Goal: Task Accomplishment & Management: Manage account settings

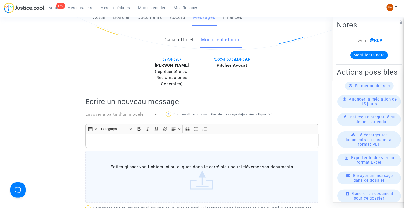
click at [2, 39] on div "Ref. CFR-250718-9RKH Etape En attente d’une réponse de l’opposant Catégorie Ann…" at bounding box center [202, 95] width 404 height 361
click at [77, 8] on span "Mes dossiers" at bounding box center [80, 8] width 25 height 5
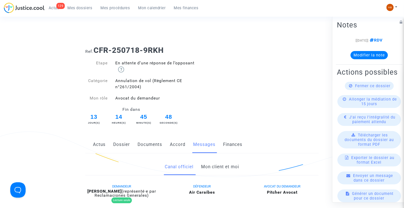
click at [76, 9] on span "Mes dossiers" at bounding box center [80, 8] width 25 height 5
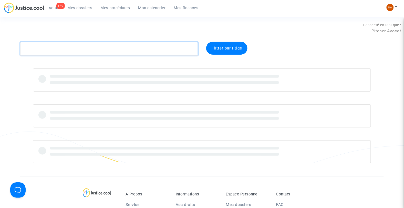
click at [39, 52] on textarea at bounding box center [109, 49] width 178 height 14
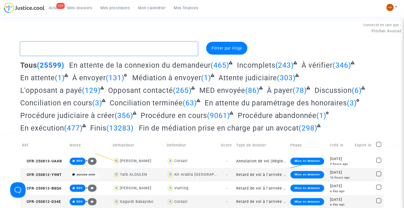
paste textarea "8NF8"
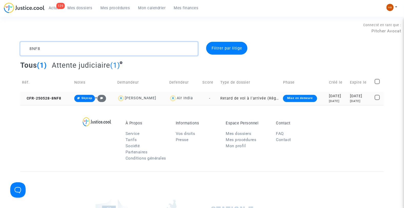
type textarea "8NF8"
click at [227, 98] on td "Retard de vol à l'arrivée (Règlement CE n°261/2004)" at bounding box center [250, 98] width 63 height 14
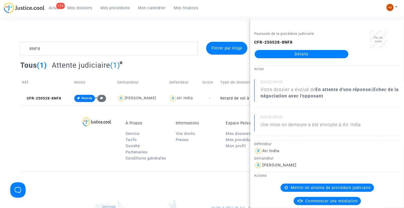
click at [306, 55] on link "Détails" at bounding box center [301, 54] width 94 height 8
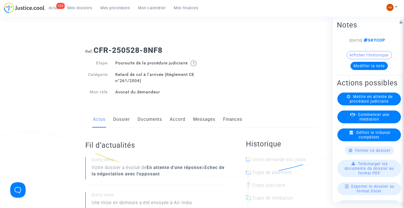
click at [154, 124] on link "Documents" at bounding box center [149, 119] width 25 height 17
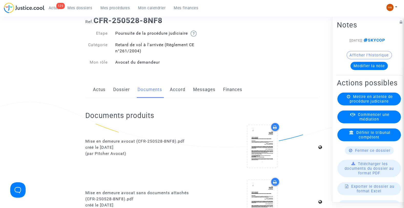
scroll to position [29, 0]
click at [203, 96] on link "Messages" at bounding box center [204, 90] width 22 height 17
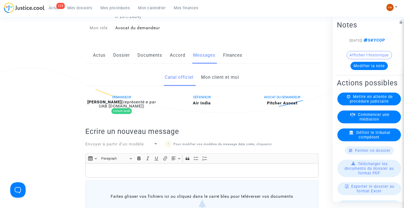
scroll to position [67, 0]
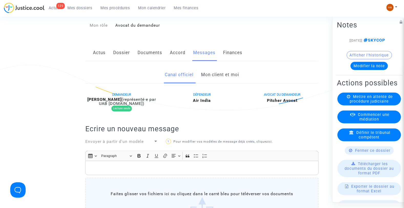
click at [217, 81] on link "Mon client et moi" at bounding box center [220, 74] width 38 height 17
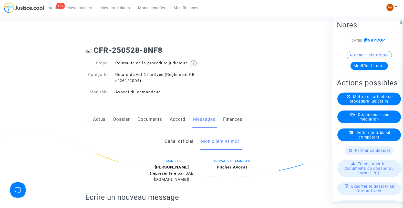
click at [99, 125] on link "Actus" at bounding box center [99, 119] width 13 height 17
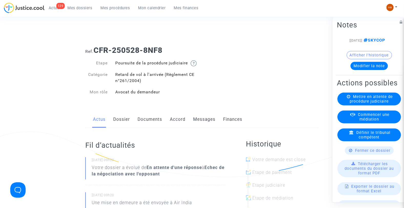
click at [74, 9] on span "Mes dossiers" at bounding box center [80, 8] width 25 height 5
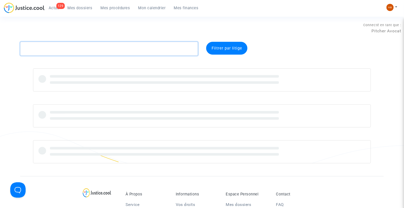
click at [59, 49] on textarea at bounding box center [109, 49] width 178 height 14
paste textarea ": CFR-250731-MMJ7"
click at [33, 48] on textarea at bounding box center [109, 49] width 178 height 14
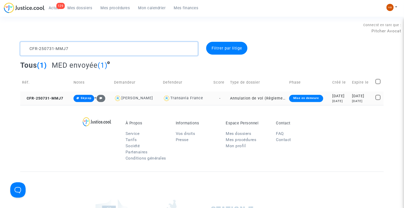
type textarea "CFR-250731-MMJ7"
click at [233, 98] on td "Annulation de vol (Règlement CE n°261/2004)" at bounding box center [257, 98] width 59 height 14
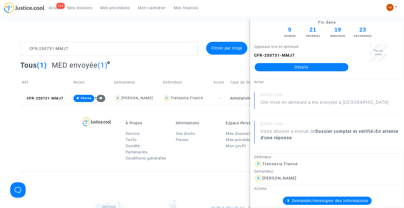
click at [312, 68] on link "Détails" at bounding box center [301, 67] width 94 height 8
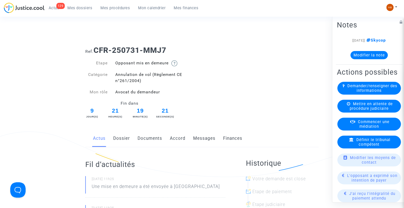
click at [150, 137] on link "Documents" at bounding box center [149, 138] width 25 height 17
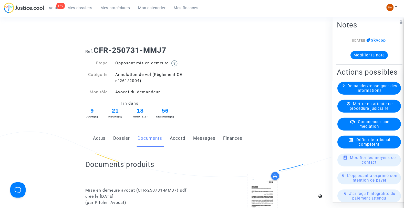
click at [117, 140] on link "Dossier" at bounding box center [121, 138] width 17 height 17
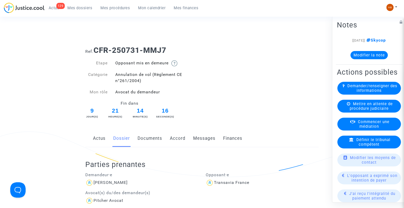
click at [150, 142] on link "Documents" at bounding box center [149, 138] width 25 height 17
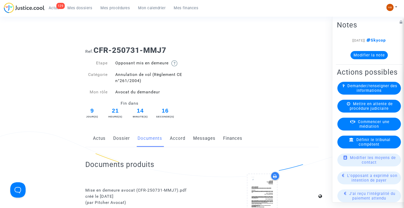
click at [125, 136] on link "Dossier" at bounding box center [121, 138] width 17 height 17
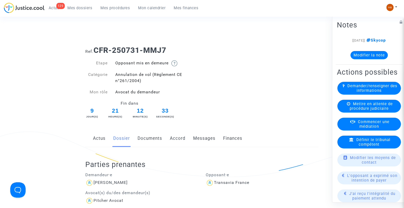
click at [153, 137] on link "Documents" at bounding box center [149, 138] width 25 height 17
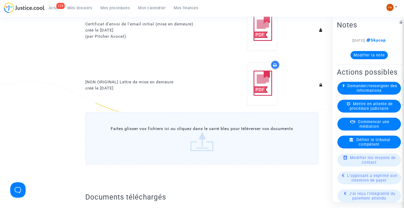
scroll to position [274, 0]
click at [221, 133] on label "Faites glisser vos fichiers ici ou cliquez dans le carré bleu pour téléverser v…" at bounding box center [201, 139] width 233 height 52
click at [0, 0] on input "Faites glisser vos fichiers ici ou cliquez dans le carré bleu pour téléverser v…" at bounding box center [0, 0] width 0 height 0
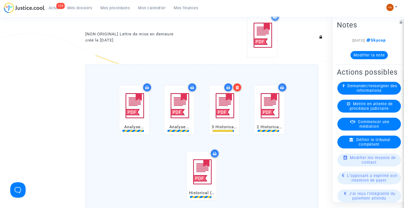
scroll to position [331, 0]
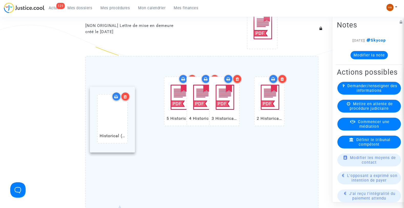
drag, startPoint x: 205, startPoint y: 159, endPoint x: 121, endPoint y: 112, distance: 96.5
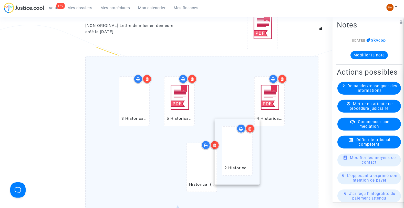
drag, startPoint x: 265, startPoint y: 121, endPoint x: 232, endPoint y: 171, distance: 60.2
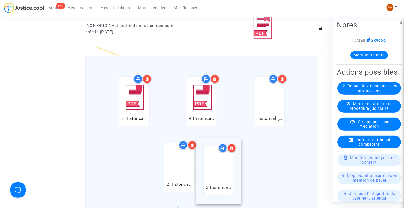
drag, startPoint x: 142, startPoint y: 110, endPoint x: 229, endPoint y: 184, distance: 114.1
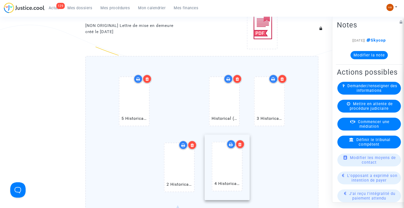
drag, startPoint x: 171, startPoint y: 113, endPoint x: 225, endPoint y: 189, distance: 93.3
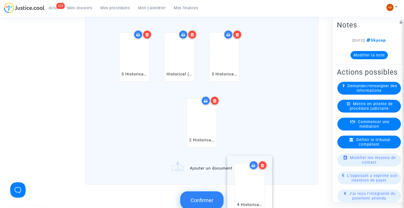
drag, startPoint x: 264, startPoint y: 158, endPoint x: 247, endPoint y: 198, distance: 43.2
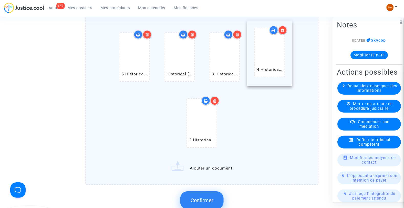
scroll to position [378, 0]
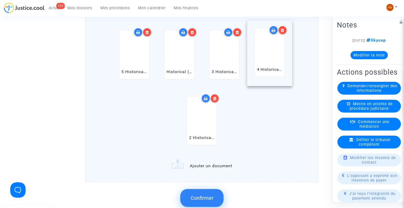
drag, startPoint x: 254, startPoint y: 177, endPoint x: 257, endPoint y: 166, distance: 11.1
click at [256, 170] on div "5 Historical (BEY) Beirut Rafic Hariri International Airport Arrivals.pdf Histo…" at bounding box center [201, 110] width 233 height 202
click at [160, 132] on div "5 Historical (BEY) Beirut Rafic Hariri International Airport Arrivals.pdf Histo…" at bounding box center [202, 89] width 212 height 132
click at [0, 0] on input "5 Historical (BEY) Beirut Rafic Hariri International Airport Arrivals.pdf Histo…" at bounding box center [0, 0] width 0 height 0
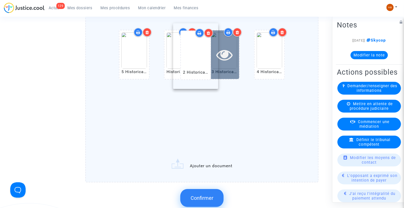
drag, startPoint x: 210, startPoint y: 117, endPoint x: 204, endPoint y: 55, distance: 62.8
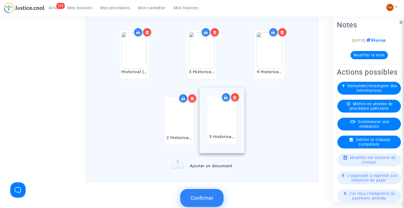
drag, startPoint x: 146, startPoint y: 61, endPoint x: 235, endPoint y: 128, distance: 111.9
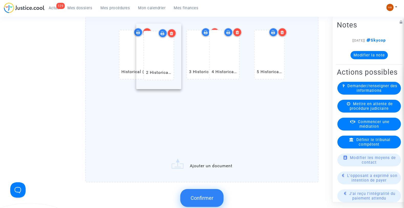
drag, startPoint x: 208, startPoint y: 126, endPoint x: 167, endPoint y: 63, distance: 75.5
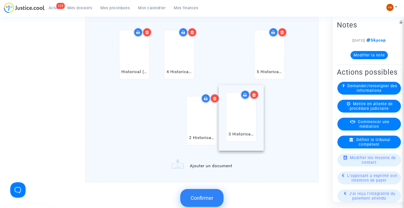
drag, startPoint x: 222, startPoint y: 67, endPoint x: 242, endPoint y: 107, distance: 44.4
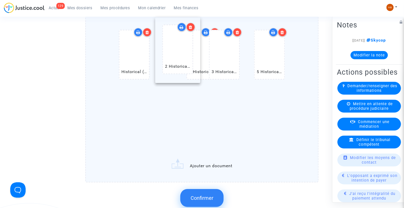
drag, startPoint x: 197, startPoint y: 119, endPoint x: 174, endPoint y: 50, distance: 72.0
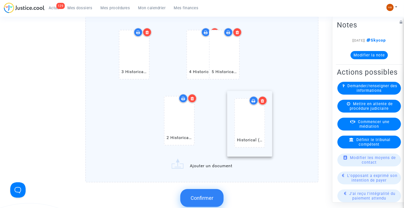
drag, startPoint x: 140, startPoint y: 65, endPoint x: 255, endPoint y: 136, distance: 135.1
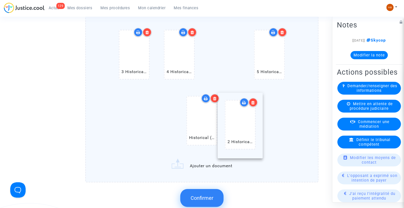
drag, startPoint x: 264, startPoint y: 59, endPoint x: 234, endPoint y: 129, distance: 76.4
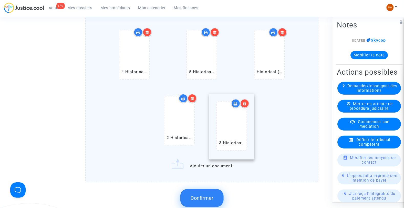
drag, startPoint x: 136, startPoint y: 64, endPoint x: 233, endPoint y: 137, distance: 121.6
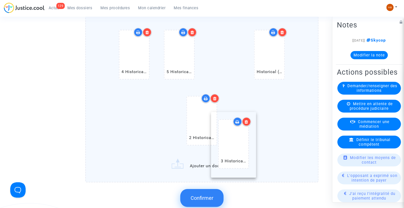
drag, startPoint x: 268, startPoint y: 52, endPoint x: 232, endPoint y: 143, distance: 97.8
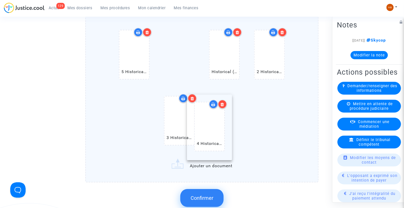
drag, startPoint x: 137, startPoint y: 54, endPoint x: 213, endPoint y: 130, distance: 107.3
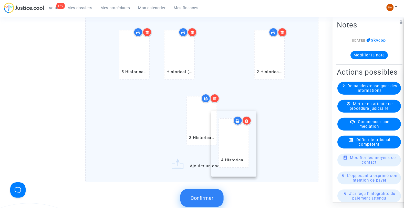
drag, startPoint x: 265, startPoint y: 66, endPoint x: 230, endPoint y: 155, distance: 96.3
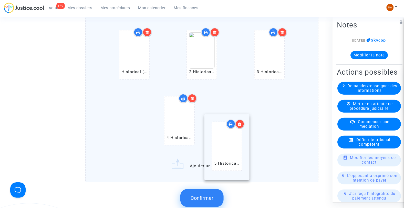
drag, startPoint x: 131, startPoint y: 52, endPoint x: 222, endPoint y: 145, distance: 130.3
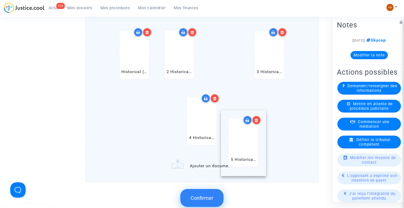
drag, startPoint x: 264, startPoint y: 63, endPoint x: 238, endPoint y: 153, distance: 93.6
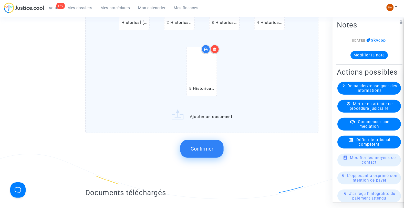
scroll to position [435, 0]
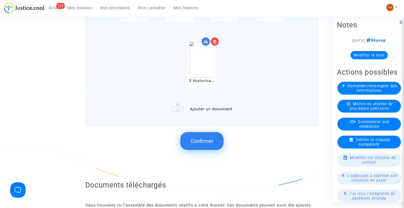
click at [194, 140] on span "Confirmer" at bounding box center [201, 141] width 23 height 6
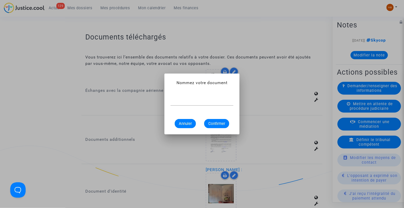
scroll to position [0, 0]
click at [6, 133] on div at bounding box center [202, 104] width 404 height 208
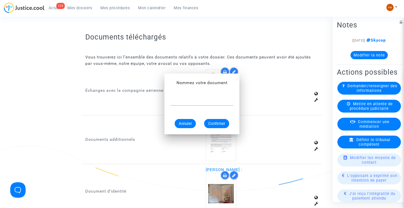
scroll to position [435, 0]
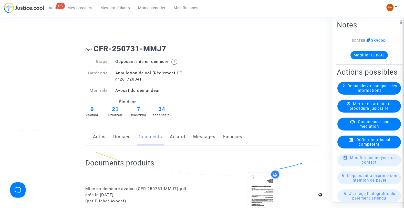
scroll to position [0, 0]
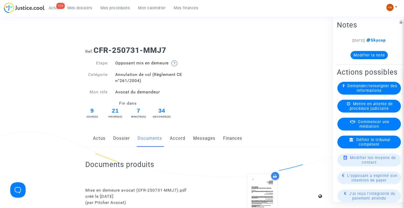
drag, startPoint x: 80, startPoint y: 10, endPoint x: 80, endPoint y: 12, distance: 2.6
click at [80, 10] on span "Mes dossiers" at bounding box center [80, 8] width 25 height 5
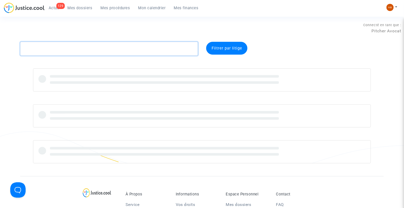
click at [56, 50] on textarea at bounding box center [109, 49] width 178 height 14
paste textarea "K8A4"
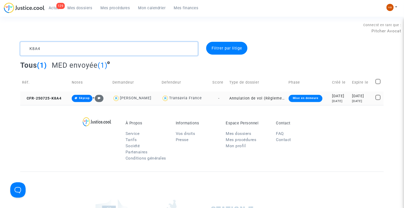
type textarea "K8A4"
click at [217, 98] on td "-" at bounding box center [218, 98] width 17 height 14
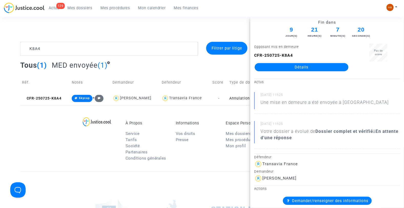
click at [300, 66] on link "Détails" at bounding box center [301, 67] width 94 height 8
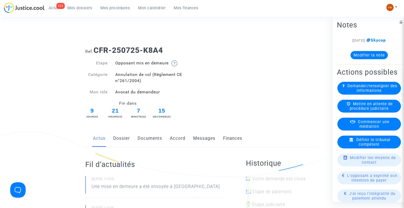
click at [209, 139] on link "Messages" at bounding box center [204, 138] width 22 height 17
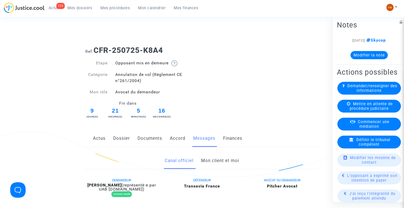
click at [150, 138] on link "Documents" at bounding box center [149, 138] width 25 height 17
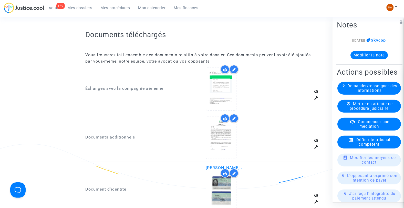
scroll to position [437, 0]
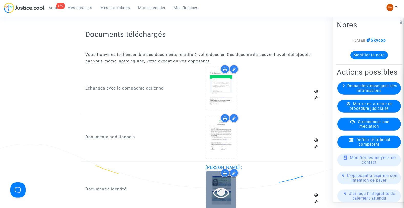
click at [219, 178] on div at bounding box center [221, 192] width 30 height 42
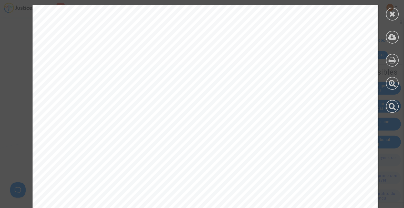
scroll to position [28, 0]
click at [392, 15] on icon at bounding box center [392, 14] width 6 height 8
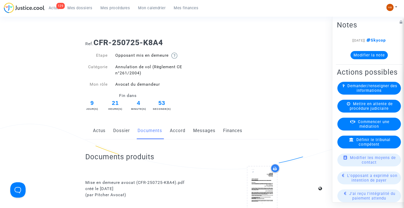
scroll to position [0, 0]
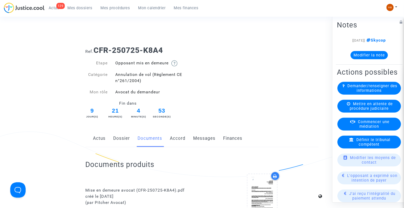
click at [123, 139] on link "Dossier" at bounding box center [121, 138] width 17 height 17
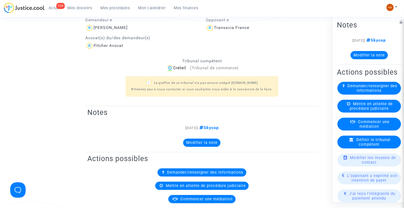
scroll to position [76, 0]
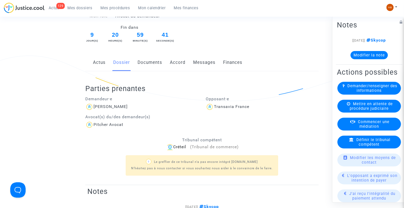
click at [151, 66] on link "Documents" at bounding box center [149, 62] width 25 height 17
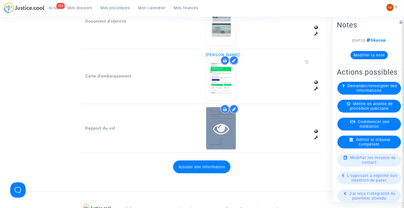
click at [229, 109] on div at bounding box center [221, 128] width 30 height 42
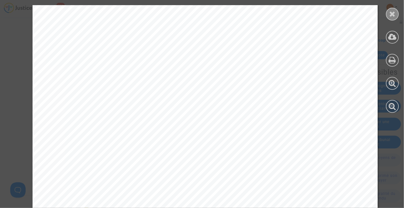
click at [393, 13] on icon at bounding box center [392, 14] width 6 height 8
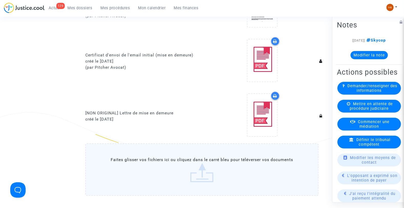
scroll to position [227, 0]
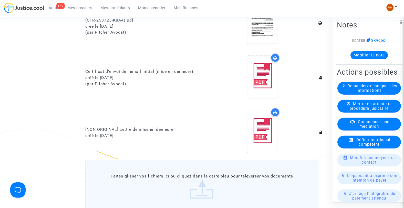
click at [185, 180] on label "Faites glisser vos fichiers ici ou cliquez dans le carré bleu pour téléverser v…" at bounding box center [201, 186] width 233 height 52
click at [0, 0] on input "Faites glisser vos fichiers ici ou cliquez dans le carré bleu pour téléverser v…" at bounding box center [0, 0] width 0 height 0
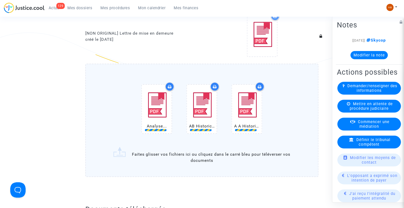
scroll to position [324, 0]
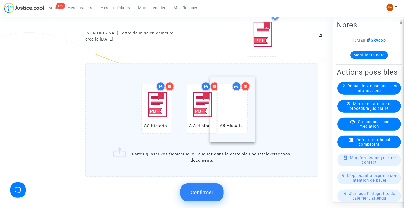
drag, startPoint x: 201, startPoint y: 115, endPoint x: 247, endPoint y: 116, distance: 45.6
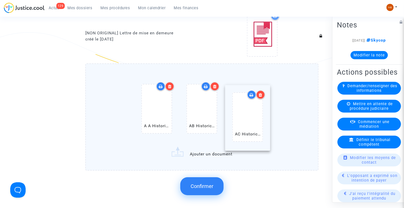
drag, startPoint x: 157, startPoint y: 111, endPoint x: 254, endPoint y: 120, distance: 97.8
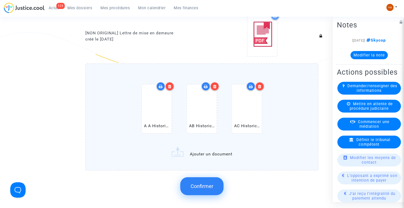
click at [197, 154] on label "A A Historical (ORY) Paris Orly Airport Departures.pdf AB Historical (ORY) Pari…" at bounding box center [201, 116] width 233 height 107
click at [0, 0] on input "A A Historical (ORY) Paris Orly Airport Departures.pdf AB Historical (ORY) Pari…" at bounding box center [0, 0] width 0 height 0
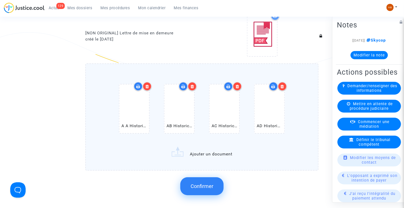
click at [198, 152] on label "A A Historical (ORY) Paris Orly Airport Departures.pdf AB Historical (ORY) Pari…" at bounding box center [201, 116] width 233 height 107
click at [0, 0] on input "A A Historical (ORY) Paris Orly Airport Departures.pdf AB Historical (ORY) Pari…" at bounding box center [0, 0] width 0 height 0
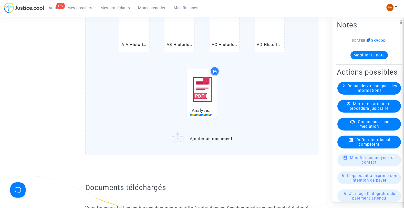
scroll to position [405, 0]
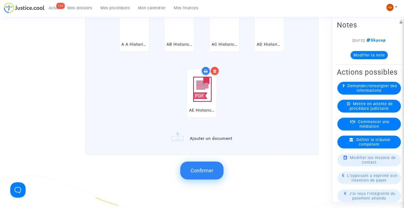
click at [195, 135] on label "A A Historical (ORY) Paris Orly Airport Departures.pdf AB Historical (ORY) Pari…" at bounding box center [201, 68] width 233 height 173
click at [0, 0] on input "A A Historical (ORY) Paris Orly Airport Departures.pdf AB Historical (ORY) Pari…" at bounding box center [0, 0] width 0 height 0
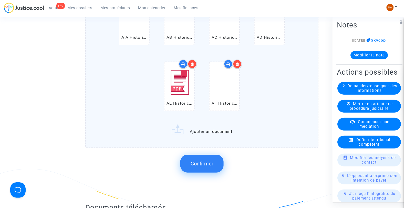
scroll to position [412, 0]
click at [196, 160] on span "Confirmer" at bounding box center [201, 163] width 23 height 6
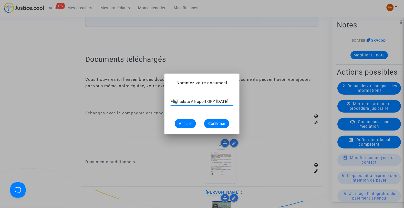
scroll to position [0, 6]
type input "Flightstats Aéroport ORY 3 juillet 2025"
click at [221, 122] on span "Confirmer" at bounding box center [216, 123] width 17 height 5
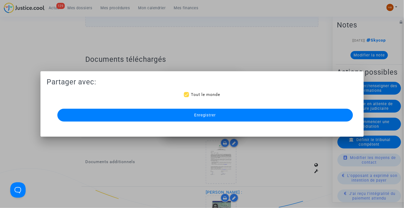
scroll to position [412, 0]
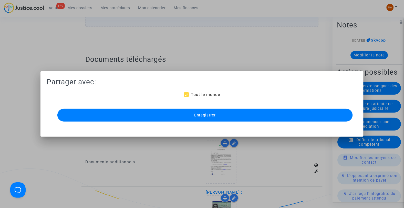
click at [191, 116] on button "Enregistrer" at bounding box center [204, 115] width 295 height 13
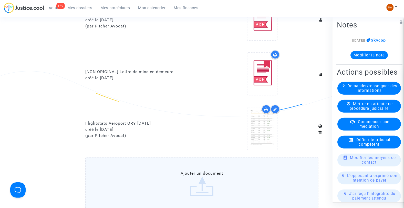
scroll to position [285, 0]
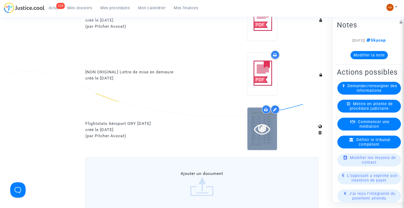
click at [262, 135] on div at bounding box center [262, 128] width 30 height 42
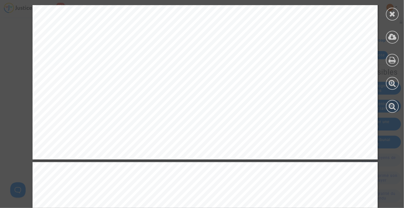
scroll to position [3840, 0]
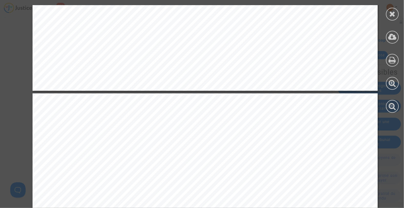
drag, startPoint x: 9, startPoint y: 82, endPoint x: 1, endPoint y: 74, distance: 12.0
click at [393, 13] on icon at bounding box center [392, 14] width 6 height 8
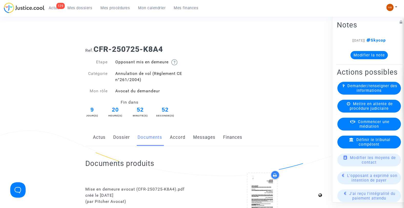
scroll to position [0, 0]
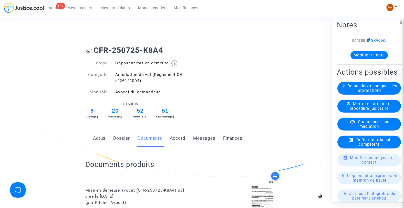
click at [77, 10] on span "Mes dossiers" at bounding box center [80, 8] width 25 height 5
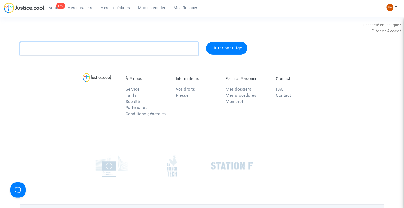
click at [56, 46] on textarea at bounding box center [109, 49] width 178 height 14
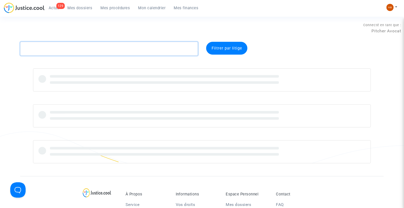
paste textarea "CFR-250725-K38J"
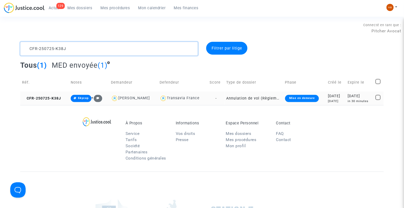
type textarea "CFR-250725-K38J"
click at [224, 97] on td "Annulation de vol (Règlement CE n°261/2004)" at bounding box center [253, 98] width 59 height 14
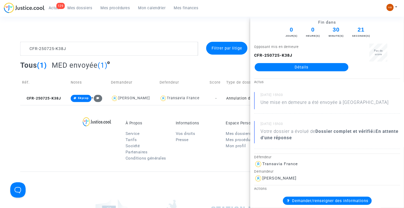
click at [281, 65] on link "Détails" at bounding box center [301, 67] width 94 height 8
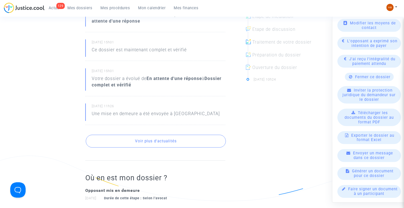
scroll to position [85, 0]
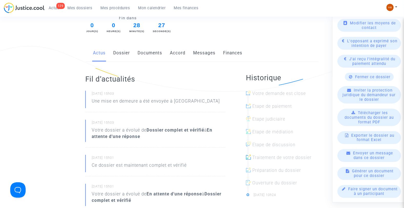
click at [144, 52] on link "Documents" at bounding box center [149, 53] width 25 height 17
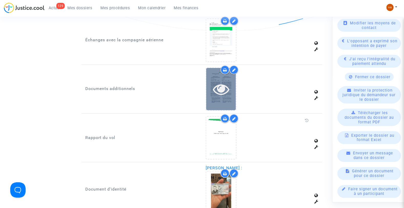
scroll to position [569, 0]
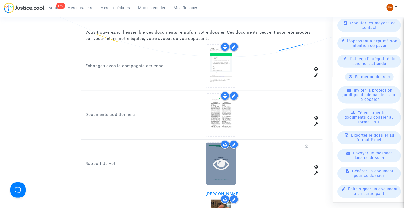
click at [227, 163] on icon at bounding box center [221, 163] width 17 height 16
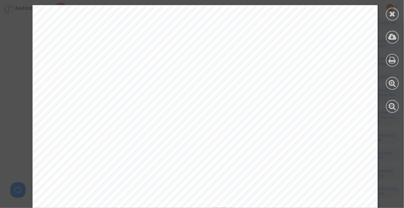
scroll to position [5517, 0]
click at [391, 16] on icon at bounding box center [392, 14] width 6 height 8
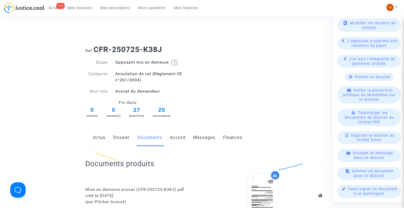
scroll to position [0, 0]
drag, startPoint x: 123, startPoint y: 139, endPoint x: 128, endPoint y: 136, distance: 6.0
click at [123, 139] on link "Dossier" at bounding box center [121, 138] width 17 height 17
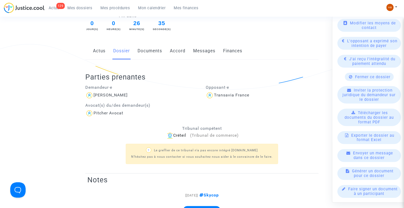
scroll to position [85, 0]
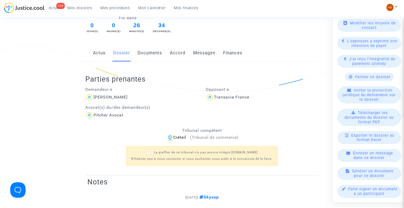
click at [151, 52] on link "Documents" at bounding box center [149, 53] width 25 height 17
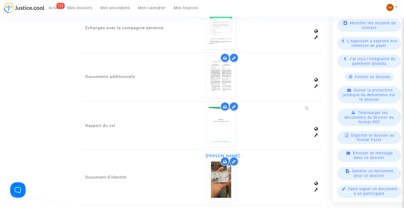
scroll to position [597, 0]
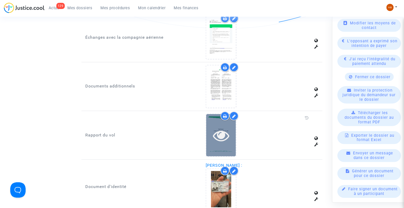
click at [227, 136] on icon at bounding box center [221, 135] width 17 height 16
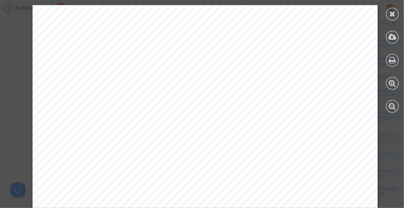
scroll to position [5489, 0]
click at [393, 16] on icon at bounding box center [392, 14] width 6 height 8
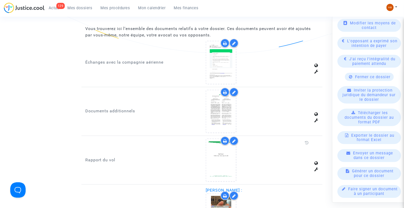
scroll to position [540, 0]
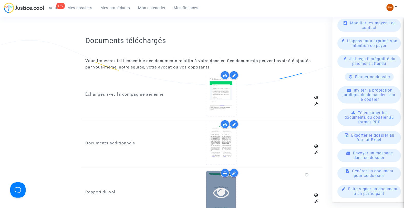
click at [226, 184] on icon at bounding box center [221, 192] width 17 height 16
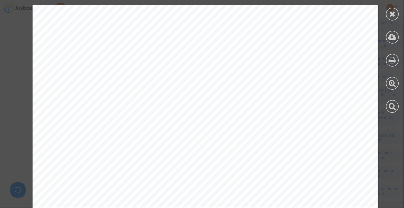
scroll to position [5916, 0]
click at [393, 14] on icon at bounding box center [392, 14] width 6 height 8
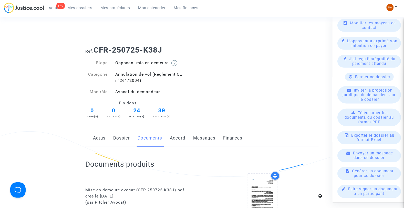
scroll to position [0, 0]
click at [182, 138] on link "Accord" at bounding box center [178, 138] width 16 height 17
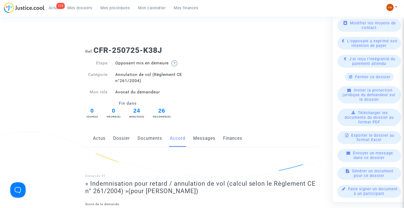
click at [207, 138] on link "Messages" at bounding box center [204, 138] width 22 height 17
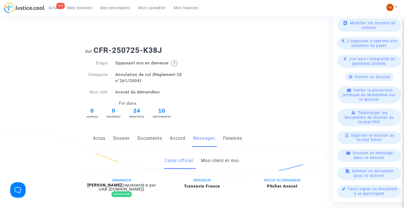
click at [221, 163] on link "Mon client et moi" at bounding box center [220, 160] width 38 height 17
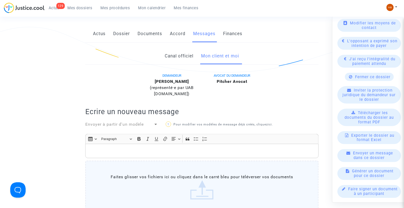
scroll to position [85, 0]
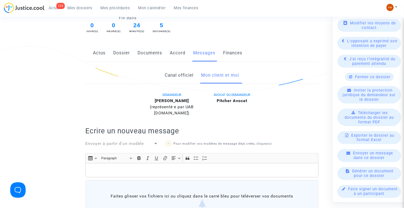
click at [145, 53] on link "Documents" at bounding box center [149, 53] width 25 height 17
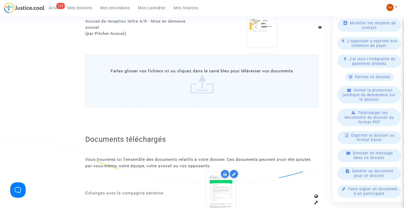
scroll to position [445, 0]
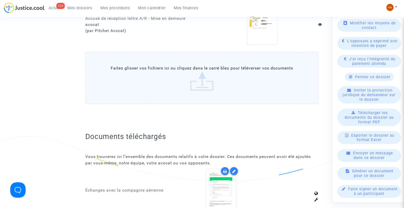
click at [174, 82] on label "Faites glisser vos fichiers ici ou cliquez dans le carré bleu pour téléverser v…" at bounding box center [201, 78] width 233 height 52
click at [0, 0] on input "Faites glisser vos fichiers ici ou cliquez dans le carré bleu pour téléverser v…" at bounding box center [0, 0] width 0 height 0
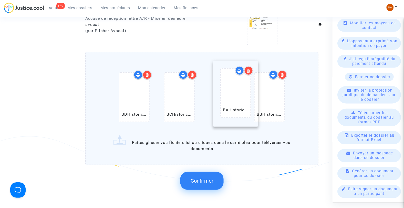
drag, startPoint x: 263, startPoint y: 110, endPoint x: 229, endPoint y: 109, distance: 34.1
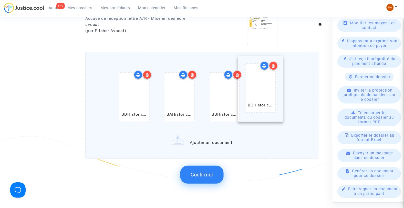
drag, startPoint x: 181, startPoint y: 100, endPoint x: 274, endPoint y: 93, distance: 93.7
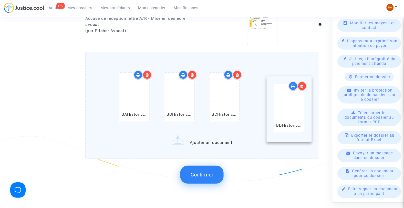
drag, startPoint x: 139, startPoint y: 86, endPoint x: 295, endPoint y: 99, distance: 156.2
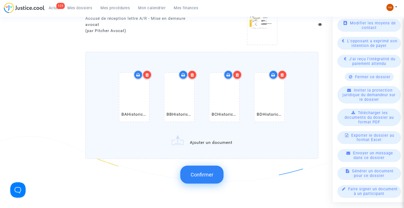
click at [201, 173] on span "Confirmer" at bounding box center [201, 174] width 23 height 6
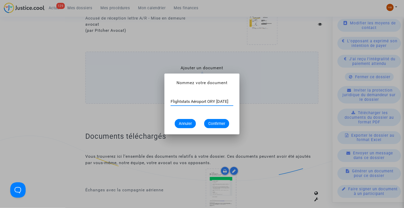
scroll to position [0, 5]
type input "Flightstats Aéroport ORY 25 juin 2025"
click at [216, 123] on span "Confirmer" at bounding box center [216, 123] width 17 height 5
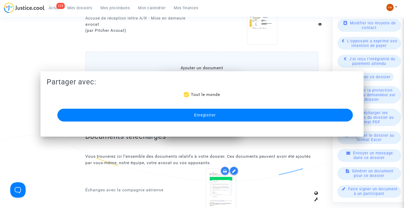
scroll to position [445, 0]
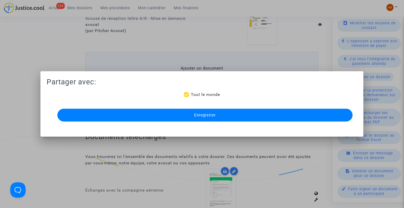
click at [216, 113] on button "Enregistrer" at bounding box center [204, 115] width 295 height 13
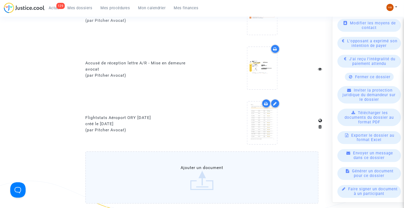
scroll to position [399, 0]
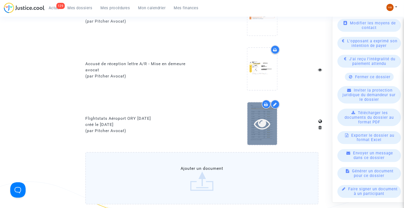
click at [270, 129] on div at bounding box center [262, 123] width 30 height 42
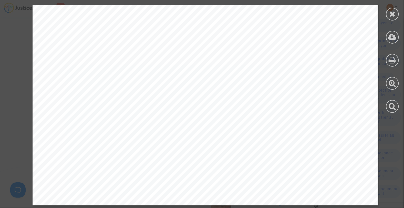
scroll to position [714, 0]
click at [393, 16] on icon at bounding box center [392, 14] width 6 height 8
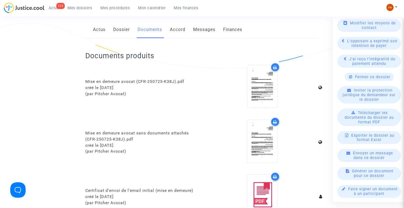
scroll to position [0, 0]
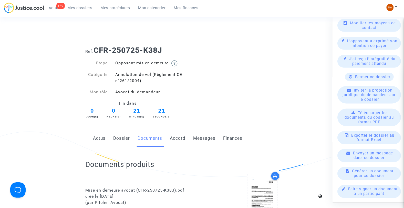
click at [121, 142] on link "Dossier" at bounding box center [121, 138] width 17 height 17
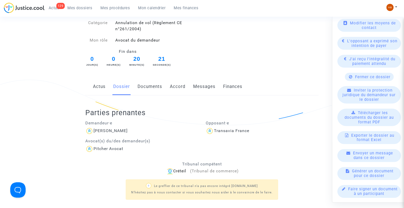
scroll to position [49, 0]
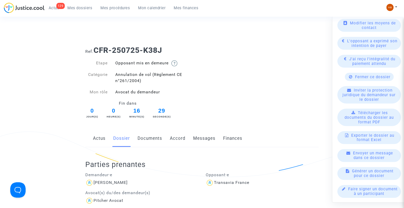
click at [78, 6] on span "Mes dossiers" at bounding box center [80, 8] width 25 height 5
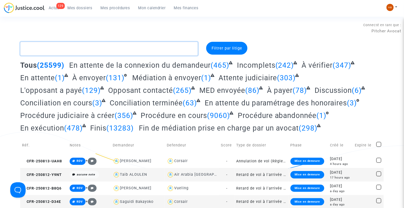
click at [32, 48] on textarea at bounding box center [109, 49] width 178 height 14
paste textarea "CFR-250725-JCR8"
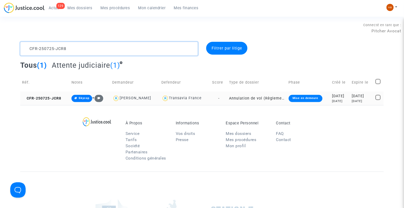
type textarea "CFR-250725-JCR8"
click at [218, 98] on td "-" at bounding box center [218, 98] width 17 height 14
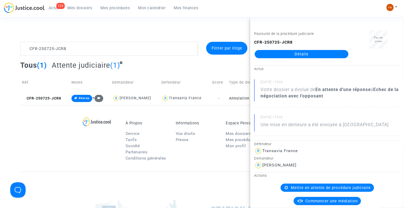
click at [305, 52] on link "Détails" at bounding box center [301, 54] width 94 height 8
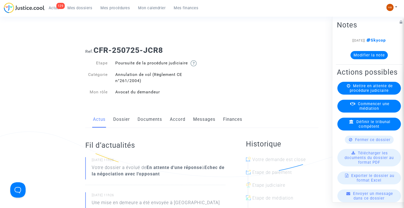
click at [126, 124] on link "Dossier" at bounding box center [121, 119] width 17 height 17
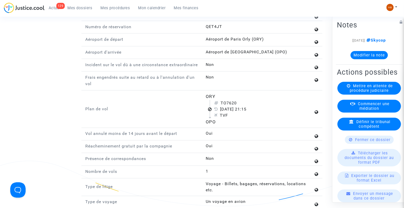
scroll to position [654, 0]
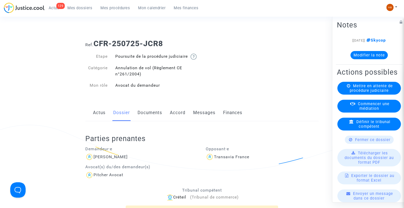
scroll to position [0, 0]
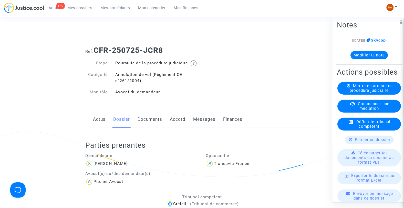
click at [74, 9] on span "Mes dossiers" at bounding box center [80, 8] width 25 height 5
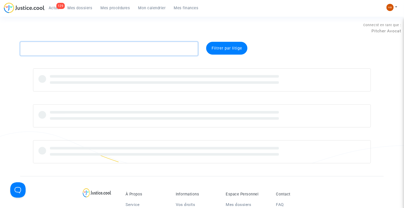
click at [42, 52] on textarea at bounding box center [109, 49] width 178 height 14
paste textarea "K38J"
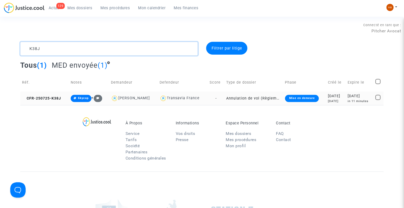
type textarea "K38J"
click at [219, 95] on td "-" at bounding box center [216, 98] width 17 height 14
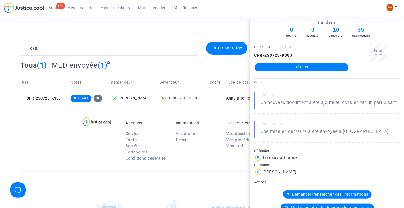
click at [298, 64] on link "Détails" at bounding box center [301, 67] width 94 height 8
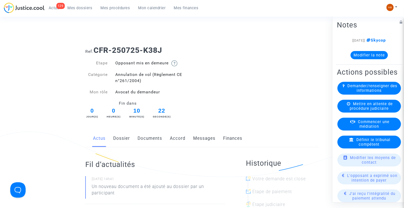
click at [127, 136] on link "Dossier" at bounding box center [121, 138] width 17 height 17
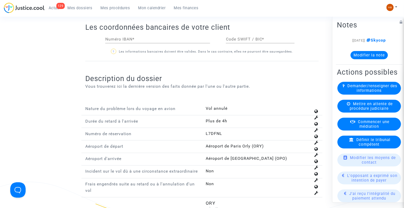
scroll to position [626, 0]
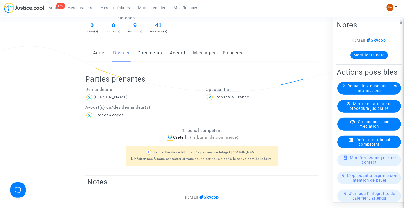
click at [85, 7] on span "Mes dossiers" at bounding box center [80, 8] width 25 height 5
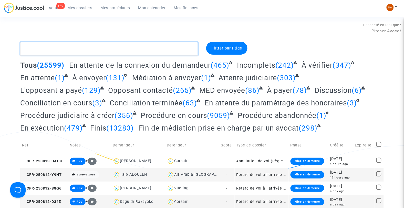
click at [48, 48] on textarea at bounding box center [109, 49] width 178 height 14
paste textarea "CFR-250725-VTPN"
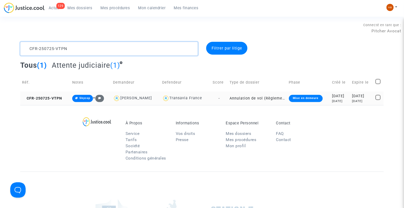
type textarea "CFR-250725-VTPN"
click at [229, 98] on td "Annulation de vol (Règlement CE n°261/2004)" at bounding box center [257, 98] width 59 height 14
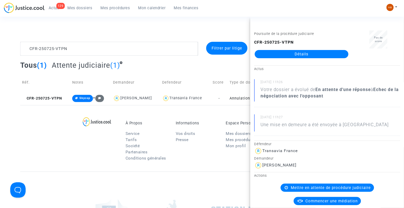
click at [285, 50] on link "Détails" at bounding box center [301, 54] width 94 height 8
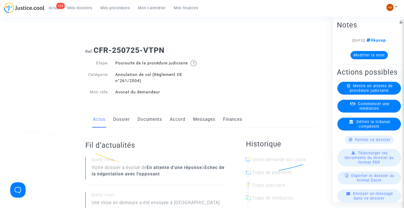
click at [124, 123] on link "Dossier" at bounding box center [121, 119] width 17 height 17
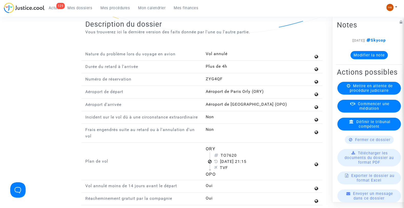
scroll to position [592, 0]
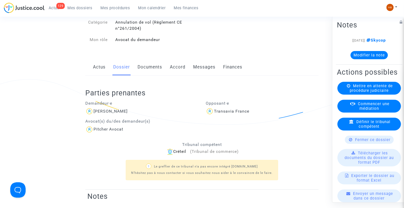
scroll to position [0, 0]
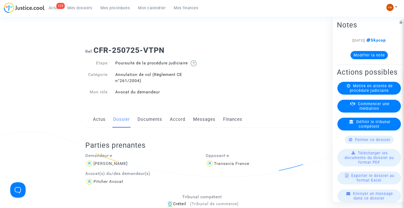
click at [81, 9] on span "Mes dossiers" at bounding box center [80, 8] width 25 height 5
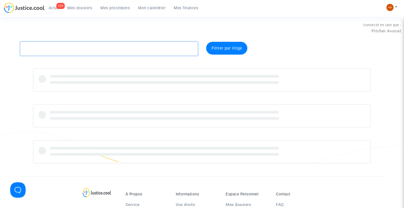
click at [50, 48] on textarea at bounding box center [109, 49] width 178 height 14
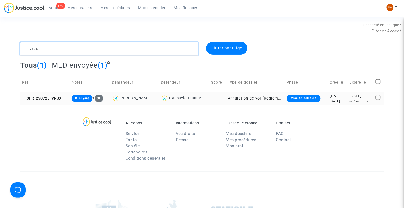
type textarea "vrux"
click at [220, 99] on td "-" at bounding box center [217, 98] width 17 height 14
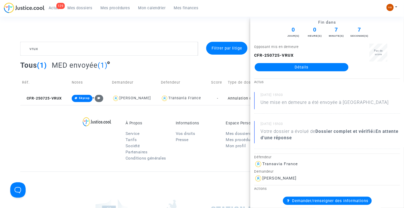
click at [297, 67] on link "Détails" at bounding box center [301, 67] width 94 height 8
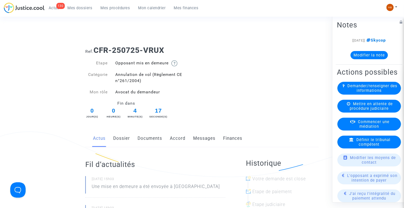
click at [146, 141] on link "Documents" at bounding box center [149, 138] width 25 height 17
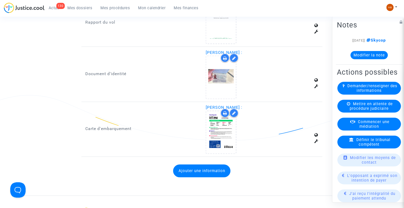
scroll to position [681, 0]
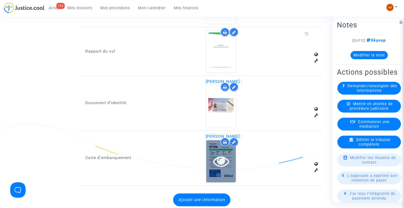
click at [221, 159] on icon at bounding box center [221, 161] width 17 height 16
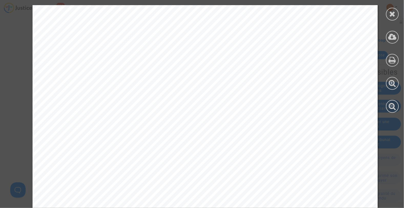
click at [394, 13] on icon at bounding box center [392, 14] width 6 height 8
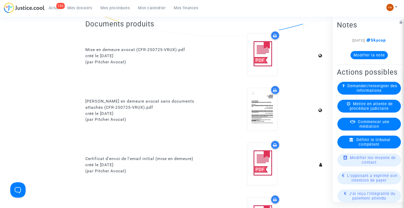
scroll to position [0, 0]
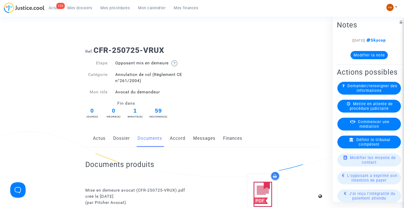
click at [116, 138] on link "Dossier" at bounding box center [121, 138] width 17 height 17
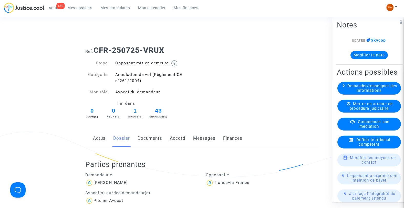
click at [145, 135] on link "Documents" at bounding box center [149, 138] width 25 height 17
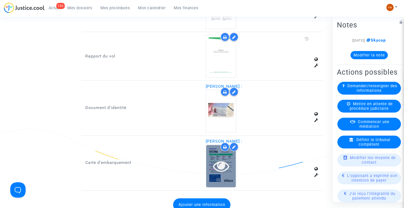
scroll to position [681, 0]
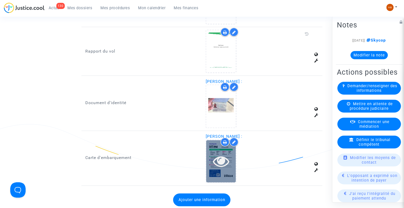
click at [215, 155] on icon at bounding box center [221, 161] width 17 height 16
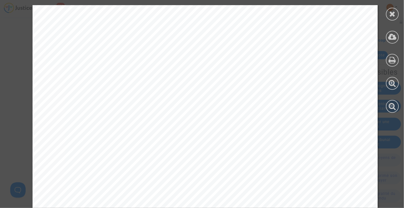
click at [392, 15] on icon at bounding box center [392, 14] width 6 height 8
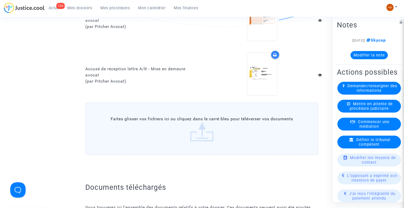
scroll to position [370, 0]
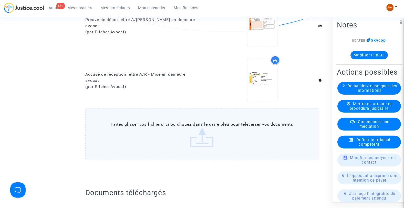
click at [187, 128] on label "Faites glisser vos fichiers ici ou cliquez dans le carré bleu pour téléverser v…" at bounding box center [201, 134] width 233 height 52
click at [0, 0] on input "Faites glisser vos fichiers ici ou cliquez dans le carré bleu pour téléverser v…" at bounding box center [0, 0] width 0 height 0
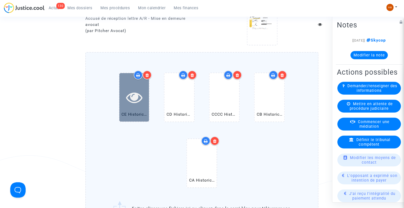
scroll to position [430, 0]
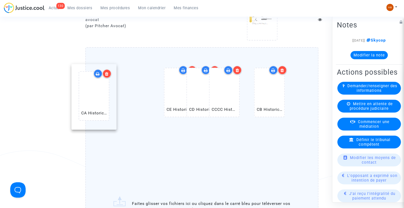
drag, startPoint x: 198, startPoint y: 163, endPoint x: 94, endPoint y: 104, distance: 119.4
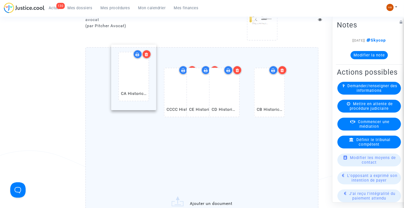
drag, startPoint x: 205, startPoint y: 163, endPoint x: 136, endPoint y: 85, distance: 103.8
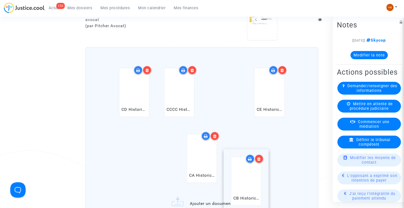
drag, startPoint x: 260, startPoint y: 98, endPoint x: 236, endPoint y: 190, distance: 94.9
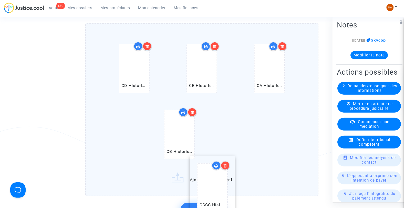
scroll to position [461, 0]
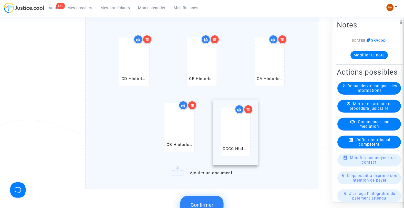
drag, startPoint x: 175, startPoint y: 99, endPoint x: 231, endPoint y: 141, distance: 70.1
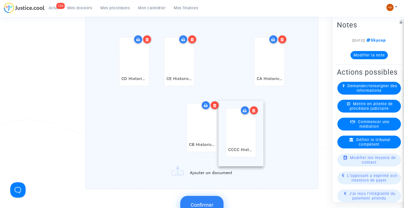
drag, startPoint x: 265, startPoint y: 93, endPoint x: 243, endPoint y: 146, distance: 57.1
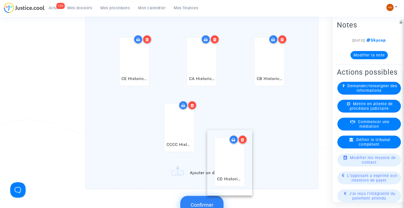
drag, startPoint x: 139, startPoint y: 62, endPoint x: 234, endPoint y: 165, distance: 140.6
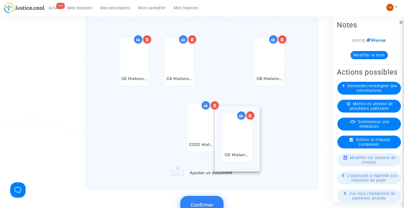
drag, startPoint x: 269, startPoint y: 63, endPoint x: 237, endPoint y: 142, distance: 84.4
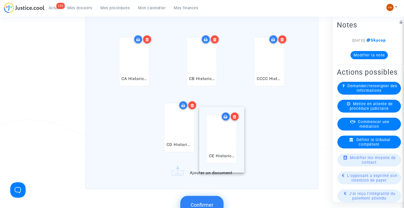
drag, startPoint x: 138, startPoint y: 59, endPoint x: 226, endPoint y: 138, distance: 117.8
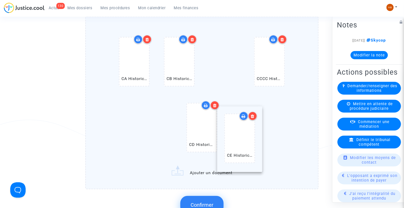
drag, startPoint x: 261, startPoint y: 75, endPoint x: 231, endPoint y: 155, distance: 85.3
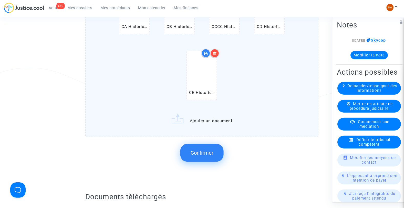
scroll to position [546, 0]
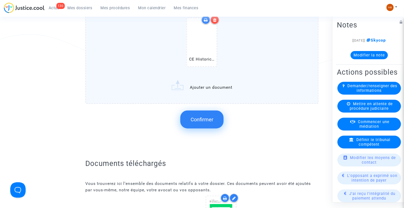
click at [200, 116] on span "Confirmer" at bounding box center [201, 119] width 23 height 6
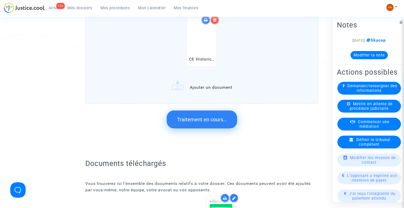
scroll to position [0, 0]
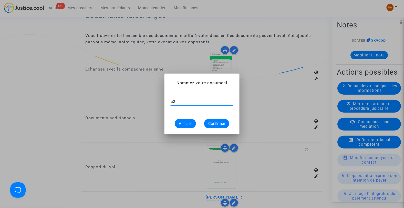
type input "a"
type input "G"
click at [195, 101] on input "FlightStats Aérport Orly 26 juin 2025" at bounding box center [201, 101] width 63 height 5
click at [232, 100] on input "FlightStats Aéroport Orly 26 juin 2025" at bounding box center [201, 101] width 63 height 5
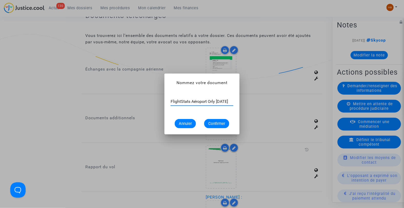
scroll to position [0, 5]
type input "FlightStats Aéroport Orly 26 juin 2025"
click at [215, 124] on span "Confirmer" at bounding box center [216, 123] width 17 height 5
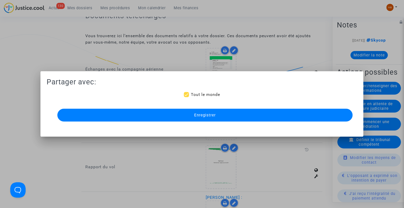
click at [203, 117] on span "Enregistrer" at bounding box center [205, 115] width 22 height 5
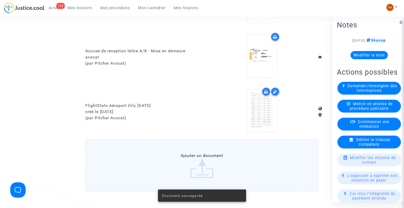
scroll to position [393, 0]
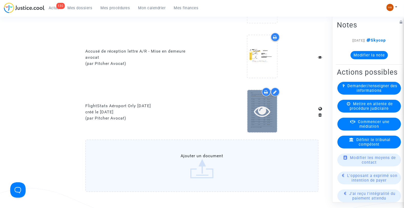
click at [254, 116] on div at bounding box center [262, 111] width 30 height 42
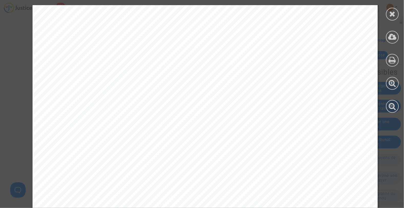
scroll to position [3127, 0]
click at [396, 19] on div at bounding box center [392, 59] width 23 height 118
click at [394, 17] on icon at bounding box center [392, 14] width 6 height 8
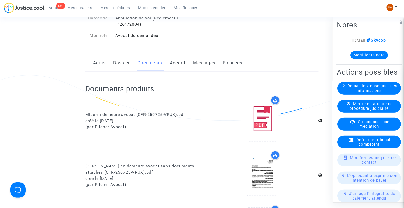
scroll to position [0, 0]
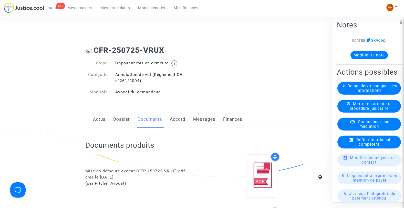
click at [85, 7] on span "Mes dossiers" at bounding box center [80, 8] width 25 height 5
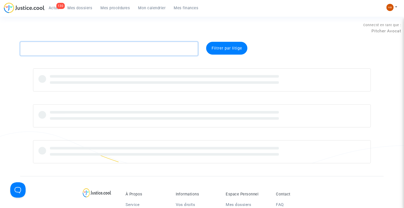
click at [36, 47] on textarea at bounding box center [109, 49] width 178 height 14
paste textarea "9B96"
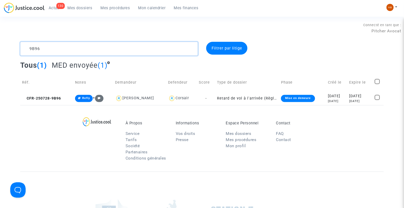
type textarea "9B96"
click at [223, 98] on td "Retard de vol à l'arrivée (Règlement CE n°261/2004)" at bounding box center [247, 98] width 64 height 14
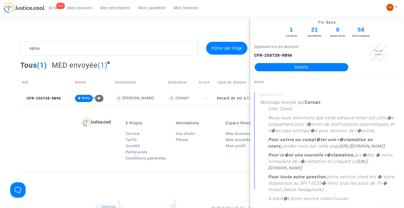
click at [294, 68] on link "Détails" at bounding box center [301, 67] width 94 height 8
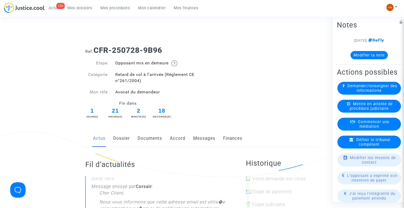
click at [83, 10] on span "Mes dossiers" at bounding box center [80, 8] width 25 height 5
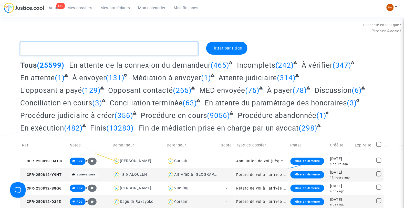
click at [47, 51] on textarea at bounding box center [109, 49] width 178 height 14
paste textarea "CFR-250416-TKV9"
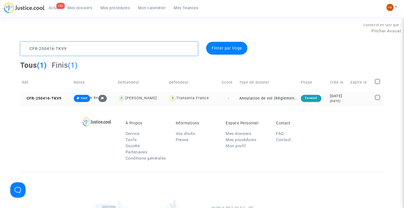
type textarea "CFR-250416-TKV9"
click at [237, 99] on td "Annulation de vol (Règlement CE n°261/2004)" at bounding box center [268, 98] width 62 height 14
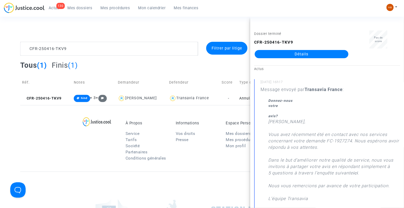
click at [292, 55] on link "Détails" at bounding box center [301, 54] width 94 height 8
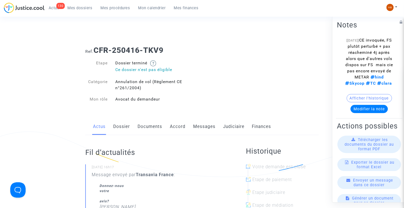
click at [357, 102] on button "Afficher l'historique" at bounding box center [369, 98] width 45 height 8
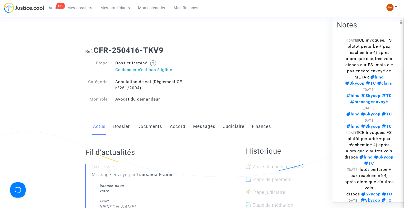
click at [76, 8] on span "Mes dossiers" at bounding box center [80, 8] width 25 height 5
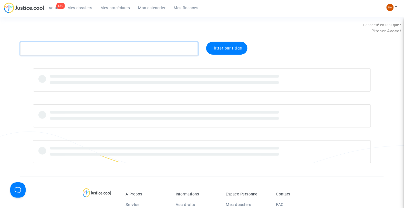
click at [57, 50] on textarea at bounding box center [109, 49] width 178 height 14
paste textarea "CFR-250305-99H8"
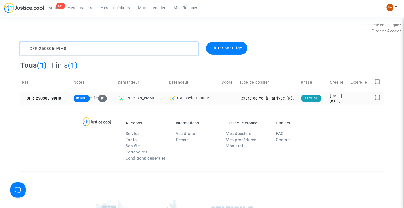
type textarea "CFR-250305-99H8"
click at [237, 99] on td "Retard de vol à l'arrivée (Règlement CE n°261/2004)" at bounding box center [268, 98] width 62 height 14
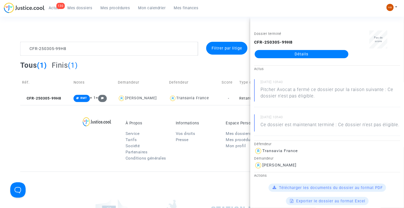
click at [281, 54] on link "Détails" at bounding box center [301, 54] width 94 height 8
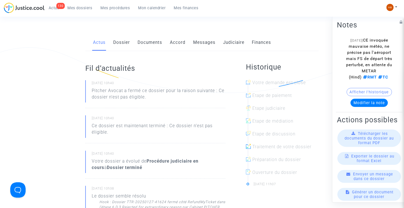
scroll to position [85, 0]
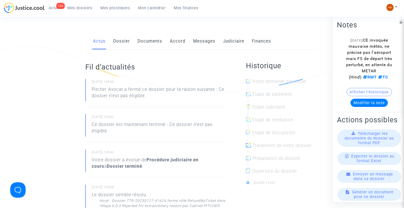
click at [5, 26] on div "Ref. CFR-250305-99H8 Etape Dossier terminé Ce dossier n'est pas éligible Catégo…" at bounding box center [202, 168] width 404 height 424
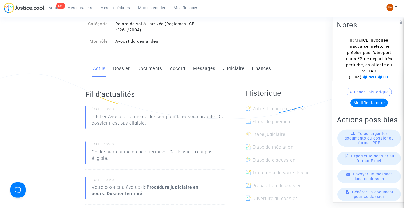
scroll to position [0, 0]
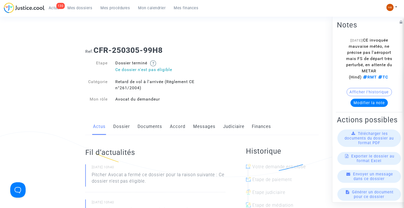
click at [80, 7] on span "Mes dossiers" at bounding box center [80, 8] width 25 height 5
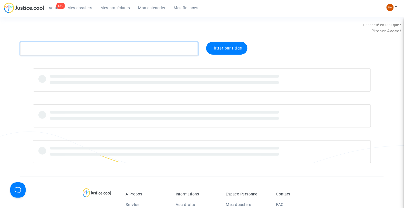
click at [78, 48] on textarea at bounding box center [109, 49] width 178 height 14
paste textarea "-GYJM"
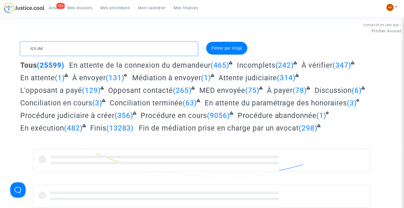
click at [30, 50] on textarea at bounding box center [109, 49] width 178 height 14
click at [61, 47] on textarea at bounding box center [109, 49] width 178 height 14
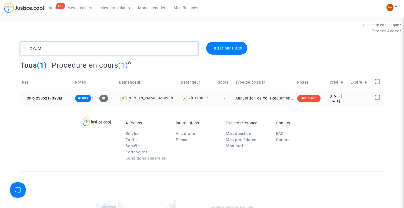
type textarea "GYJM"
click at [224, 98] on td "-" at bounding box center [225, 98] width 18 height 14
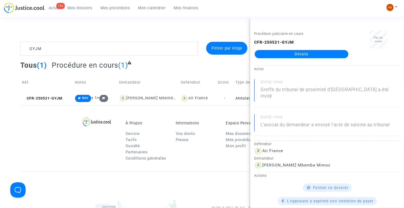
click at [316, 55] on link "Détails" at bounding box center [301, 54] width 94 height 8
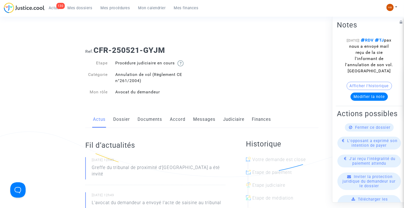
click at [203, 120] on link "Messages" at bounding box center [204, 119] width 22 height 17
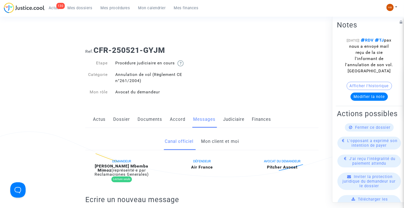
click at [228, 121] on link "Judiciaire" at bounding box center [233, 119] width 21 height 17
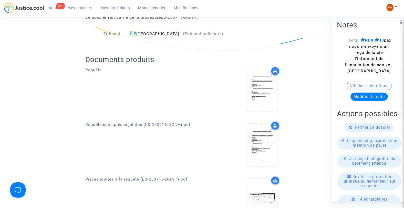
scroll to position [126, 0]
click at [7, 147] on div "Ref. CFR-250521-GYJM Etape Procédure judiciaire en cours Catégorie Annulation d…" at bounding box center [202, 106] width 404 height 380
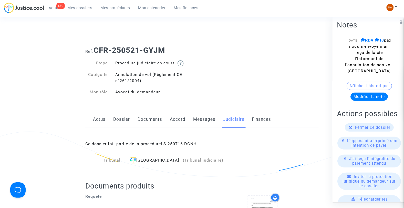
click at [84, 8] on span "Mes dossiers" at bounding box center [80, 8] width 25 height 5
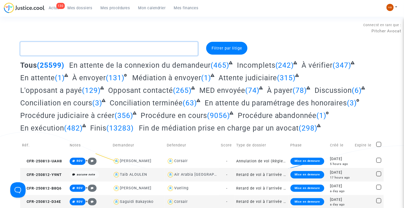
click at [36, 49] on textarea at bounding box center [109, 49] width 178 height 14
paste textarea "CFR-250512-ACWM"
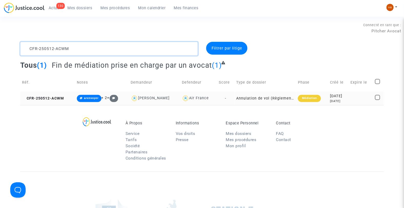
type textarea "CFR-250512-ACWM"
click at [225, 101] on td "-" at bounding box center [226, 98] width 18 height 14
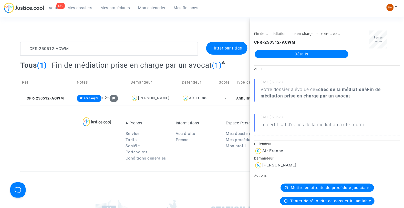
click at [271, 55] on link "Détails" at bounding box center [301, 54] width 94 height 8
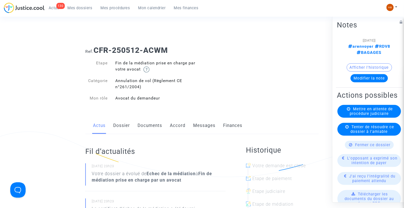
click at [200, 125] on link "Messages" at bounding box center [204, 125] width 22 height 17
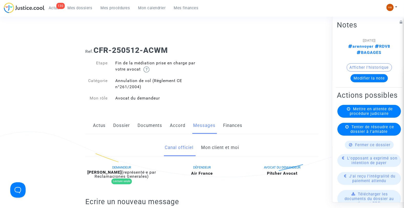
click at [204, 147] on link "Mon client et moi" at bounding box center [220, 147] width 38 height 17
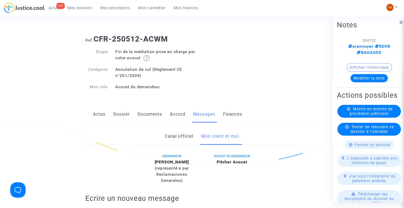
scroll to position [8, 0]
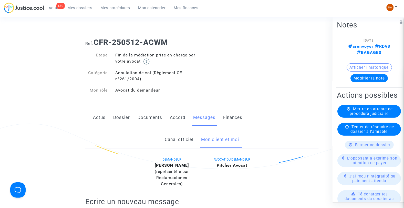
click at [148, 116] on link "Documents" at bounding box center [149, 117] width 25 height 17
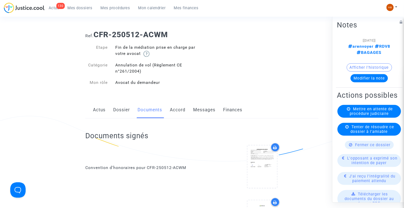
scroll to position [16, 0]
click at [122, 109] on link "Dossier" at bounding box center [121, 109] width 17 height 17
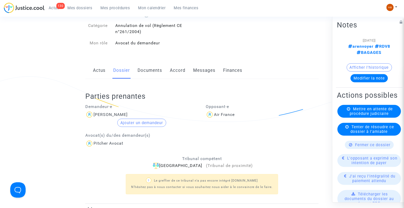
scroll to position [55, 0]
click at [202, 74] on link "Messages" at bounding box center [204, 70] width 22 height 17
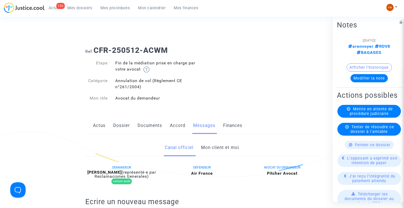
click at [211, 145] on link "Mon client et moi" at bounding box center [220, 147] width 38 height 17
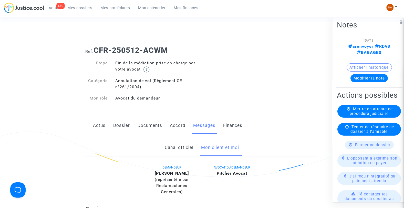
click at [84, 9] on span "Mes dossiers" at bounding box center [80, 8] width 25 height 5
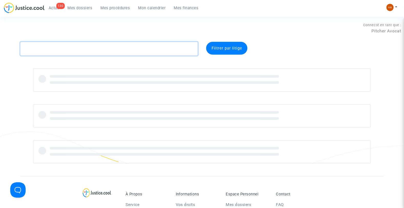
click at [48, 48] on textarea at bounding box center [109, 49] width 178 height 14
paste textarea "CFR-250514-D8UK"
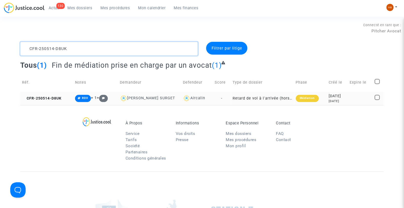
type textarea "CFR-250514-D8UK"
click at [231, 99] on td "Retard de vol à l'arrivée (hors UE - Convention de Montréal)" at bounding box center [262, 98] width 63 height 14
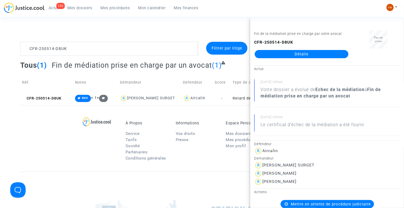
click at [260, 57] on link "Détails" at bounding box center [301, 54] width 94 height 8
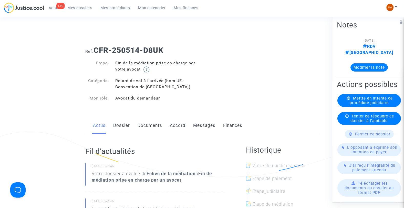
click at [149, 124] on link "Documents" at bounding box center [149, 125] width 25 height 17
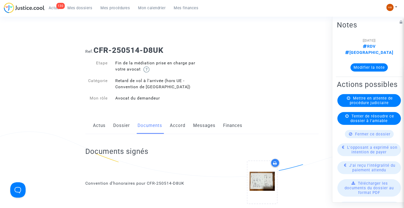
click at [118, 124] on link "Dossier" at bounding box center [121, 125] width 17 height 17
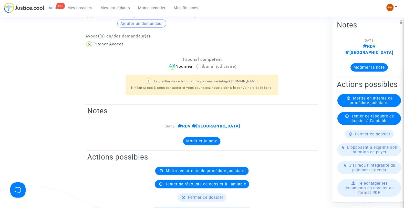
scroll to position [28, 0]
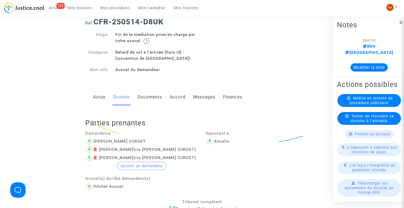
click at [150, 99] on link "Documents" at bounding box center [149, 97] width 25 height 17
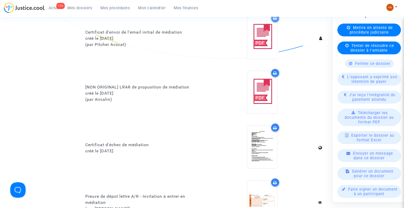
scroll to position [341, 0]
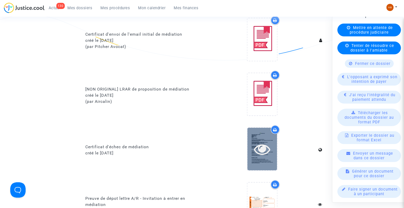
click at [266, 149] on icon at bounding box center [262, 149] width 17 height 16
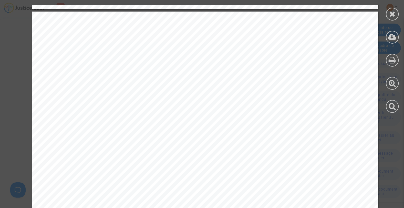
scroll to position [976, 0]
click at [393, 14] on icon at bounding box center [392, 14] width 6 height 8
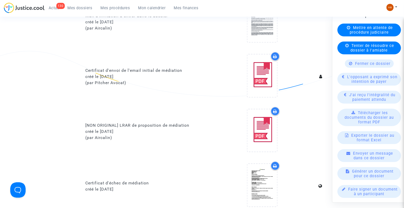
scroll to position [334, 0]
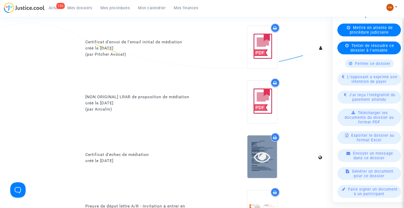
click at [271, 160] on div at bounding box center [262, 156] width 30 height 16
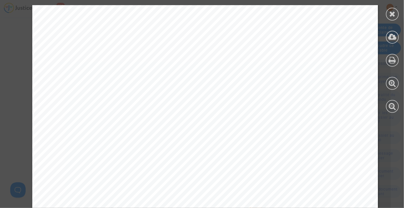
scroll to position [0, 0]
click at [392, 17] on icon at bounding box center [392, 14] width 6 height 8
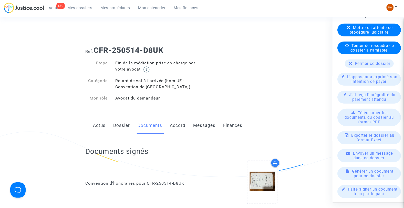
click at [205, 123] on link "Messages" at bounding box center [204, 125] width 22 height 17
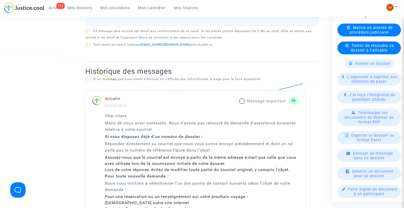
scroll to position [313, 0]
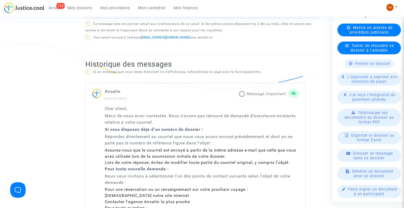
click at [243, 91] on span at bounding box center [241, 93] width 5 height 5
click at [242, 96] on input "Message important" at bounding box center [242, 96] width 0 height 0
checkbox input "true"
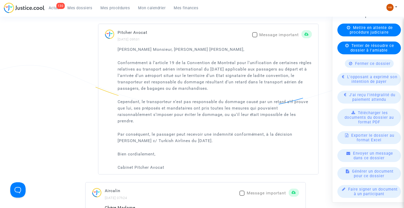
scroll to position [739, 0]
click at [254, 33] on span at bounding box center [254, 35] width 5 height 5
click at [254, 38] on input "Message important" at bounding box center [254, 38] width 0 height 0
checkbox input "true"
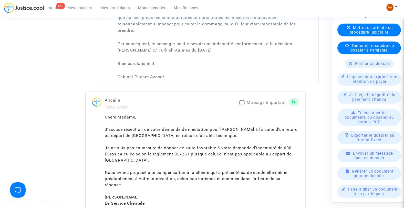
scroll to position [853, 0]
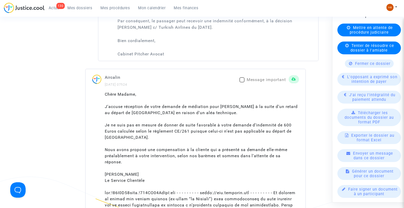
click at [240, 77] on span at bounding box center [241, 79] width 5 height 5
click at [242, 82] on input "Message important" at bounding box center [242, 82] width 0 height 0
checkbox input "true"
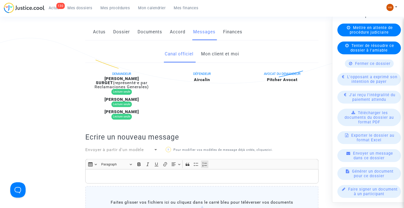
scroll to position [85, 0]
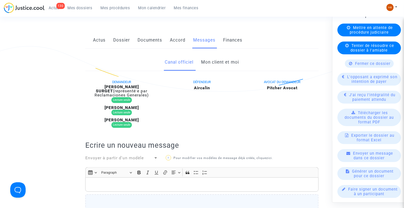
click at [215, 61] on link "Mon client et moi" at bounding box center [220, 62] width 38 height 17
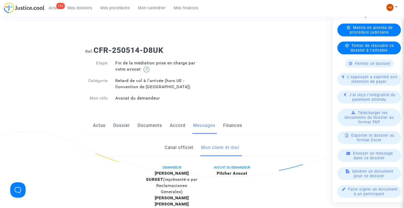
click at [152, 125] on link "Documents" at bounding box center [149, 125] width 25 height 17
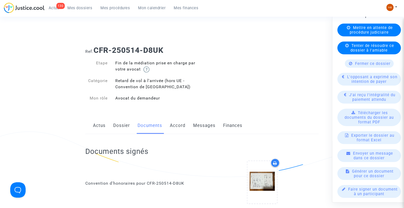
drag, startPoint x: 80, startPoint y: 9, endPoint x: 80, endPoint y: 18, distance: 9.0
click at [80, 9] on span "Mes dossiers" at bounding box center [80, 8] width 25 height 5
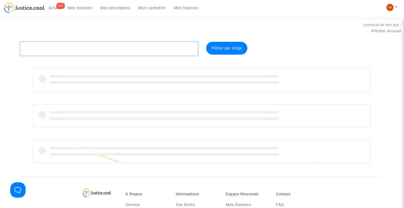
click at [44, 49] on textarea at bounding box center [109, 49] width 178 height 14
paste textarea "CFR-250728-66DN"
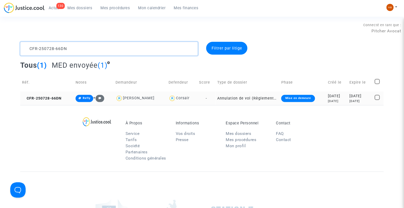
type textarea "CFR-250728-66DN"
click at [216, 100] on td "Annulation de vol (Règlement CE n°261/2004)" at bounding box center [248, 98] width 64 height 14
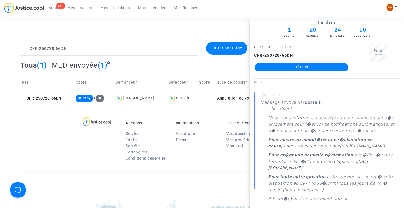
click at [302, 68] on link "Détails" at bounding box center [301, 67] width 94 height 8
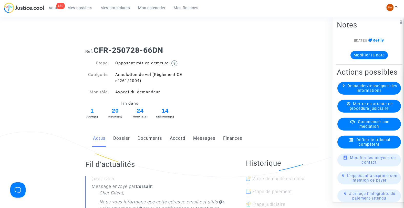
click at [198, 135] on link "Messages" at bounding box center [204, 138] width 22 height 17
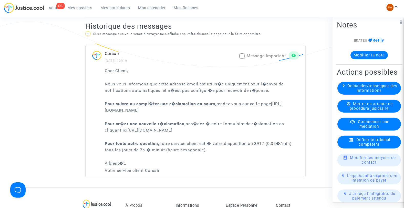
scroll to position [341, 0]
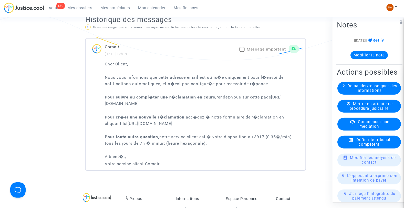
click at [241, 52] on span at bounding box center [241, 49] width 5 height 5
click at [242, 52] on input "Message important" at bounding box center [242, 52] width 0 height 0
checkbox input "true"
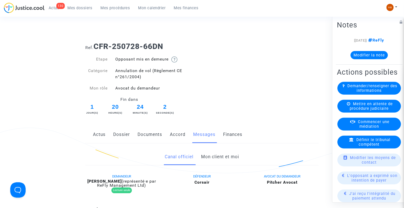
scroll to position [0, 0]
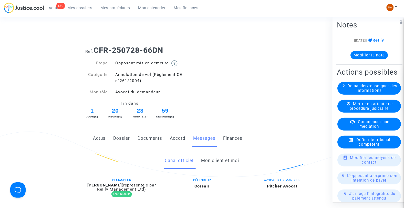
click at [148, 137] on link "Documents" at bounding box center [149, 138] width 25 height 17
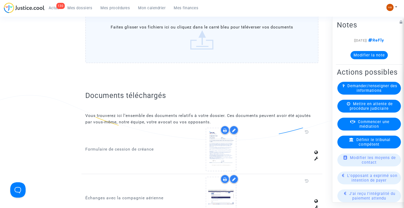
scroll to position [540, 0]
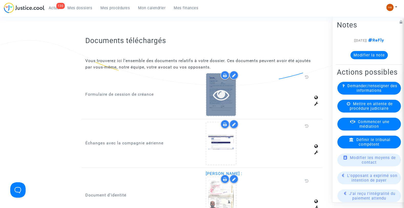
click at [223, 99] on div at bounding box center [221, 94] width 30 height 42
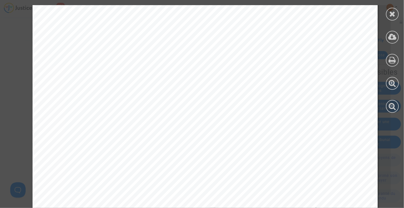
scroll to position [293, 0]
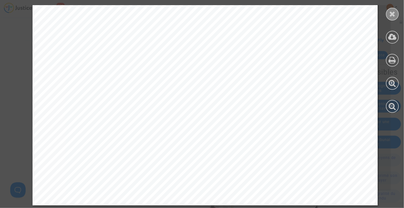
click at [387, 12] on div at bounding box center [392, 14] width 13 height 13
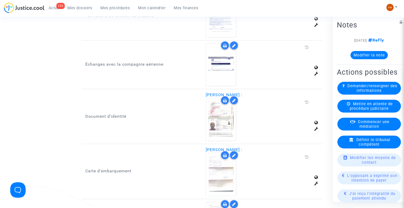
scroll to position [654, 0]
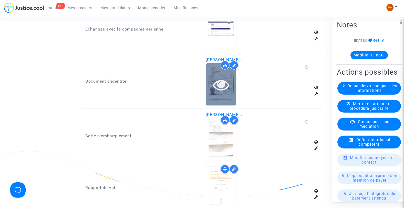
click at [226, 81] on icon at bounding box center [221, 84] width 17 height 16
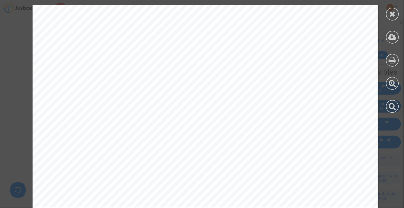
scroll to position [0, 0]
click at [389, 13] on icon at bounding box center [392, 14] width 6 height 8
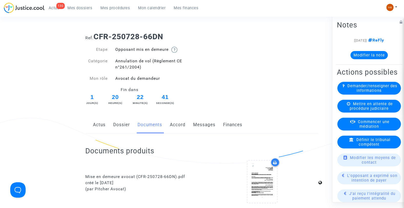
scroll to position [28, 0]
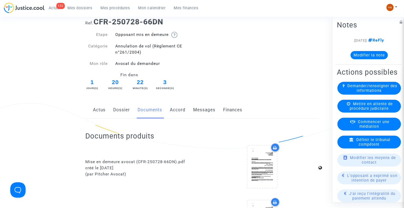
click at [201, 109] on link "Messages" at bounding box center [204, 109] width 22 height 17
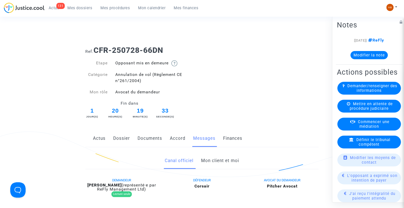
drag, startPoint x: 80, startPoint y: 8, endPoint x: 77, endPoint y: 22, distance: 14.1
click at [80, 8] on span "Mes dossiers" at bounding box center [80, 8] width 25 height 5
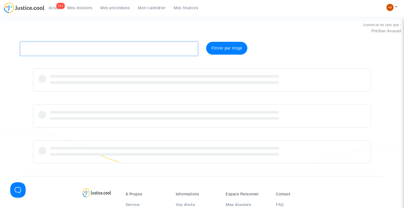
click at [60, 48] on textarea at bounding box center [109, 49] width 178 height 14
paste textarea "CFR-250728-7PDN"
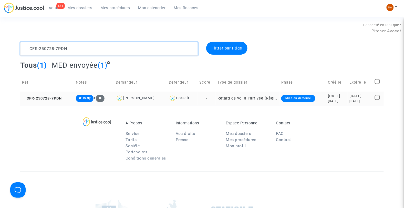
type textarea "CFR-250728-7PDN"
click at [210, 99] on td "-" at bounding box center [206, 98] width 18 height 14
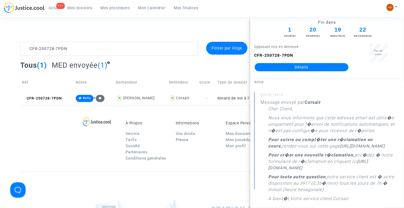
click at [293, 68] on link "Détails" at bounding box center [301, 67] width 94 height 8
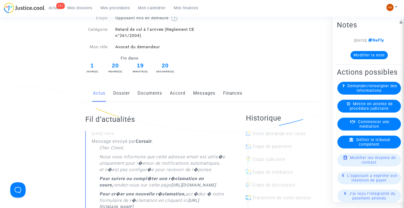
scroll to position [57, 0]
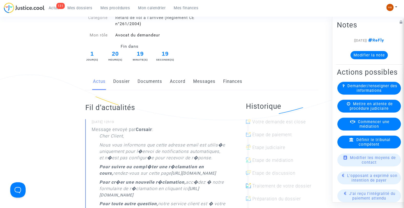
click at [159, 83] on link "Documents" at bounding box center [149, 81] width 25 height 17
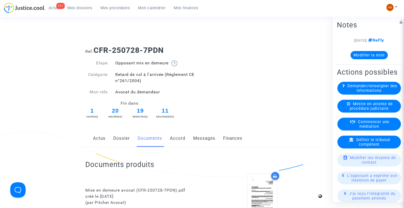
click at [197, 139] on link "Messages" at bounding box center [204, 138] width 22 height 17
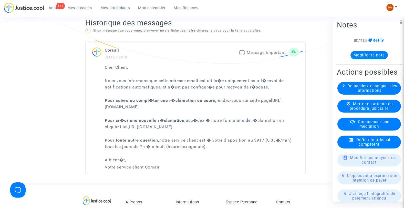
scroll to position [341, 0]
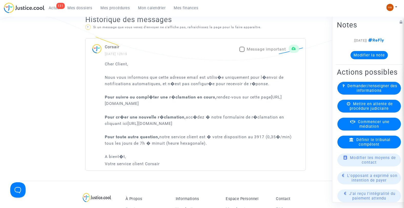
click at [240, 50] on span at bounding box center [241, 49] width 5 height 5
click at [242, 52] on input "Message important" at bounding box center [242, 52] width 0 height 0
checkbox input "true"
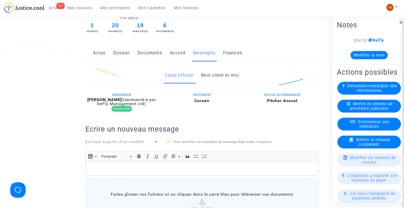
scroll to position [0, 0]
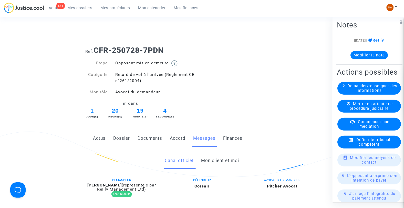
click at [221, 156] on link "Mon client et moi" at bounding box center [220, 160] width 38 height 17
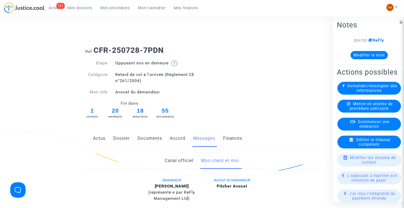
click at [145, 139] on link "Documents" at bounding box center [149, 138] width 25 height 17
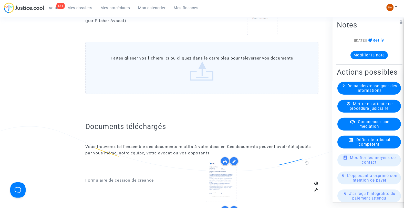
scroll to position [455, 0]
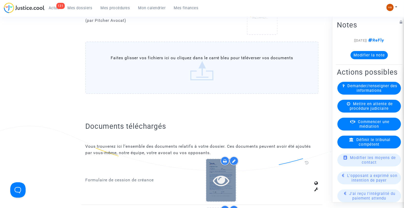
click at [229, 176] on div at bounding box center [221, 180] width 30 height 16
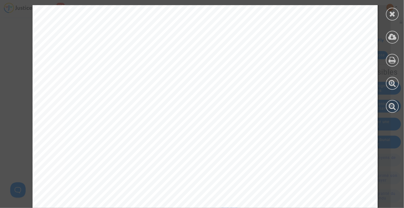
scroll to position [284, 0]
click at [391, 13] on icon at bounding box center [392, 14] width 6 height 8
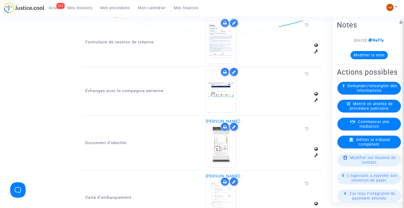
scroll to position [597, 0]
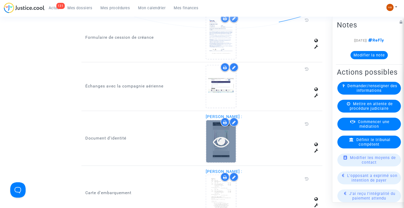
click at [216, 133] on icon at bounding box center [221, 141] width 17 height 16
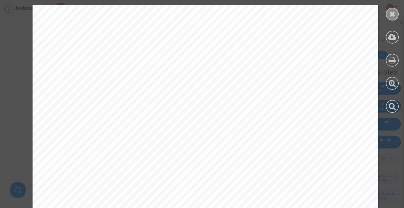
click at [390, 14] on icon at bounding box center [392, 14] width 6 height 8
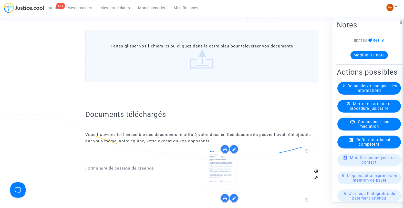
scroll to position [466, 0]
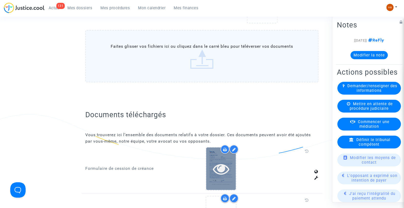
click at [223, 170] on icon at bounding box center [221, 168] width 17 height 16
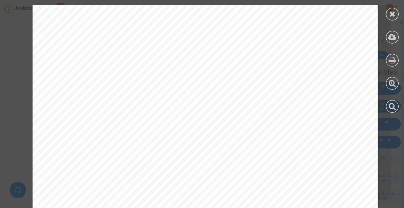
scroll to position [293, 0]
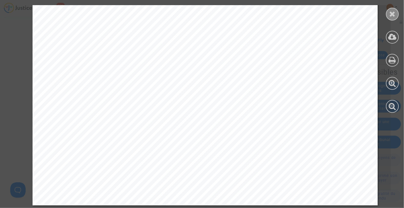
click at [391, 13] on icon at bounding box center [392, 14] width 6 height 8
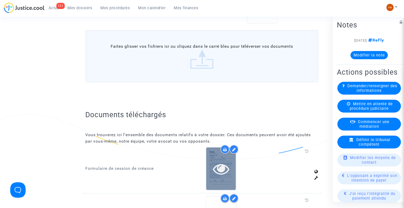
click at [216, 175] on div at bounding box center [221, 168] width 30 height 42
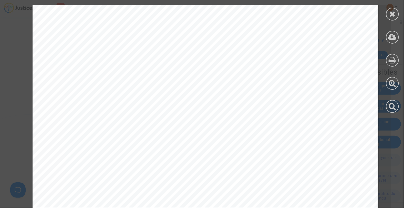
scroll to position [0, 0]
click at [390, 13] on icon at bounding box center [392, 14] width 6 height 8
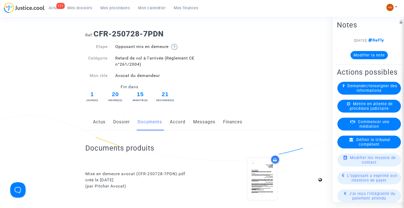
scroll to position [28, 0]
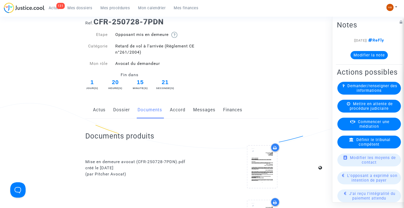
click at [127, 111] on link "Dossier" at bounding box center [121, 109] width 17 height 17
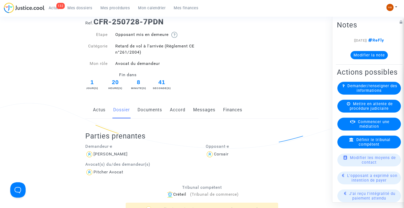
click at [81, 7] on span "Mes dossiers" at bounding box center [80, 8] width 25 height 5
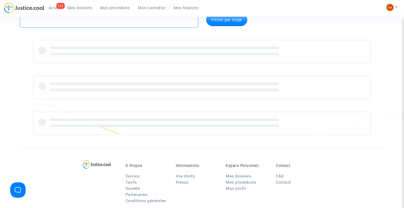
click at [33, 23] on textarea at bounding box center [109, 20] width 178 height 14
paste textarea "CFR-250728-66DN"
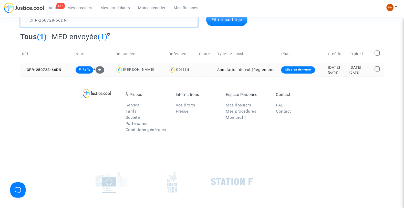
type textarea "CFR-250728-66DN"
click at [208, 70] on td "-" at bounding box center [206, 70] width 18 height 14
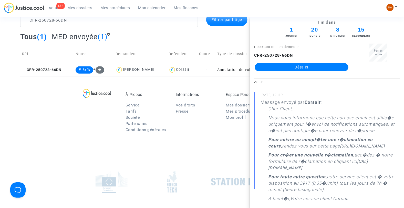
click at [277, 66] on link "Détails" at bounding box center [301, 67] width 94 height 8
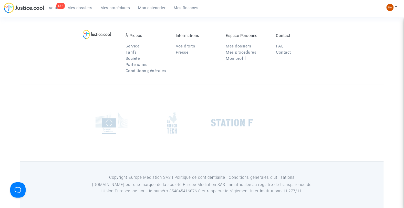
scroll to position [28, 0]
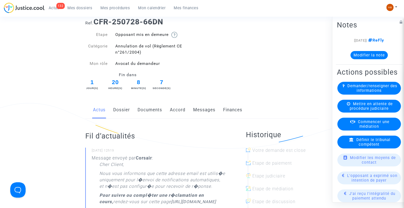
click at [199, 111] on link "Messages" at bounding box center [204, 109] width 22 height 17
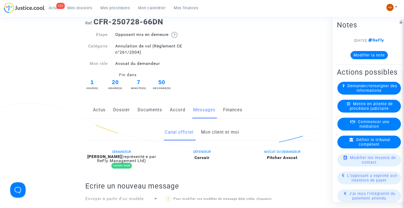
click at [150, 106] on link "Documents" at bounding box center [149, 109] width 25 height 17
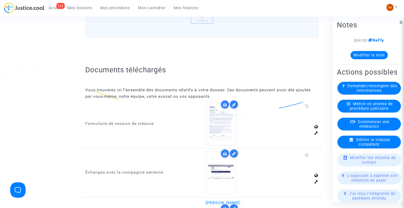
scroll to position [512, 0]
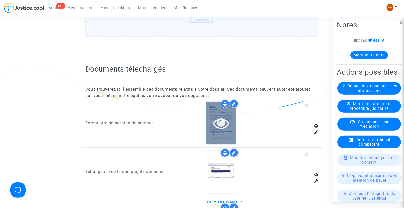
click at [223, 119] on icon at bounding box center [221, 123] width 17 height 16
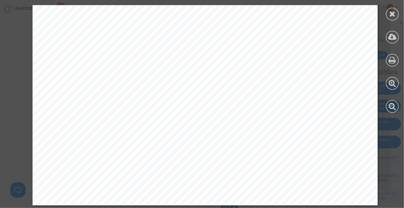
scroll to position [293, 0]
click at [393, 14] on icon at bounding box center [392, 14] width 6 height 8
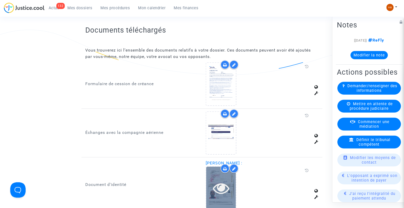
scroll to position [626, 0]
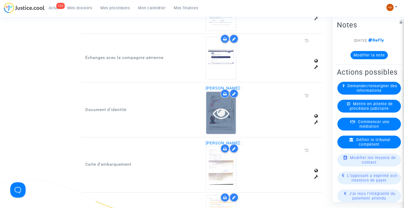
click at [218, 116] on div at bounding box center [221, 113] width 30 height 42
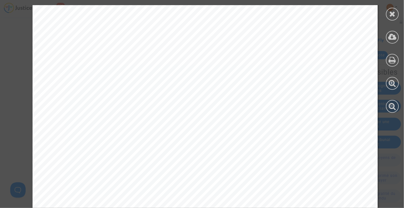
scroll to position [150, 0]
click at [390, 15] on icon at bounding box center [392, 14] width 6 height 8
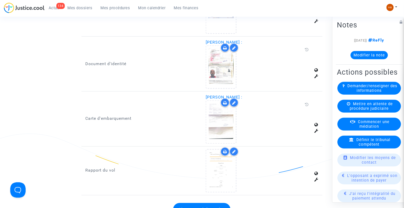
scroll to position [682, 0]
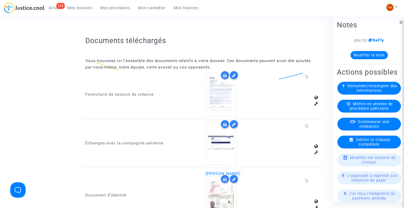
click at [80, 8] on span "Mes dossiers" at bounding box center [80, 8] width 25 height 5
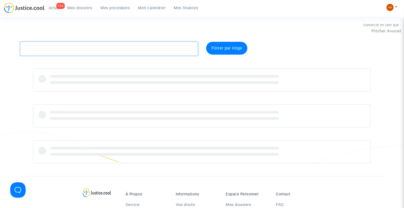
drag, startPoint x: 49, startPoint y: 44, endPoint x: 47, endPoint y: 48, distance: 4.7
click at [48, 46] on textarea at bounding box center [109, 49] width 178 height 14
paste textarea "CFR-250728-RAG9"
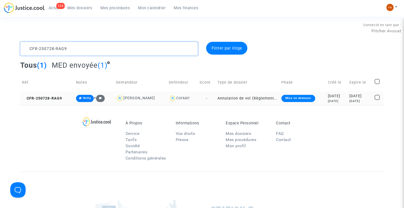
type textarea "CFR-250728-RAG9"
click at [207, 98] on td "-" at bounding box center [207, 98] width 18 height 14
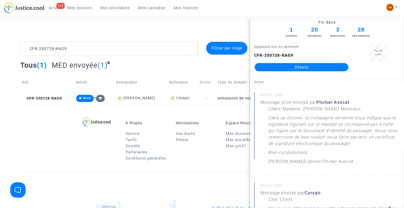
click at [293, 69] on link "Détails" at bounding box center [301, 67] width 94 height 8
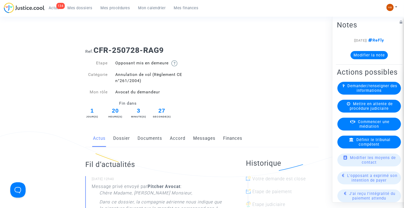
click at [148, 141] on link "Documents" at bounding box center [149, 138] width 25 height 17
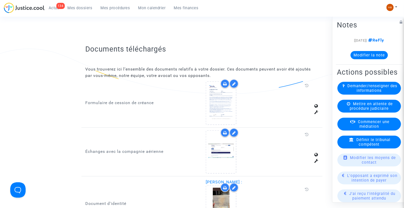
scroll to position [532, 0]
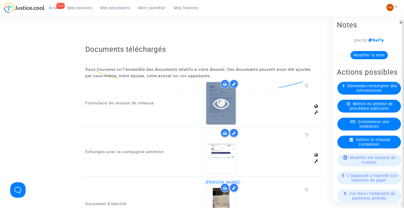
click at [222, 109] on div at bounding box center [221, 103] width 30 height 42
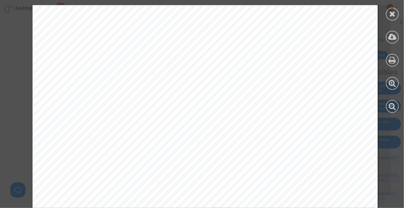
scroll to position [264, 0]
click at [387, 14] on div at bounding box center [392, 14] width 13 height 13
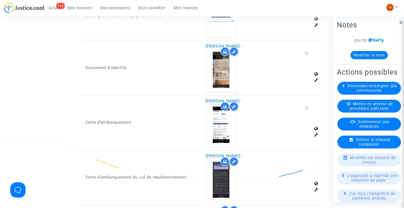
scroll to position [668, 0]
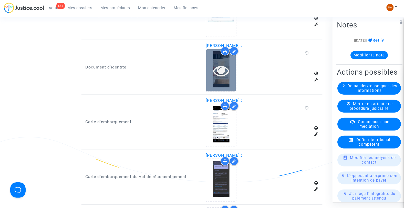
click at [221, 72] on icon at bounding box center [221, 70] width 17 height 16
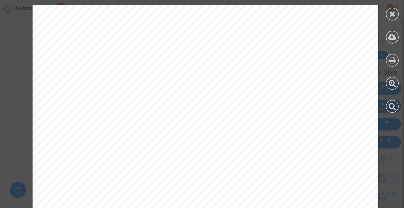
scroll to position [170, 0]
click at [392, 17] on div at bounding box center [392, 14] width 13 height 13
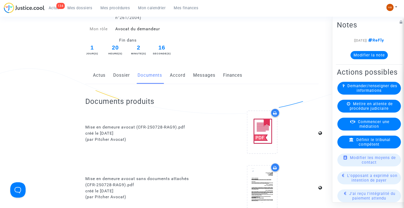
scroll to position [0, 0]
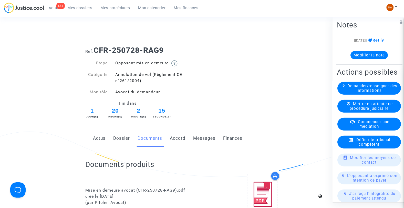
drag, startPoint x: 118, startPoint y: 139, endPoint x: 131, endPoint y: 132, distance: 14.7
click at [118, 139] on link "Dossier" at bounding box center [121, 138] width 17 height 17
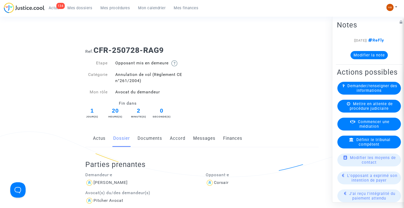
click at [194, 137] on link "Messages" at bounding box center [204, 138] width 22 height 17
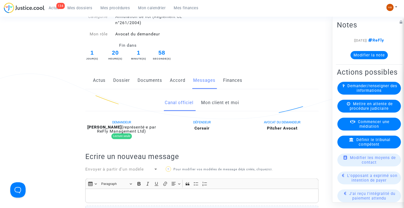
scroll to position [57, 0]
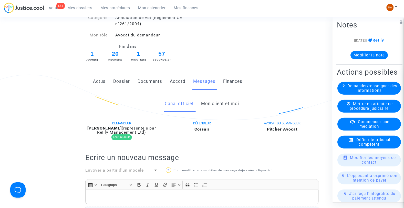
click at [211, 106] on link "Mon client et moi" at bounding box center [220, 103] width 38 height 17
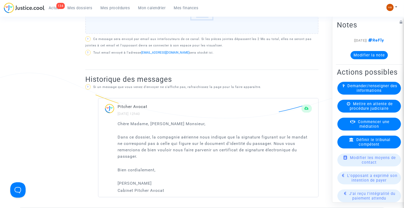
scroll to position [284, 0]
drag, startPoint x: 117, startPoint y: 123, endPoint x: 170, endPoint y: 187, distance: 83.1
click at [170, 187] on div "Chère Madame, Cher Monsieur, Dans ce dossier, la compagnie aérienne nous indiqu…" at bounding box center [214, 155] width 194 height 73
copy div "Chère Madame, Cher Monsieur, Dans ce dossier, la compagnie aérienne nous indiqu…"
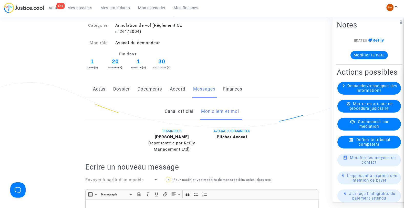
scroll to position [0, 0]
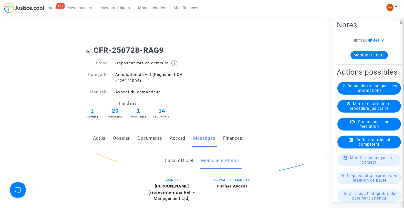
click at [79, 9] on span "Mes dossiers" at bounding box center [80, 8] width 25 height 5
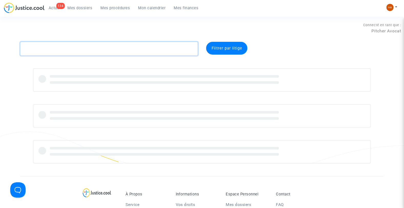
click at [53, 48] on textarea at bounding box center [109, 49] width 178 height 14
paste textarea "CFR-250728-66DN"
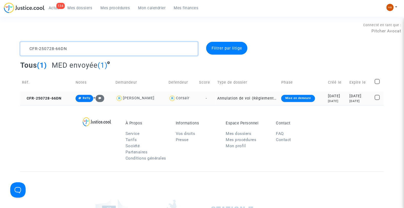
type textarea "CFR-250728-66DN"
click at [213, 102] on td "-" at bounding box center [206, 98] width 18 height 14
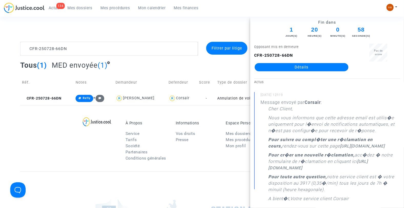
click at [309, 68] on link "Détails" at bounding box center [301, 67] width 94 height 8
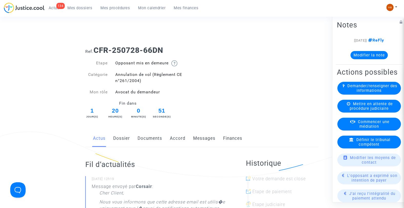
click at [193, 139] on link "Messages" at bounding box center [204, 138] width 22 height 17
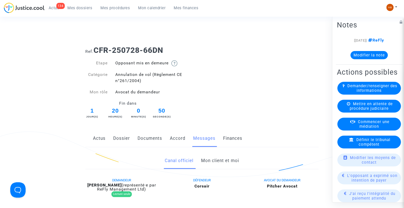
click at [216, 160] on link "Mon client et moi" at bounding box center [220, 160] width 38 height 17
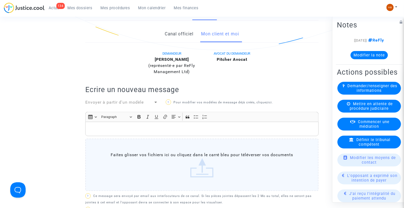
scroll to position [170, 0]
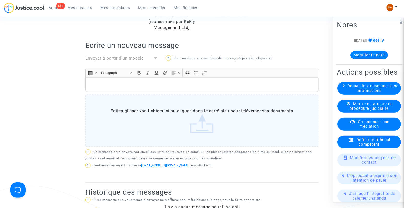
click at [116, 82] on p "Rich Text Editor, main" at bounding box center [202, 84] width 228 height 6
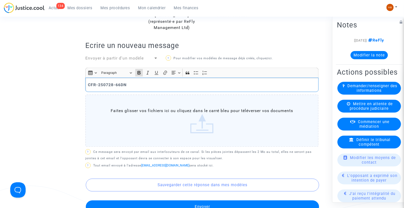
drag, startPoint x: 93, startPoint y: 86, endPoint x: 75, endPoint y: 86, distance: 17.7
click at [75, 86] on ng-component "Ref. CFR-250728-66DN Etape Opposant mis en demeure Catégorie Annulation de vol …" at bounding box center [201, 67] width 363 height 392
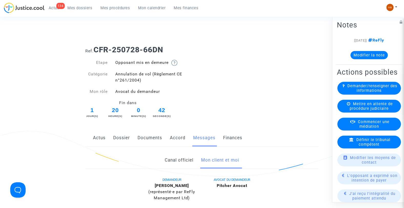
scroll to position [0, 0]
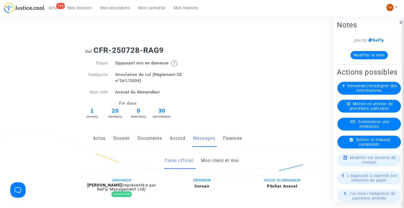
click at [234, 157] on link "Mon client et moi" at bounding box center [220, 160] width 38 height 17
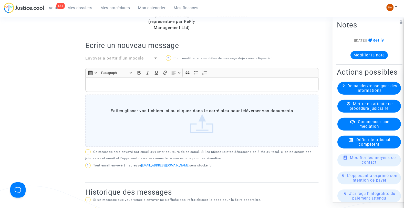
scroll to position [313, 0]
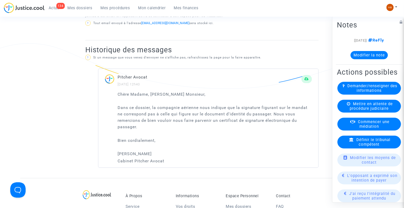
drag, startPoint x: 117, startPoint y: 93, endPoint x: 168, endPoint y: 163, distance: 86.4
click at [168, 163] on div "Chère Madame, Cher Monsieur, Dans ce dossier, la compagnie aérienne nous indiqu…" at bounding box center [208, 129] width 220 height 76
copy div "Chère Madame, Cher Monsieur, Dans ce dossier, la compagnie aérienne nous indiqu…"
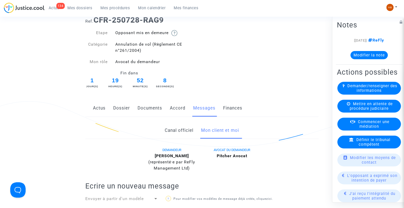
scroll to position [0, 0]
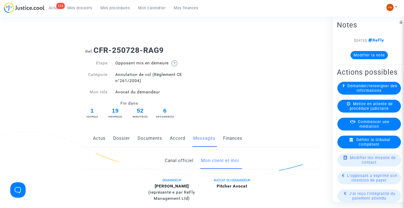
click at [123, 139] on link "Dossier" at bounding box center [121, 138] width 17 height 17
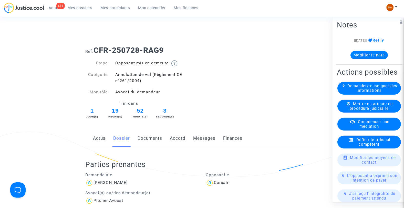
click at [152, 138] on link "Documents" at bounding box center [149, 138] width 25 height 17
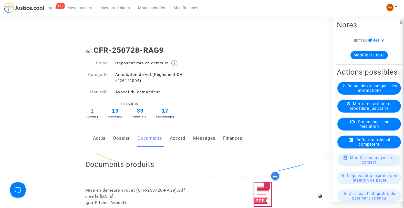
click at [74, 7] on span "Mes dossiers" at bounding box center [80, 8] width 25 height 5
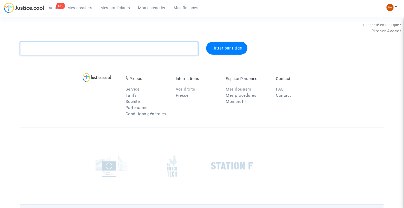
click at [50, 47] on textarea at bounding box center [109, 49] width 178 height 14
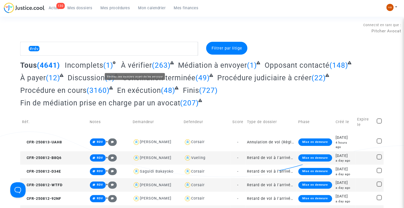
click at [134, 63] on span "À vérifier" at bounding box center [136, 65] width 31 height 8
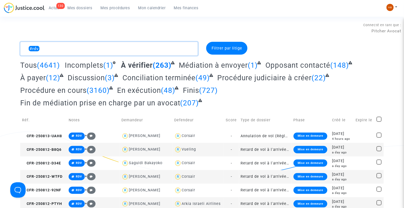
click at [54, 49] on textarea at bounding box center [109, 49] width 178 height 14
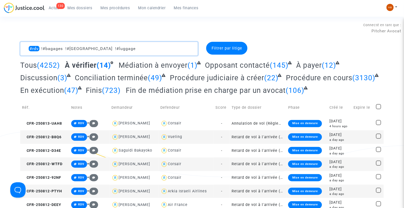
drag, startPoint x: 119, startPoint y: 49, endPoint x: 32, endPoint y: 47, distance: 86.8
click at [32, 47] on textarea at bounding box center [109, 49] width 178 height 14
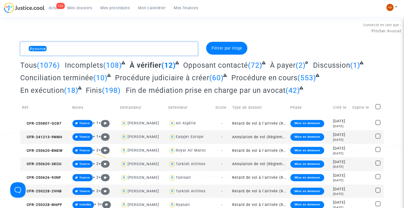
click at [63, 49] on textarea at bounding box center [109, 49] width 178 height 14
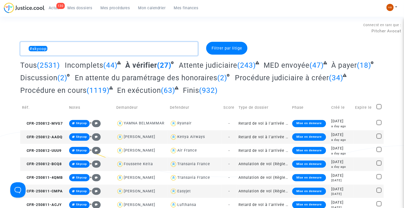
click at [91, 45] on textarea at bounding box center [109, 49] width 178 height 14
click at [87, 55] on textarea at bounding box center [109, 49] width 178 height 14
click at [85, 51] on textarea at bounding box center [109, 49] width 178 height 14
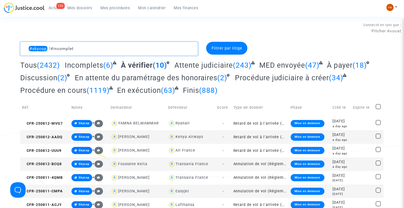
drag, startPoint x: 82, startPoint y: 47, endPoint x: 33, endPoint y: 49, distance: 49.7
click at [33, 49] on textarea at bounding box center [109, 49] width 178 height 14
type textarea "#refly"
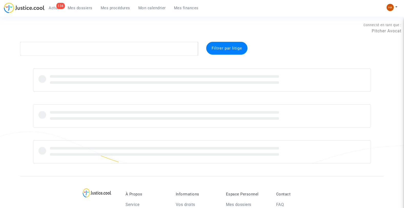
click at [46, 48] on textarea at bounding box center [109, 49] width 178 height 14
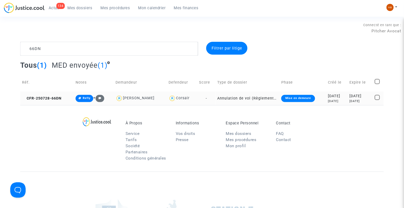
type textarea "66DN"
click at [212, 99] on td "-" at bounding box center [206, 98] width 18 height 14
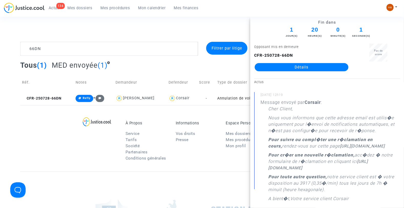
click at [285, 65] on link "Détails" at bounding box center [301, 67] width 94 height 8
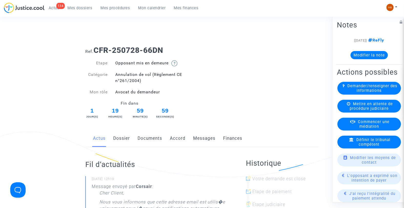
click at [156, 136] on link "Documents" at bounding box center [149, 138] width 25 height 17
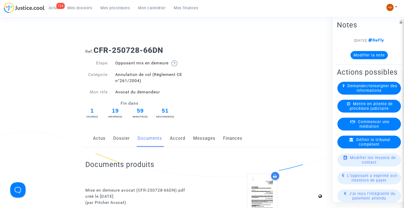
click at [203, 141] on link "Messages" at bounding box center [204, 138] width 22 height 17
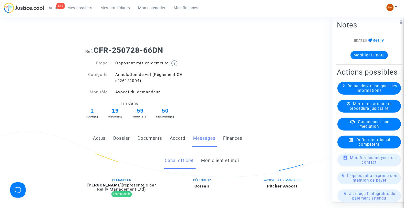
click at [211, 158] on link "Mon client et moi" at bounding box center [220, 160] width 38 height 17
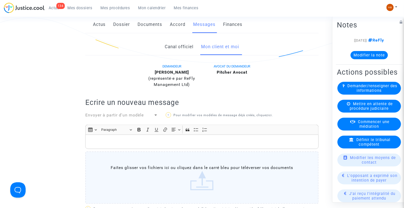
scroll to position [170, 0]
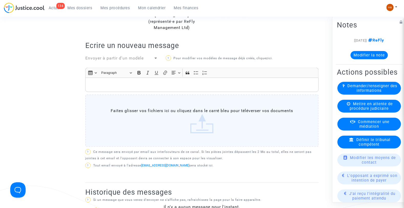
click at [108, 87] on p "Rich Text Editor, main" at bounding box center [202, 84] width 228 height 6
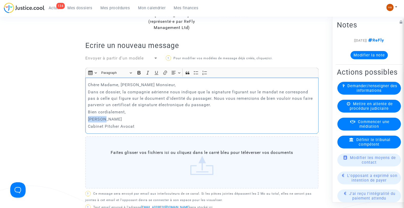
drag, startPoint x: 105, startPoint y: 120, endPoint x: 88, endPoint y: 120, distance: 17.9
click at [88, 120] on div "Chère Madame, Cher Monsieur, Dans ce dossier, la compagnie aérienne nous indiqu…" at bounding box center [201, 106] width 233 height 56
click at [159, 86] on p "Chère Madame, Cher Monsieur," at bounding box center [202, 84] width 228 height 6
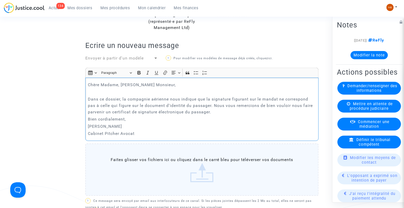
click at [216, 113] on p "Dans ce dossier, la compagnie aérienne nous indique que la signature figurant s…" at bounding box center [202, 105] width 228 height 19
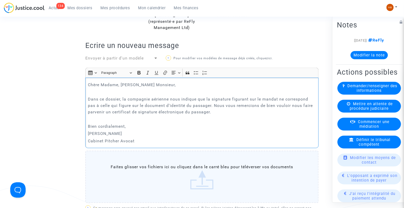
click at [156, 123] on p "Bien cordialement," at bounding box center [202, 126] width 228 height 6
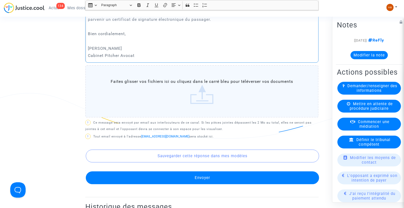
scroll to position [285, 0]
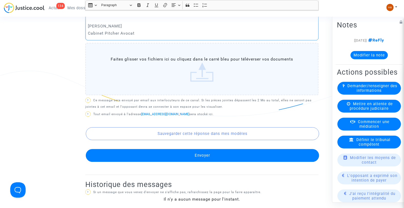
click at [173, 154] on button "Envoyer" at bounding box center [202, 155] width 233 height 13
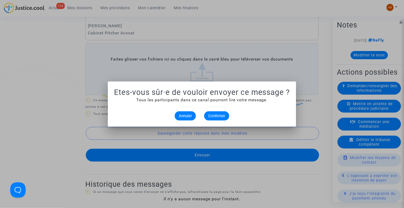
scroll to position [0, 0]
click at [213, 113] on button "Confirmer" at bounding box center [216, 115] width 25 height 9
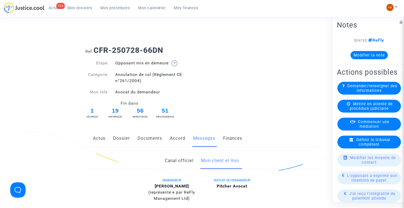
click at [83, 10] on span "Mes dossiers" at bounding box center [80, 8] width 25 height 5
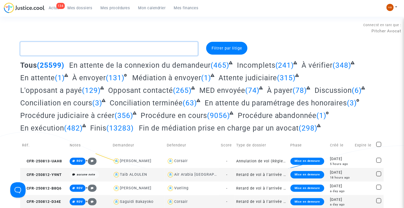
click at [51, 48] on textarea at bounding box center [109, 49] width 178 height 14
paste textarea "CFR-250618-WWPP"
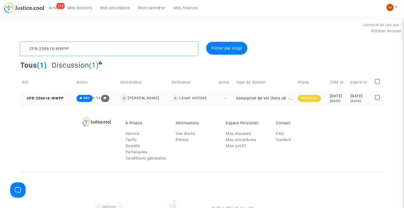
type textarea "CFR-250618-WWPP"
click at [234, 98] on td "Annulation de vol (hors UE - Convention de [GEOGRAPHIC_DATA])" at bounding box center [265, 98] width 62 height 14
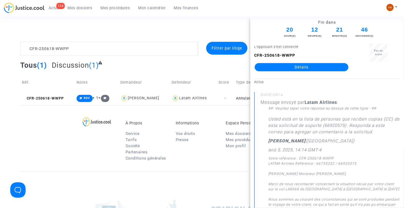
click at [296, 67] on link "Détails" at bounding box center [301, 67] width 94 height 8
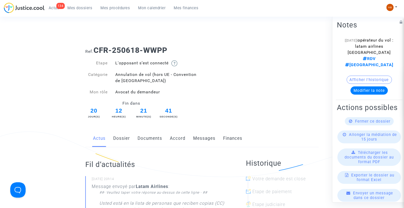
click at [197, 136] on link "Messages" at bounding box center [204, 138] width 22 height 17
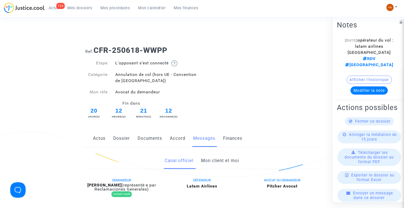
drag, startPoint x: 181, startPoint y: 139, endPoint x: 190, endPoint y: 132, distance: 11.7
click at [181, 139] on link "Accord" at bounding box center [178, 138] width 16 height 17
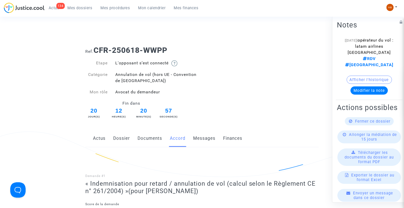
click at [99, 136] on link "Actus" at bounding box center [99, 138] width 13 height 17
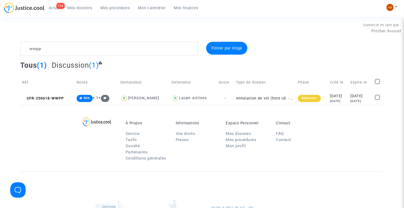
type textarea "wwpp"
click at [229, 98] on td "-" at bounding box center [226, 98] width 18 height 14
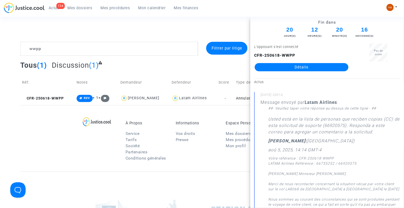
click at [299, 68] on link "Détails" at bounding box center [301, 67] width 94 height 8
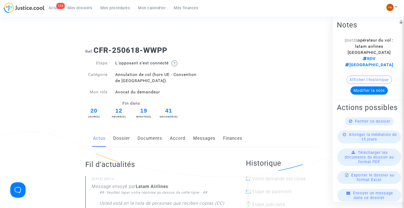
click at [121, 136] on link "Dossier" at bounding box center [121, 138] width 17 height 17
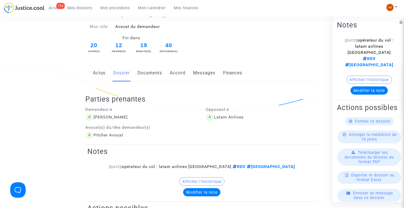
scroll to position [66, 0]
click at [148, 74] on link "Documents" at bounding box center [149, 72] width 25 height 17
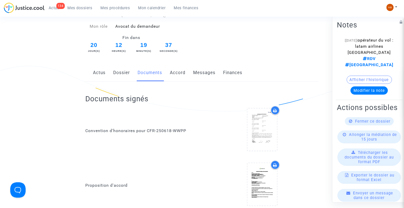
click at [196, 73] on link "Messages" at bounding box center [204, 72] width 22 height 17
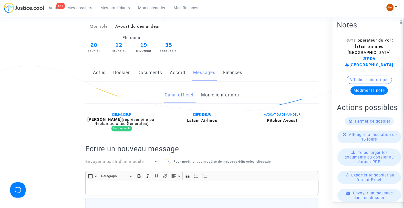
click at [177, 73] on link "Accord" at bounding box center [178, 72] width 16 height 17
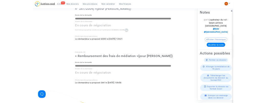
scroll to position [173, 0]
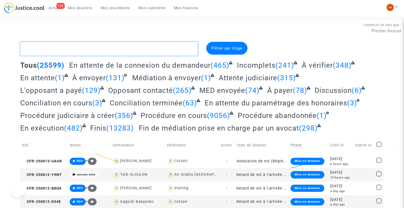
click at [62, 50] on textarea at bounding box center [109, 49] width 178 height 14
paste textarea "CFR-250725-K38J j"
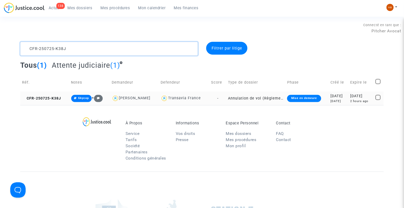
type textarea "CFR-250725-K38J"
click at [226, 101] on td "Annulation de vol (Règlement CE n°261/2004)" at bounding box center [255, 98] width 59 height 14
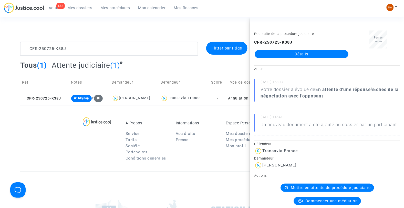
click at [331, 52] on link "Détails" at bounding box center [301, 54] width 94 height 8
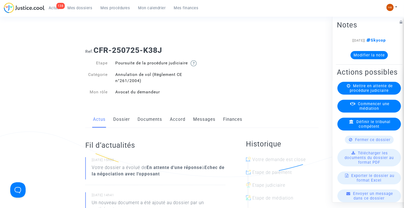
click at [148, 124] on link "Documents" at bounding box center [149, 119] width 25 height 17
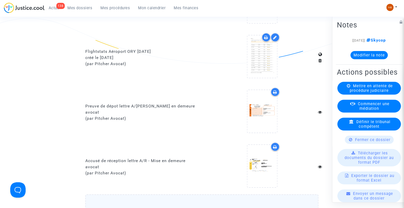
scroll to position [337, 0]
click at [264, 41] on div at bounding box center [266, 38] width 9 height 9
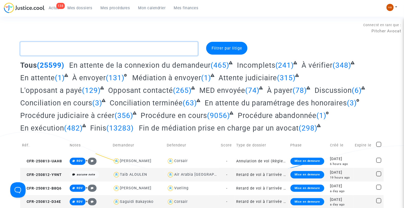
drag, startPoint x: 48, startPoint y: 53, endPoint x: 49, endPoint y: 50, distance: 3.2
click at [48, 53] on textarea at bounding box center [109, 49] width 178 height 14
paste textarea "CFR-250725-JCR8"
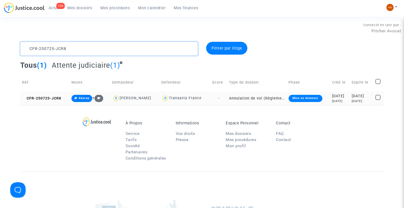
type textarea "CFR-250725-JCR8"
click at [227, 98] on td "Annulation de vol (Règlement CE n°261/2004)" at bounding box center [256, 98] width 59 height 14
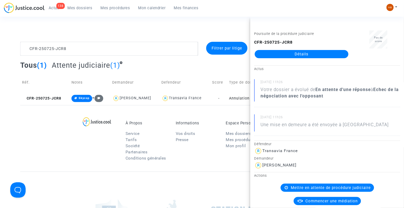
click at [284, 51] on link "Détails" at bounding box center [301, 54] width 94 height 8
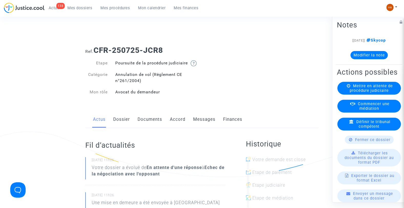
click at [148, 126] on link "Documents" at bounding box center [149, 119] width 25 height 17
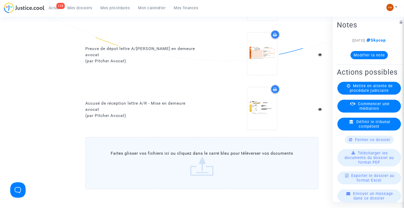
scroll to position [341, 0]
click at [175, 162] on label "Faites glisser vos fichiers ici ou cliquez dans le carré bleu pour téléverser v…" at bounding box center [201, 162] width 233 height 52
click at [0, 0] on input "Faites glisser vos fichiers ici ou cliquez dans le carré bleu pour téléverser v…" at bounding box center [0, 0] width 0 height 0
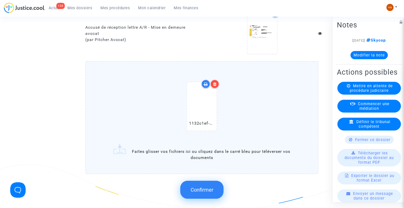
scroll to position [426, 0]
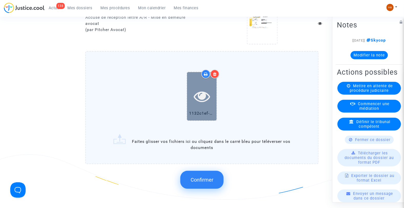
click at [207, 108] on div at bounding box center [202, 96] width 30 height 48
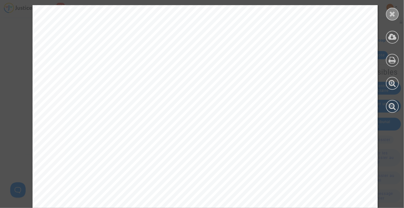
click at [392, 16] on icon at bounding box center [392, 14] width 6 height 8
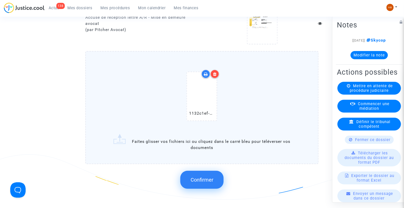
click at [198, 183] on span "Confirmer" at bounding box center [201, 179] width 23 height 6
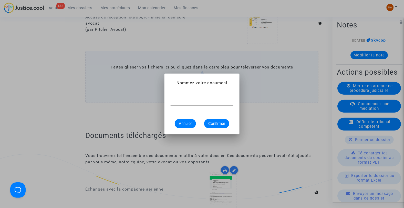
scroll to position [0, 0]
type input "f"
type input "Flightstats Aéroport ORY 25 juin 2025"
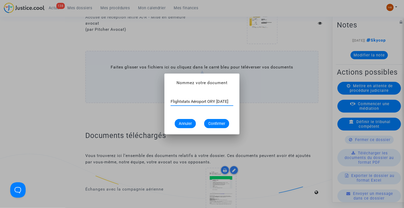
click at [186, 104] on div "Flightstats Aéroport ORY 25 juin 2025" at bounding box center [201, 100] width 63 height 12
click at [185, 101] on input "Flightstats Aéroport ORY 25 juin 2025" at bounding box center [201, 101] width 63 height 5
click at [177, 103] on input "Flightstats Aéroport ORY 25 juin 2025" at bounding box center [201, 101] width 63 height 5
click at [215, 124] on span "Confirmer" at bounding box center [216, 123] width 17 height 5
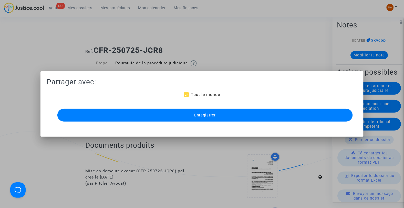
scroll to position [426, 0]
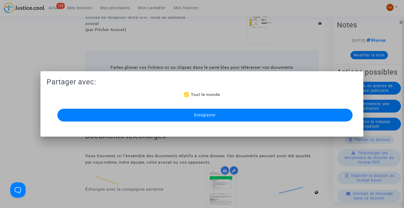
click at [218, 112] on button "Enregistrer" at bounding box center [204, 115] width 295 height 13
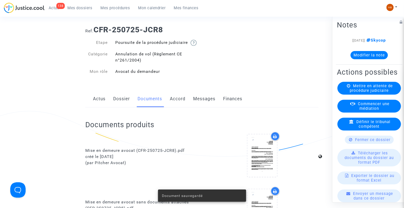
scroll to position [0, 0]
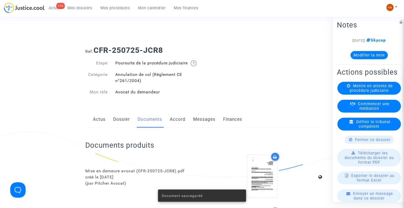
click at [121, 125] on link "Dossier" at bounding box center [121, 119] width 17 height 17
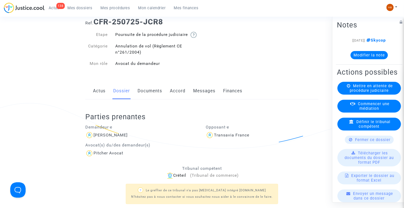
click at [147, 99] on link "Documents" at bounding box center [149, 90] width 25 height 17
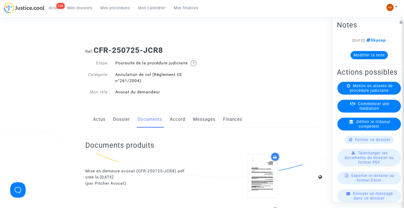
click at [84, 8] on span "Mes dossiers" at bounding box center [80, 8] width 25 height 5
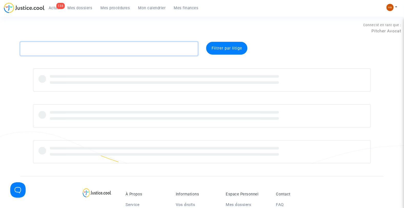
click at [44, 50] on textarea at bounding box center [109, 49] width 178 height 14
paste textarea "CFR-250725-VTPN"
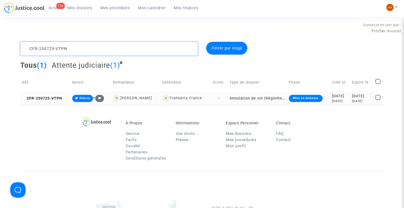
type textarea "CFR-250725-VTPN"
click at [220, 98] on td "-" at bounding box center [219, 98] width 17 height 14
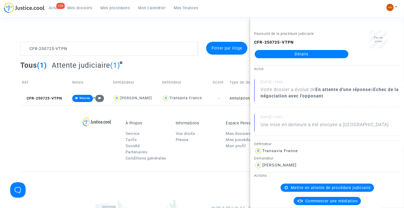
click at [310, 54] on link "Détails" at bounding box center [301, 54] width 94 height 8
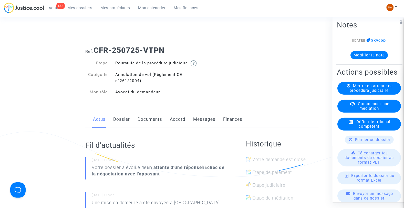
click at [145, 124] on link "Documents" at bounding box center [149, 119] width 25 height 17
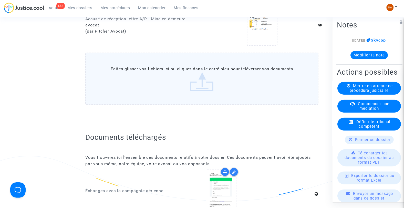
scroll to position [426, 0]
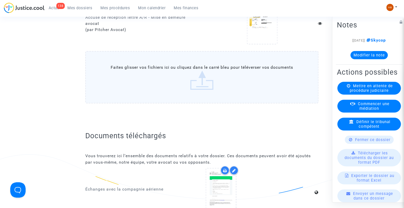
click at [179, 90] on label "Faites glisser vos fichiers ici ou cliquez dans le carré bleu pour téléverser v…" at bounding box center [201, 77] width 233 height 52
click at [0, 0] on input "Faites glisser vos fichiers ici ou cliquez dans le carré bleu pour téléverser v…" at bounding box center [0, 0] width 0 height 0
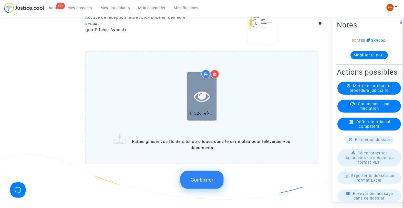
drag, startPoint x: 202, startPoint y: 105, endPoint x: 198, endPoint y: 92, distance: 13.6
click at [198, 92] on icon at bounding box center [202, 96] width 17 height 16
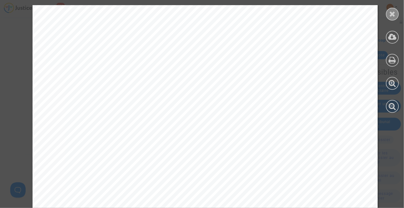
click at [392, 14] on icon at bounding box center [392, 14] width 6 height 8
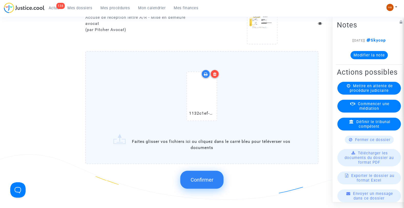
click at [196, 179] on span "Confirmer" at bounding box center [201, 179] width 23 height 6
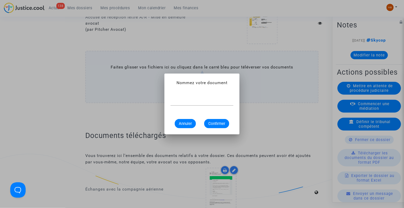
scroll to position [0, 0]
click at [207, 101] on input "FlightStats Aéroport 25 juin 2025" at bounding box center [201, 101] width 63 height 5
type input "FlightStats Aéroport ORY 25 juin 2025"
click at [220, 121] on span "Confirmer" at bounding box center [216, 123] width 17 height 5
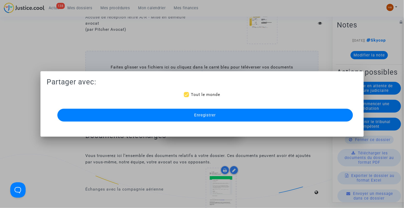
scroll to position [426, 0]
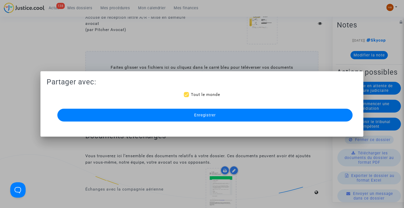
click at [213, 114] on span "Enregistrer" at bounding box center [205, 115] width 22 height 5
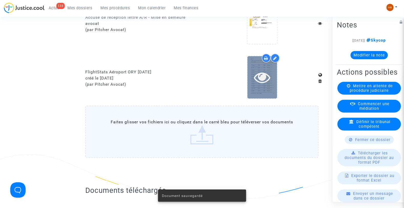
scroll to position [452, 0]
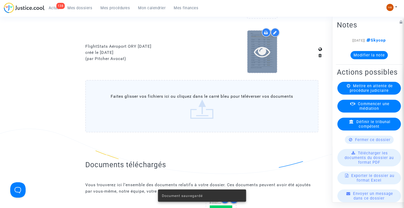
click at [263, 58] on icon at bounding box center [262, 51] width 17 height 16
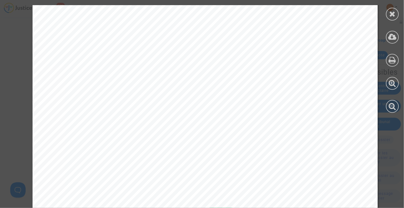
scroll to position [653, 0]
click at [388, 13] on div at bounding box center [392, 14] width 13 height 13
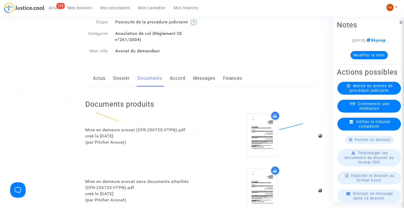
scroll to position [0, 0]
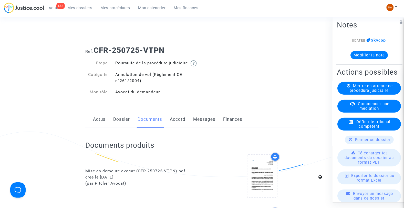
click at [119, 127] on link "Dossier" at bounding box center [121, 119] width 17 height 17
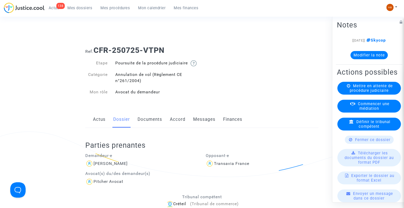
click at [53, 10] on link "138 Actus" at bounding box center [54, 8] width 19 height 8
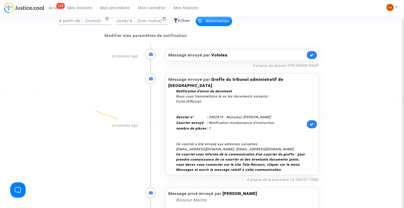
scroll to position [47, 0]
click at [313, 125] on icon at bounding box center [312, 124] width 4 height 4
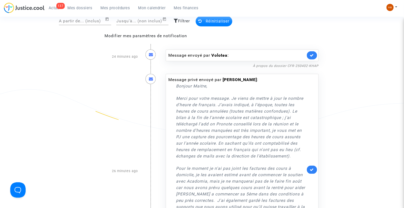
scroll to position [0, 0]
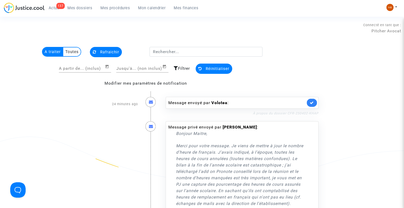
click at [265, 114] on link "À propos du dossier CFR-250402-KHAP" at bounding box center [286, 113] width 66 height 4
click at [312, 100] on link at bounding box center [312, 103] width 10 height 8
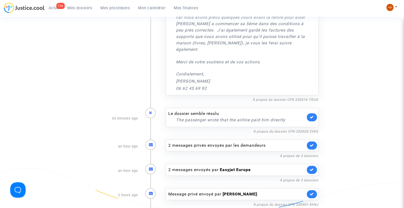
scroll to position [199, 0]
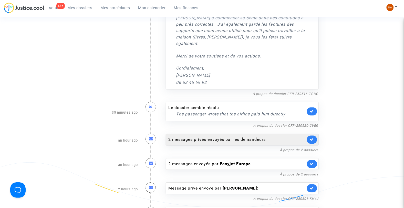
click at [258, 142] on div "2 messages privés envoyés par les demandeurs" at bounding box center [236, 139] width 137 height 6
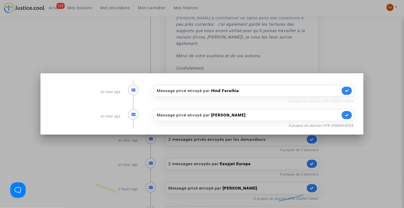
click at [301, 101] on link "À propos du dossier CFR-250609-JRXW" at bounding box center [320, 101] width 66 height 4
click at [348, 90] on icon at bounding box center [347, 91] width 4 height 4
click at [318, 125] on link "À propos du dossier CFR-250604-KCC6" at bounding box center [320, 125] width 65 height 4
click at [348, 114] on icon at bounding box center [347, 115] width 4 height 4
click at [378, 144] on div at bounding box center [202, 104] width 404 height 208
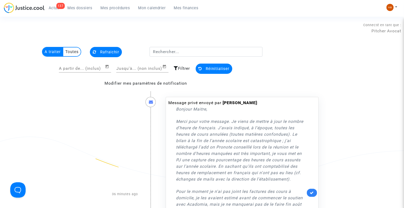
scroll to position [199, 0]
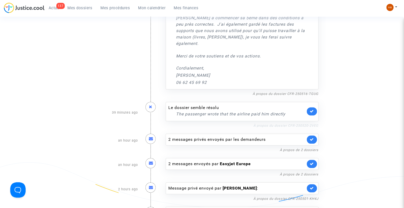
click at [270, 125] on link "À propos du dossier CFR-250520-2VEG" at bounding box center [285, 126] width 65 height 4
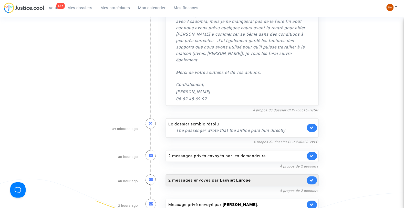
scroll to position [183, 0]
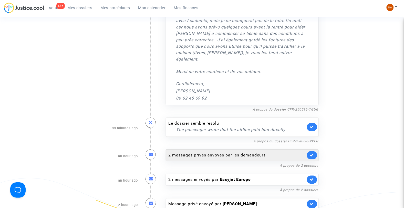
drag, startPoint x: 216, startPoint y: 155, endPoint x: 191, endPoint y: 154, distance: 24.6
click at [191, 154] on div "2 messages privés envoyés par les demandeurs" at bounding box center [236, 155] width 137 height 6
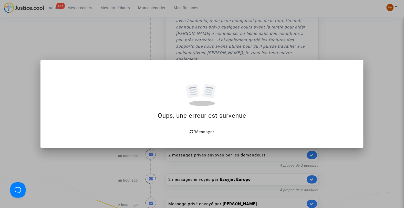
click at [36, 38] on div at bounding box center [202, 104] width 404 height 208
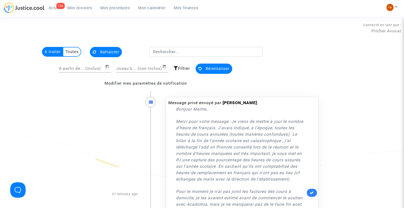
scroll to position [183, 0]
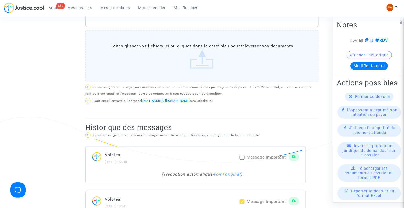
scroll to position [293, 0]
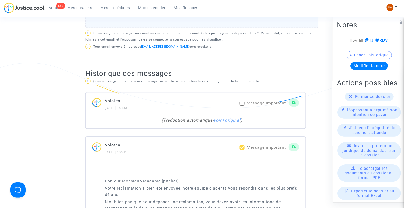
click at [224, 120] on link "voir l'original" at bounding box center [226, 119] width 27 height 5
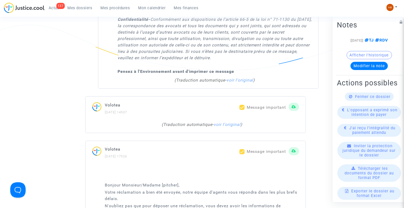
scroll to position [1679, 0]
click at [230, 124] on link "voir l'original" at bounding box center [226, 123] width 27 height 5
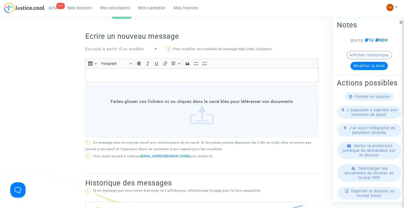
scroll to position [0, 0]
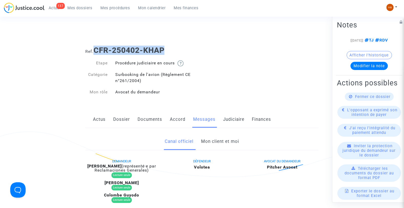
drag, startPoint x: 166, startPoint y: 51, endPoint x: 95, endPoint y: 50, distance: 71.2
click at [95, 50] on b "CFR-250402-KHAP" at bounding box center [128, 50] width 71 height 9
drag, startPoint x: 118, startPoint y: 166, endPoint x: 82, endPoint y: 166, distance: 36.1
click at [82, 166] on div "DEMANDEUR [PERSON_NAME] (représenté·e par Reclamaciones Generales) Lecture seul…" at bounding box center [121, 182] width 80 height 48
copy b "[PERSON_NAME]"
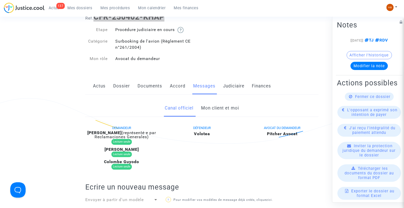
scroll to position [34, 0]
click at [207, 104] on link "Mon client et moi" at bounding box center [220, 107] width 38 height 17
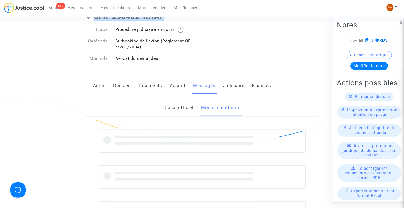
click at [184, 108] on link "Canal officiel" at bounding box center [179, 107] width 29 height 17
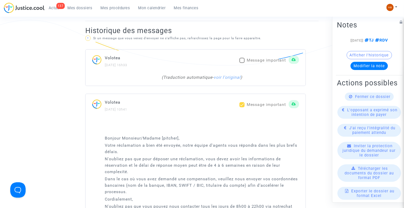
scroll to position [336, 0]
click at [233, 76] on link "voir l'original" at bounding box center [226, 76] width 27 height 5
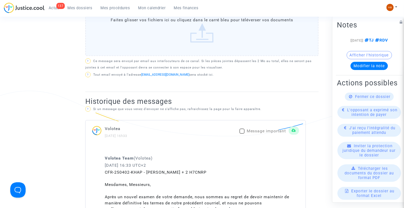
scroll to position [265, 0]
click at [242, 131] on span at bounding box center [241, 130] width 5 height 5
click at [242, 134] on input "Message important" at bounding box center [242, 134] width 0 height 0
checkbox input "true"
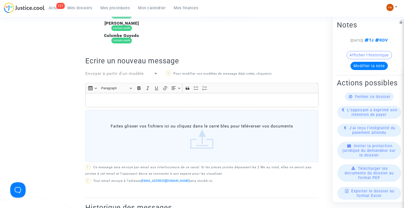
scroll to position [123, 0]
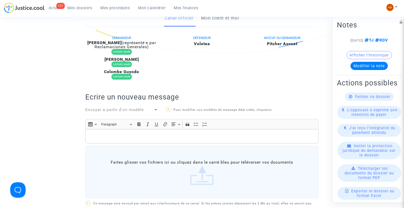
click at [113, 133] on p "Rich Text Editor, main" at bounding box center [202, 136] width 228 height 6
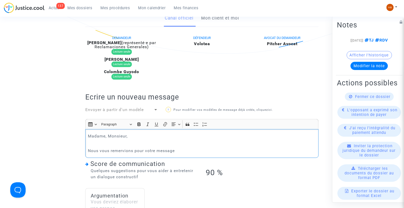
click at [123, 150] on p "Nous vous remervions pour votre message" at bounding box center [202, 150] width 228 height 6
click at [175, 150] on p "Nous vous remercions pour votre message" at bounding box center [202, 150] width 228 height 6
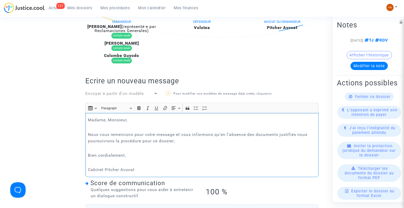
scroll to position [171, 0]
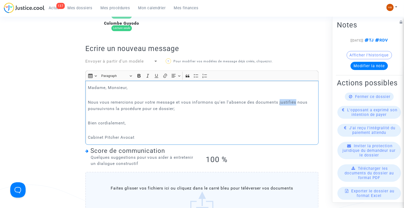
drag, startPoint x: 298, startPoint y: 101, endPoint x: 281, endPoint y: 102, distance: 17.2
click at [281, 102] on p "Nous vous remercions pour votre message et vous informons qu'en l'absence des d…" at bounding box center [202, 105] width 228 height 13
click at [178, 108] on p "Nous vous remercions pour votre message et vous informons qu'en l'absence des d…" at bounding box center [202, 105] width 228 height 13
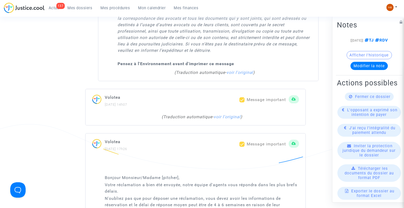
scroll to position [1804, 0]
click at [238, 117] on link "voir l'original" at bounding box center [226, 116] width 27 height 5
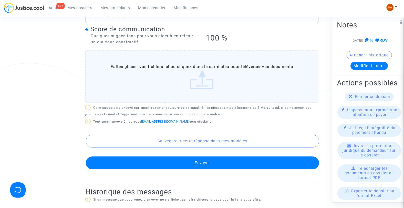
scroll to position [297, 0]
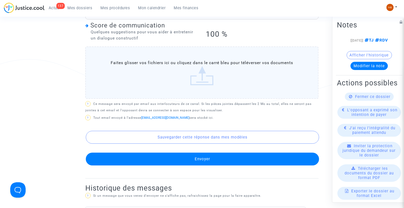
click at [198, 158] on button "Envoyer" at bounding box center [202, 158] width 233 height 13
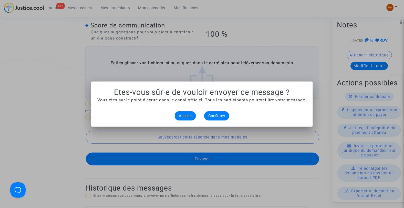
scroll to position [0, 0]
click at [215, 113] on span "Confirmer" at bounding box center [216, 115] width 17 height 5
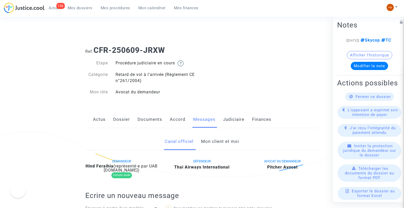
click at [221, 143] on link "Mon client et moi" at bounding box center [220, 141] width 38 height 17
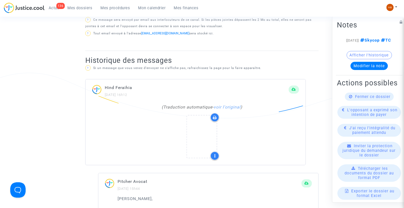
scroll to position [341, 0]
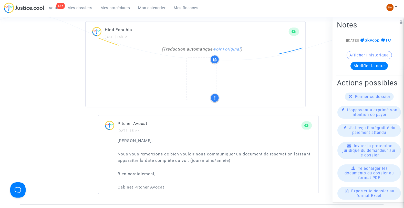
click at [232, 47] on link "voir l'original" at bounding box center [226, 49] width 27 height 5
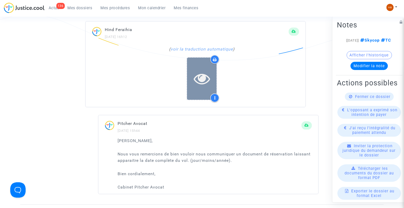
click at [204, 79] on icon at bounding box center [202, 78] width 17 height 16
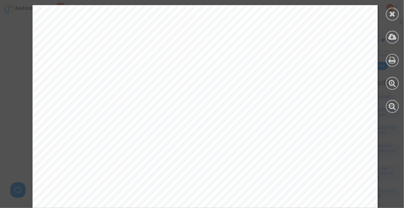
scroll to position [170, 0]
click at [394, 16] on icon at bounding box center [392, 14] width 6 height 8
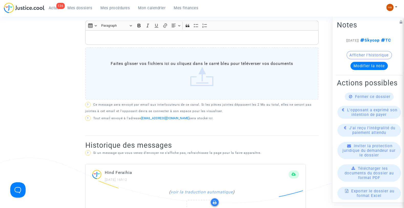
scroll to position [199, 0]
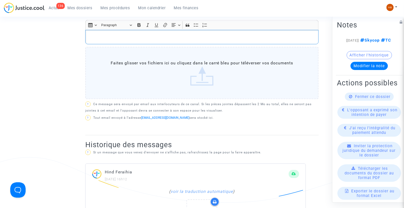
click at [106, 35] on p "Rich Text Editor, main" at bounding box center [202, 37] width 228 height 6
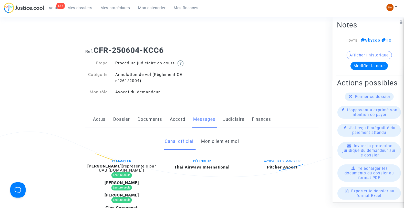
click at [216, 145] on link "Mon client et moi" at bounding box center [220, 141] width 38 height 17
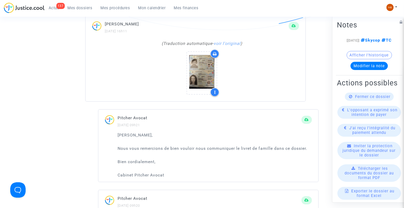
scroll to position [372, 0]
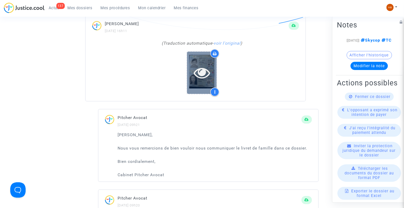
click at [200, 75] on icon at bounding box center [202, 72] width 17 height 16
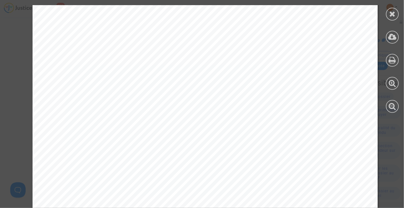
scroll to position [1618, 0]
click at [387, 14] on div at bounding box center [392, 14] width 13 height 13
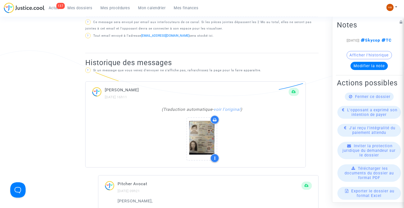
scroll to position [305, 0]
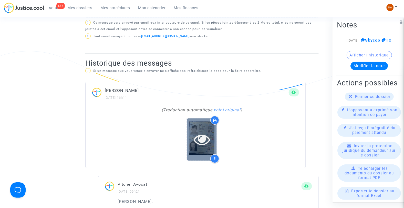
click at [200, 134] on icon at bounding box center [202, 139] width 17 height 16
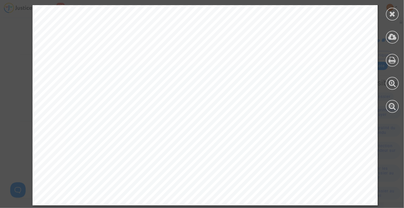
scroll to position [638, 0]
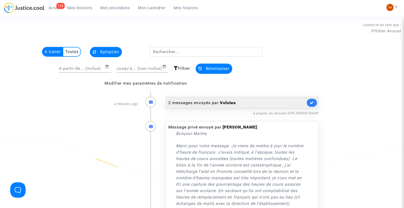
click at [215, 103] on div "2 messages envoyés par [PERSON_NAME]" at bounding box center [236, 103] width 137 height 6
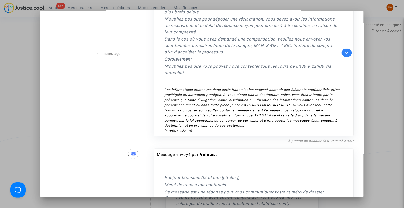
scroll to position [85, 0]
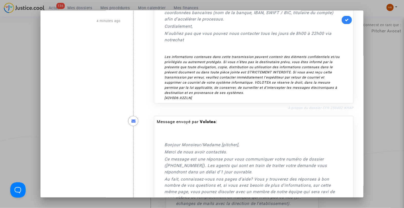
click at [310, 108] on link "À propos du dossier CFR-250402-KHAP" at bounding box center [321, 108] width 66 height 4
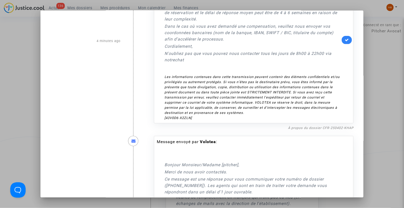
scroll to position [0, 0]
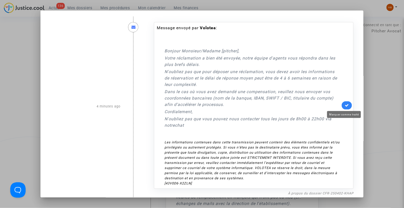
click at [345, 107] on icon at bounding box center [347, 105] width 4 height 4
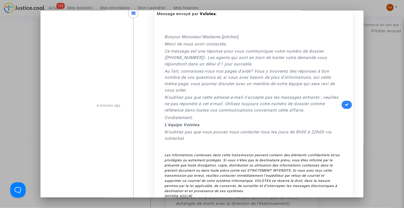
scroll to position [199, 0]
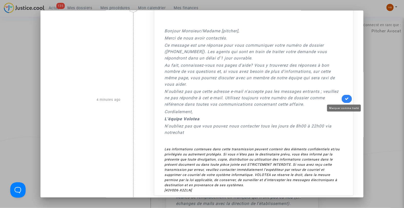
click at [345, 97] on icon at bounding box center [347, 99] width 4 height 4
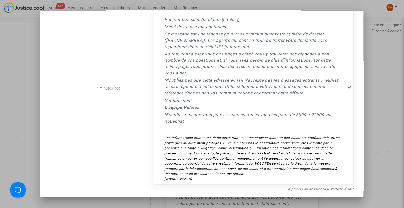
scroll to position [211, 0]
click at [27, 71] on div at bounding box center [202, 104] width 404 height 208
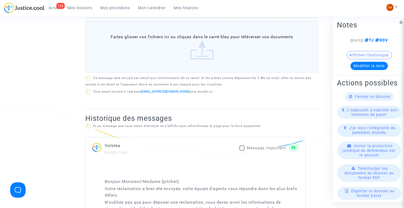
scroll to position [256, 0]
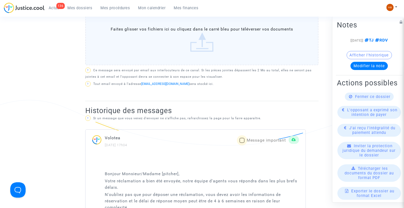
click at [244, 141] on label "Message important" at bounding box center [262, 140] width 47 height 6
click at [242, 143] on input "Message important" at bounding box center [242, 143] width 0 height 0
checkbox input "true"
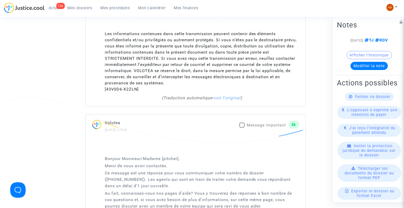
click at [243, 124] on span at bounding box center [241, 124] width 5 height 5
click at [242, 127] on input "Message important" at bounding box center [242, 127] width 0 height 0
checkbox input "true"
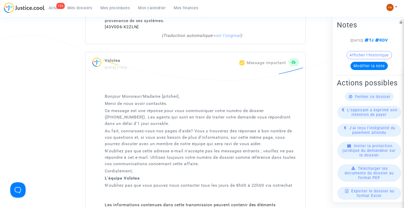
scroll to position [569, 0]
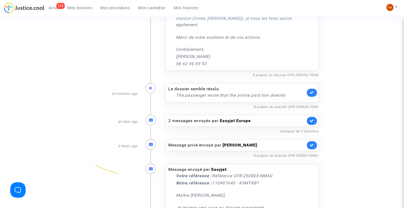
scroll to position [227, 0]
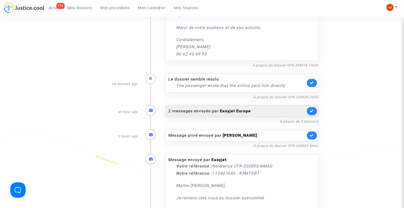
click at [185, 110] on div "2 messages envoyés par Easyjet Europe" at bounding box center [236, 111] width 137 height 6
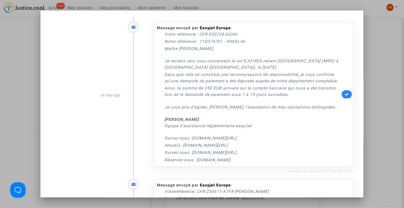
click at [324, 173] on link "À propos du dossier CFR-250728-GQHU" at bounding box center [320, 171] width 66 height 4
click at [345, 96] on icon at bounding box center [347, 94] width 4 height 4
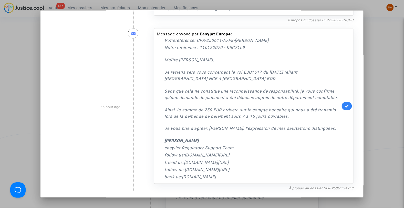
scroll to position [163, 0]
click at [319, 186] on link "À propos du dossier CFR-250611-A7F8" at bounding box center [321, 188] width 65 height 4
click at [345, 104] on icon at bounding box center [347, 106] width 4 height 4
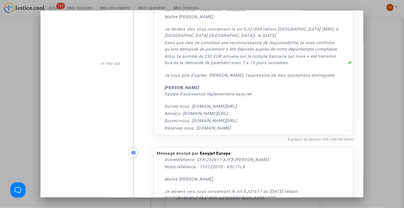
scroll to position [0, 0]
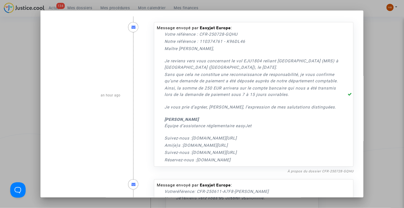
click at [392, 83] on div at bounding box center [202, 104] width 404 height 208
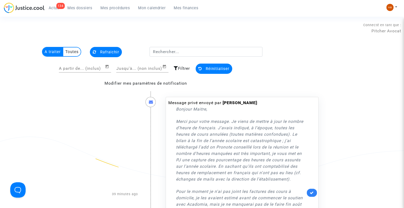
scroll to position [227, 0]
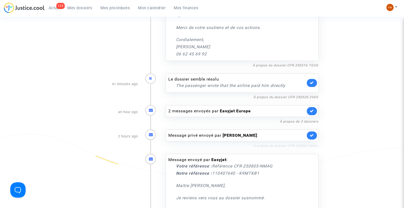
click at [294, 144] on link "À propos du dossier CFR-250501-KH4J" at bounding box center [285, 146] width 65 height 4
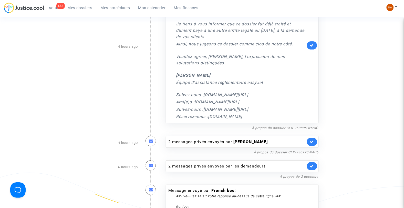
scroll to position [455, 0]
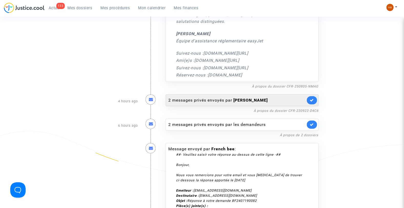
click at [188, 98] on div "2 messages privés envoyés par [PERSON_NAME]" at bounding box center [236, 100] width 137 height 6
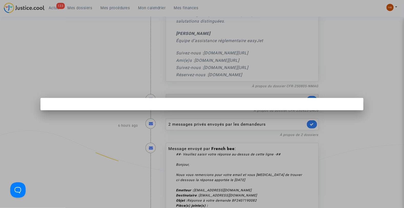
scroll to position [0, 0]
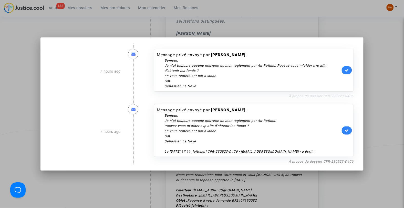
click at [313, 94] on link "À propos du dossier CFR-230923-D4C6" at bounding box center [320, 96] width 65 height 4
click at [348, 70] on link at bounding box center [346, 70] width 10 height 8
click at [349, 132] on icon at bounding box center [347, 130] width 4 height 4
click at [379, 105] on div at bounding box center [202, 104] width 404 height 208
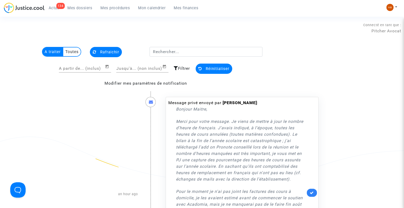
click at [102, 51] on span "Rafraichir" at bounding box center [109, 52] width 19 height 5
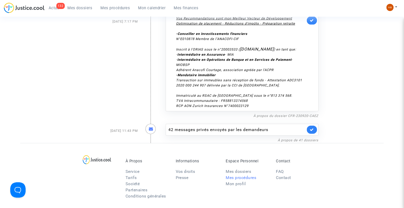
scroll to position [2617, 0]
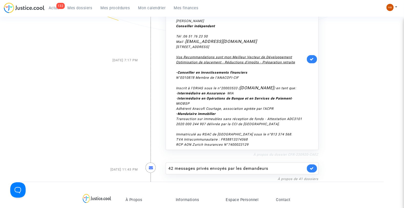
click at [272, 152] on link "À propos du dossier CFR-230920-CAEZ" at bounding box center [285, 154] width 65 height 4
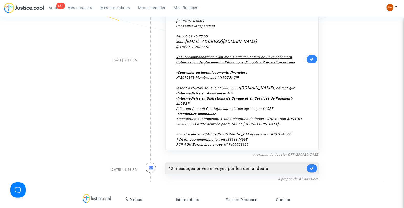
click at [209, 165] on div "42 messages privés envoyés par les demandeurs" at bounding box center [236, 168] width 137 height 6
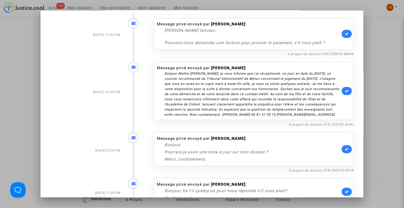
scroll to position [0, 0]
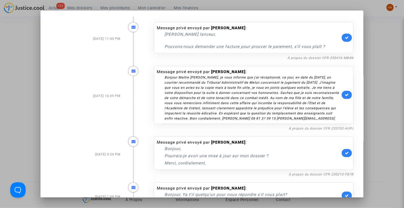
click at [384, 61] on div at bounding box center [202, 104] width 404 height 208
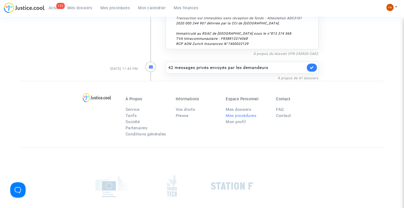
scroll to position [2715, 0]
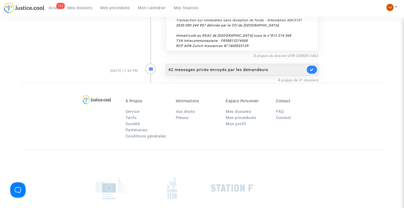
click at [195, 67] on div "42 messages privés envoyés par les demandeurs" at bounding box center [236, 70] width 137 height 6
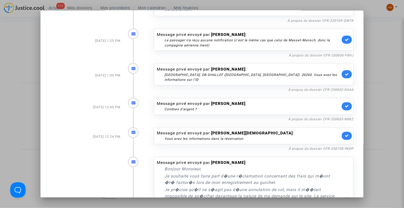
scroll to position [191, 0]
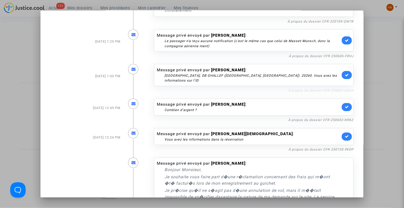
click at [313, 91] on link "À propos du dossier CFR-250602-DAAA" at bounding box center [320, 91] width 65 height 4
click at [345, 77] on icon at bounding box center [347, 75] width 4 height 4
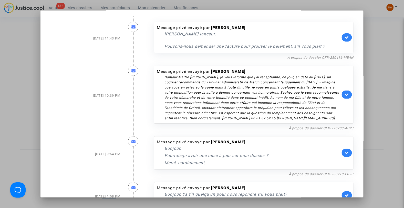
scroll to position [0, 0]
click at [385, 71] on div at bounding box center [202, 104] width 404 height 208
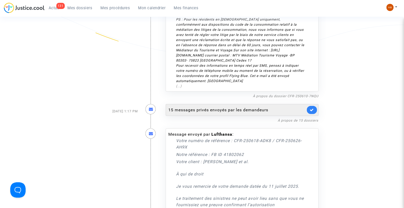
scroll to position [2146, 0]
click at [214, 107] on div "15 messages privés envoyés par les demandeurs" at bounding box center [236, 110] width 137 height 6
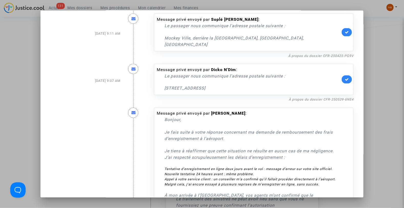
scroll to position [702, 0]
drag, startPoint x: 235, startPoint y: 70, endPoint x: 166, endPoint y: 71, distance: 69.1
click at [166, 85] on p "54 rue du croissant 45270 Ladon" at bounding box center [252, 88] width 176 height 6
click at [299, 98] on link "À propos du dossier CFR-250529-6NE4" at bounding box center [320, 100] width 65 height 4
click at [341, 76] on link at bounding box center [346, 80] width 10 height 8
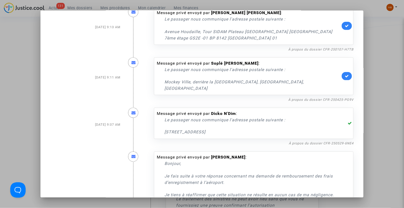
scroll to position [645, 0]
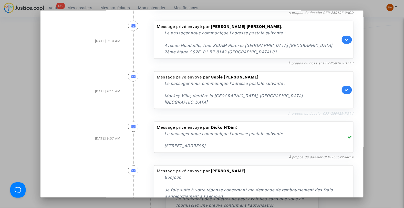
click at [303, 111] on link "À propos du dossier CFR-250425-PG9V" at bounding box center [320, 113] width 65 height 4
drag, startPoint x: 353, startPoint y: 96, endPoint x: 321, endPoint y: 96, distance: 31.7
click at [321, 96] on div "Message privé envoyé par Soplé Ruth Coulibaly : Le passager nous communique l'a…" at bounding box center [253, 91] width 207 height 50
copy link "CFR-250425-PG9V"
drag, startPoint x: 253, startPoint y: 65, endPoint x: 209, endPoint y: 64, distance: 43.8
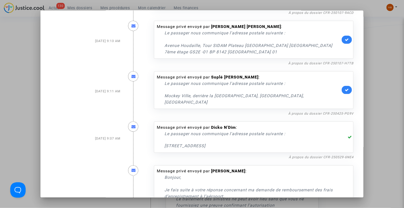
click at [209, 74] on div "Message privé envoyé par Soplé Ruth Coulibaly : Le passager nous communique l'a…" at bounding box center [249, 89] width 184 height 31
copy b "Soplé Ruth Coulibaly"
click at [345, 86] on link at bounding box center [346, 90] width 10 height 8
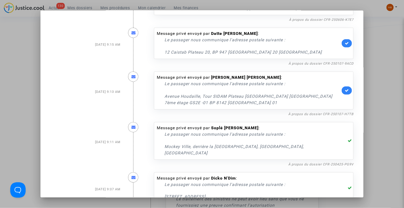
scroll to position [588, 0]
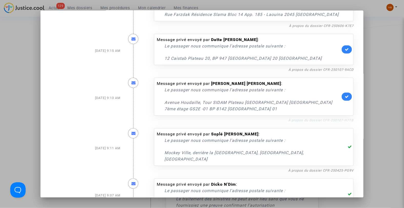
click at [332, 118] on link "À propos du dossier CFR-250107-H7TB" at bounding box center [320, 120] width 65 height 4
drag, startPoint x: 355, startPoint y: 108, endPoint x: 320, endPoint y: 108, distance: 34.6
click at [320, 108] on mat-dialog-container "Aug 5, 2025 1:17 PM Message privé envoyé par Jacques Bono : Bonjour où en est m…" at bounding box center [201, 103] width 323 height 187
copy link "CFR-250107-H7TB"
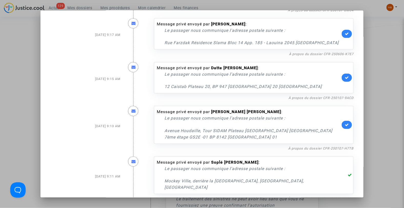
scroll to position [559, 0]
click at [345, 123] on icon at bounding box center [347, 125] width 4 height 4
click at [311, 96] on link "À propos du dossier CFR-250107-9ACD" at bounding box center [320, 98] width 65 height 4
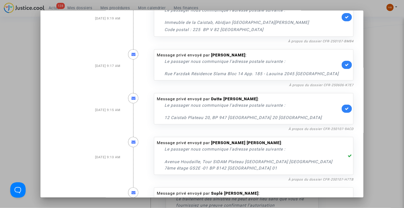
scroll to position [540, 0]
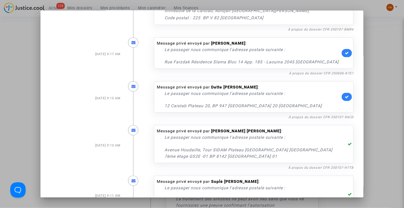
drag, startPoint x: 276, startPoint y: 93, endPoint x: 177, endPoint y: 96, distance: 98.6
click at [177, 102] on p "12 Caistab Plateau 20, BP 947 Abidjan 20 Côte d'Ivoire" at bounding box center [252, 105] width 176 height 6
drag, startPoint x: 354, startPoint y: 106, endPoint x: 320, endPoint y: 107, distance: 33.5
click at [320, 107] on div "Message privé envoyé par Datte Jacques Yao : Le passager nous communique l'adre…" at bounding box center [253, 98] width 207 height 44
copy link "CFR-250107-9ACD"
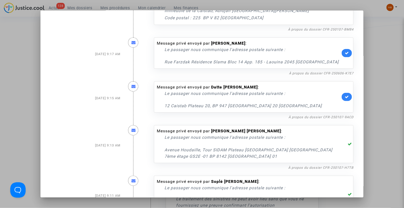
drag, startPoint x: 254, startPoint y: 75, endPoint x: 209, endPoint y: 78, distance: 45.1
click at [209, 84] on div "Message privé envoyé par Datte Jacques Yao : Le passager nous communique l'adre…" at bounding box center [249, 96] width 184 height 25
copy div "Datte Jacques Yao :"
drag, startPoint x: 293, startPoint y: 94, endPoint x: 160, endPoint y: 96, distance: 132.6
click at [160, 96] on div "Message privé envoyé par Datte Jacques Yao : Le passager nous communique l'adre…" at bounding box center [249, 96] width 184 height 25
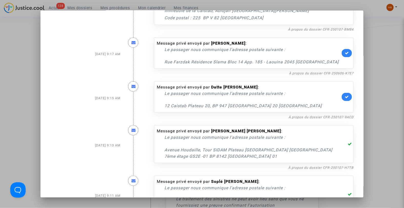
copy p "12 Caistab Plateau 20, BP 947 Abidjan 20 Côte d'Ivoire"
click at [345, 95] on icon at bounding box center [347, 97] width 4 height 4
drag, startPoint x: 355, startPoint y: 63, endPoint x: 321, endPoint y: 63, distance: 33.5
click at [321, 63] on mat-dialog-container "Aug 5, 2025 1:17 PM Message privé envoyé par Jacques Bono : Bonjour où en est m…" at bounding box center [201, 103] width 323 height 187
copy link "CFR-250606-K7E7"
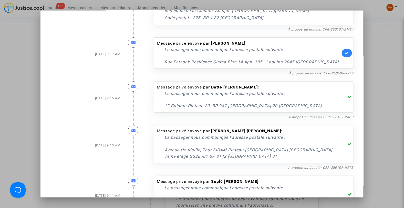
drag, startPoint x: 244, startPoint y: 30, endPoint x: 213, endPoint y: 30, distance: 31.0
click at [213, 41] on b "Farhat Ben Sahar" at bounding box center [228, 43] width 34 height 5
drag, startPoint x: 244, startPoint y: 31, endPoint x: 209, endPoint y: 30, distance: 35.1
click at [211, 41] on b "Farhat Ben Sahar" at bounding box center [228, 43] width 34 height 5
copy b "Farhat Ben Sahar"
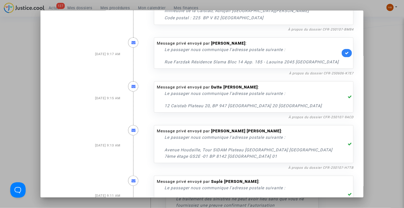
drag, startPoint x: 306, startPoint y: 50, endPoint x: 148, endPoint y: 52, distance: 157.4
click at [150, 52] on div "Message privé envoyé par Farhat Ben Sahar : Le passager nous communique l'adres…" at bounding box center [253, 54] width 207 height 44
copy p "Rue Farzdak Résidence Slama Bloc 14 App. 185 - Laouina 2045 Tunis"
drag, startPoint x: 343, startPoint y: 40, endPoint x: 309, endPoint y: 62, distance: 40.9
click at [345, 51] on icon at bounding box center [347, 53] width 4 height 4
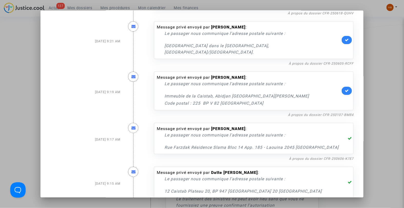
scroll to position [455, 0]
drag, startPoint x: 353, startPoint y: 102, endPoint x: 320, endPoint y: 104, distance: 32.8
click at [320, 104] on div "Message privé envoyé par Guy Marius Anicet Atse : Le passager nous communique l…" at bounding box center [253, 92] width 207 height 51
copy link "CFR-250107-BM84"
drag, startPoint x: 257, startPoint y: 63, endPoint x: 210, endPoint y: 65, distance: 47.1
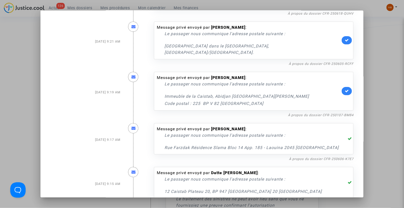
click at [211, 75] on b "Guy Marius Anicet Atse" at bounding box center [228, 77] width 34 height 5
drag, startPoint x: 238, startPoint y: 91, endPoint x: 152, endPoint y: 85, distance: 85.7
click at [154, 85] on div "Message privé envoyé par Guy Marius Anicet Atse : Le passager nous communique l…" at bounding box center [253, 91] width 199 height 39
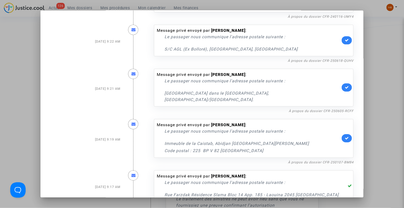
scroll to position [398, 0]
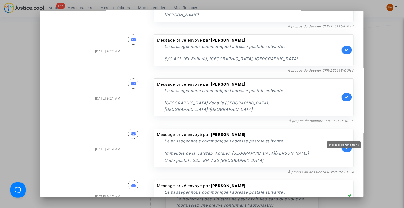
drag, startPoint x: 344, startPoint y: 135, endPoint x: 340, endPoint y: 135, distance: 4.4
click at [345, 146] on icon at bounding box center [347, 148] width 4 height 4
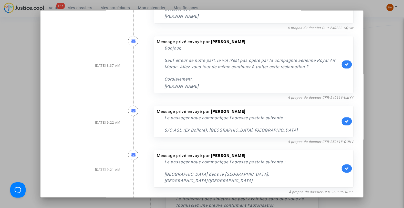
scroll to position [370, 0]
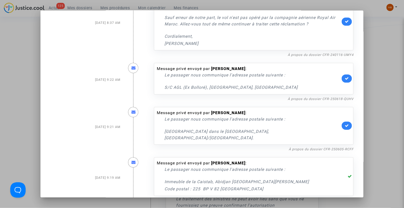
drag, startPoint x: 305, startPoint y: 128, endPoint x: 160, endPoint y: 126, distance: 144.6
click at [160, 126] on div "Message privé envoyé par Mahamat Taher Hamid Adoum : Le passager nous communiqu…" at bounding box center [249, 125] width 184 height 31
drag, startPoint x: 357, startPoint y: 137, endPoint x: 320, endPoint y: 137, distance: 36.3
click at [320, 137] on mat-dialog-container "Aug 5, 2025 1:17 PM Message privé envoyé par Jacques Bono : Bonjour où en est m…" at bounding box center [201, 103] width 323 height 187
drag, startPoint x: 272, startPoint y: 106, endPoint x: 208, endPoint y: 105, distance: 64.8
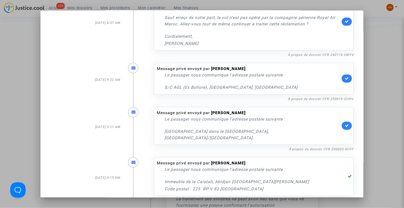
click at [208, 110] on div "Message privé envoyé par Mahamat Taher Hamid Adoum : Le passager nous communiqu…" at bounding box center [249, 125] width 184 height 31
drag, startPoint x: 344, startPoint y: 117, endPoint x: 335, endPoint y: 117, distance: 9.5
click at [345, 123] on icon at bounding box center [347, 125] width 4 height 4
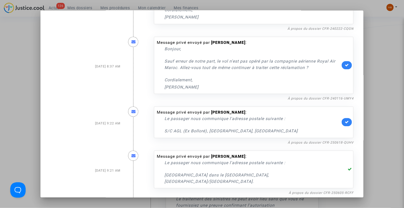
scroll to position [313, 0]
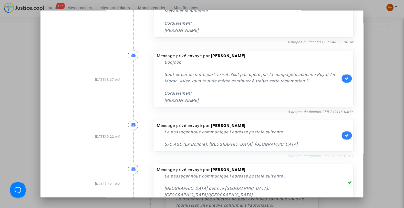
drag, startPoint x: 354, startPoint y: 149, endPoint x: 320, endPoint y: 151, distance: 34.1
click at [320, 151] on mat-dialog-container "Aug 5, 2025 1:17 PM Message privé envoyé par Jacques Bono : Bonjour où en est m…" at bounding box center [201, 103] width 323 height 187
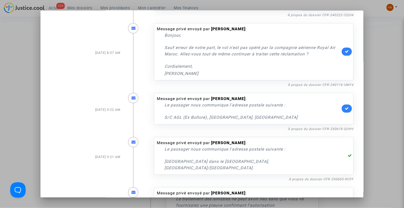
scroll to position [341, 0]
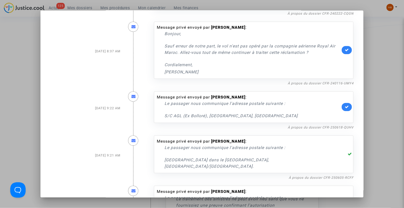
drag, startPoint x: 261, startPoint y: 91, endPoint x: 209, endPoint y: 88, distance: 52.3
click at [209, 91] on div "Message privé envoyé par Joseph Antoine Damasio : Le passager nous communique l…" at bounding box center [253, 106] width 199 height 31
drag, startPoint x: 235, startPoint y: 109, endPoint x: 162, endPoint y: 110, distance: 73.0
click at [162, 110] on div "Message privé envoyé par Joseph Antoine Damasio : Le passager nous communique l…" at bounding box center [249, 106] width 184 height 25
click at [345, 105] on icon at bounding box center [347, 107] width 4 height 4
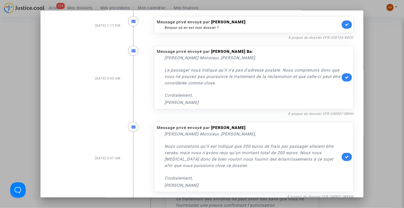
scroll to position [0, 0]
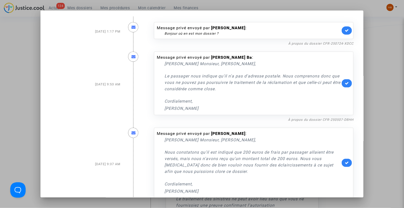
click at [21, 80] on div at bounding box center [202, 104] width 404 height 208
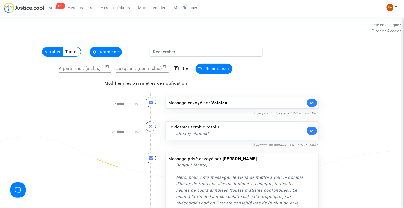
scroll to position [2146, 0]
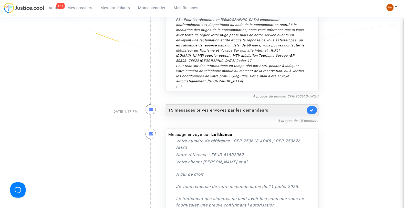
click at [213, 107] on div "15 messages privés envoyés par les demandeurs" at bounding box center [236, 110] width 137 height 6
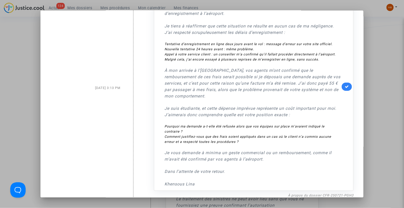
scroll to position [451, 0]
click at [376, 100] on div at bounding box center [202, 104] width 404 height 208
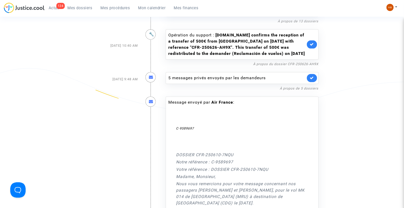
scroll to position [1862, 0]
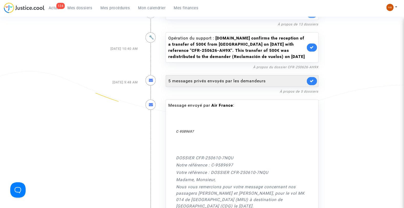
click at [200, 78] on div "5 messages privés envoyés par les demandeurs" at bounding box center [236, 81] width 137 height 6
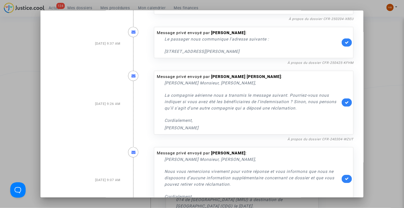
scroll to position [108, 0]
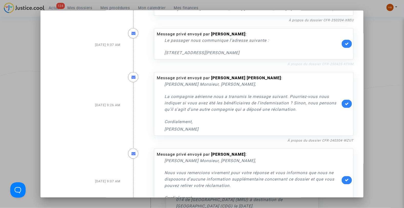
drag, startPoint x: 355, startPoint y: 65, endPoint x: 320, endPoint y: 65, distance: 35.3
click at [320, 65] on mat-dialog-container "Aug 6, 2025 9:48 AM Message privé envoyé par Maxime Aujard : Chere Monsieur, Ma…" at bounding box center [201, 103] width 323 height 187
drag, startPoint x: 241, startPoint y: 34, endPoint x: 210, endPoint y: 36, distance: 30.3
click at [210, 36] on div "Message privé envoyé par Nogbou Pascal : Le passager nous communique l'adresse …" at bounding box center [249, 43] width 184 height 25
drag, startPoint x: 263, startPoint y: 53, endPoint x: 162, endPoint y: 57, distance: 101.4
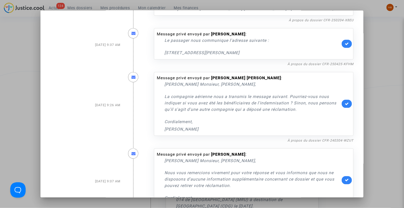
click at [162, 57] on div "Message privé envoyé par Nogbou Pascal : Le passager nous communique l'adresse …" at bounding box center [249, 44] width 184 height 26
click at [345, 44] on icon at bounding box center [347, 44] width 4 height 4
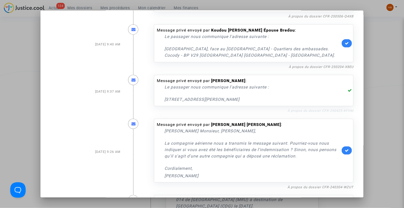
scroll to position [22, 0]
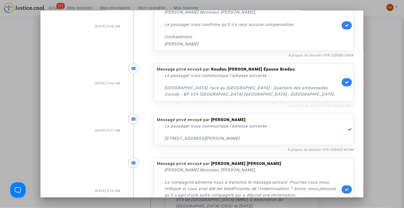
drag, startPoint x: 345, startPoint y: 105, endPoint x: 321, endPoint y: 106, distance: 23.8
click at [321, 106] on mat-dialog-container "Aug 6, 2025 9:48 AM Message privé envoyé par Maxime Aujard : Chere Monsieur, Ma…" at bounding box center [201, 103] width 323 height 187
drag, startPoint x: 297, startPoint y: 69, endPoint x: 210, endPoint y: 67, distance: 87.3
click at [211, 67] on b "Koudou Adèle Sarah Bayou Épouse Bredou" at bounding box center [253, 69] width 84 height 5
drag, startPoint x: 246, startPoint y: 93, endPoint x: 163, endPoint y: 89, distance: 83.1
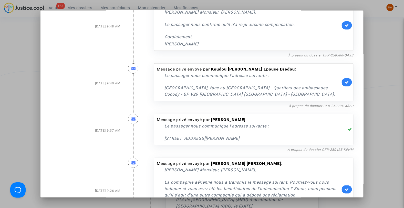
click at [164, 89] on p "Rue des Hortensias, face au Sofitel Hôtel Ivoire - Quartiers des ambassades. Co…" at bounding box center [252, 90] width 176 height 13
drag, startPoint x: 344, startPoint y: 83, endPoint x: 339, endPoint y: 82, distance: 4.5
click at [345, 83] on icon at bounding box center [347, 82] width 4 height 4
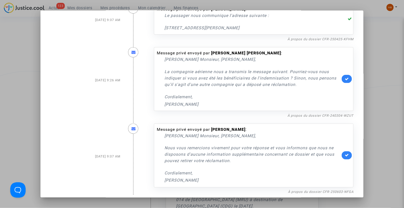
scroll to position [136, 0]
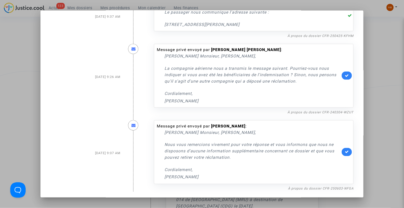
click at [392, 87] on div at bounding box center [202, 104] width 404 height 208
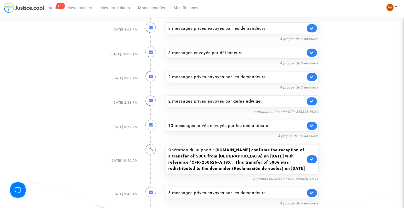
scroll to position [1748, 0]
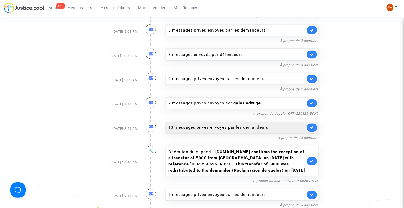
click at [243, 124] on div "13 messages privés envoyés par les demandeurs" at bounding box center [236, 127] width 137 height 6
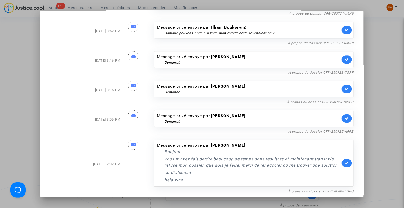
scroll to position [405, 0]
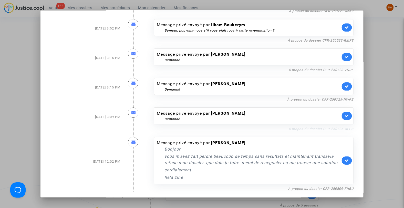
click at [308, 128] on link "À propos du dossier CFR-250725-AFPB" at bounding box center [320, 129] width 65 height 4
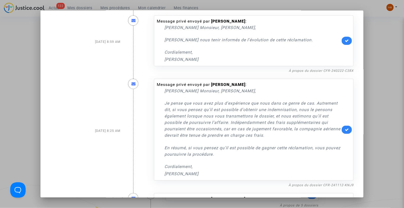
scroll to position [0, 0]
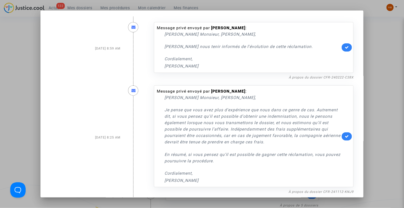
click at [377, 84] on div at bounding box center [202, 104] width 404 height 208
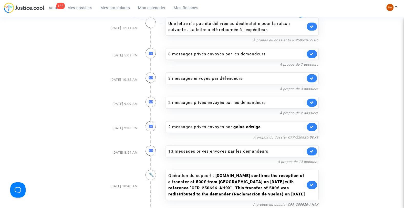
scroll to position [1720, 0]
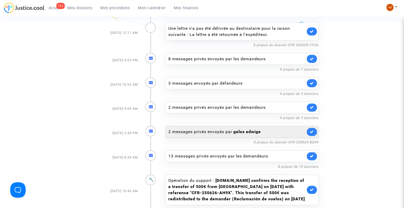
click at [223, 129] on div "2 messages privés envoyés par gelos edwige" at bounding box center [236, 132] width 137 height 6
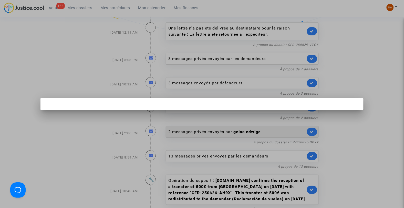
scroll to position [0, 0]
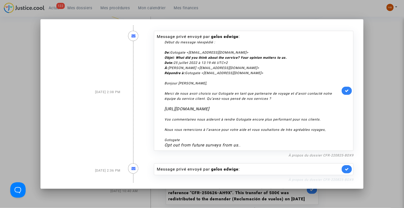
click at [303, 181] on link "À propos du dossier CFR-220825-BDX9" at bounding box center [320, 179] width 65 height 4
click at [377, 67] on div at bounding box center [202, 104] width 404 height 208
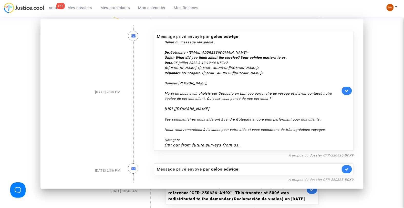
scroll to position [1720, 0]
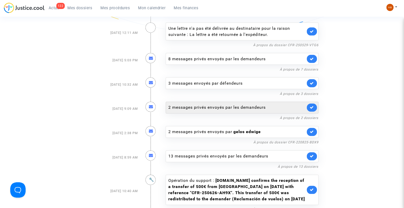
click at [248, 108] on div "2 messages privés envoyés par les demandeurs" at bounding box center [242, 108] width 153 height 12
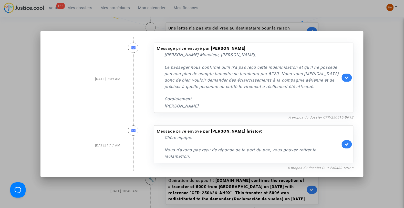
click at [395, 99] on div at bounding box center [202, 104] width 404 height 208
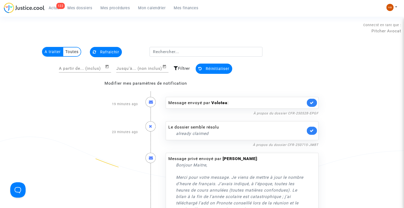
scroll to position [1720, 0]
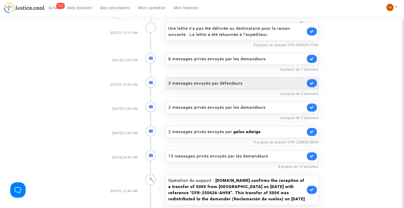
click at [249, 82] on div "3 messages envoyés par défendeurs" at bounding box center [236, 83] width 137 height 6
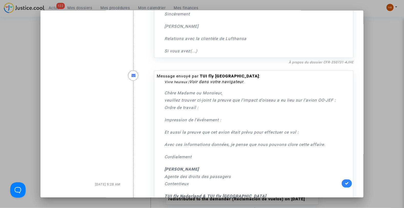
scroll to position [256, 0]
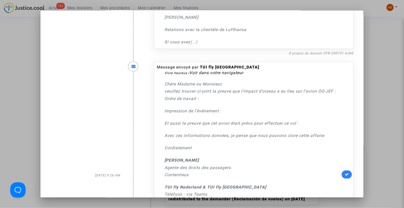
click at [394, 78] on div at bounding box center [202, 104] width 404 height 208
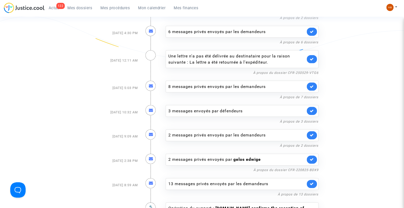
scroll to position [1691, 0]
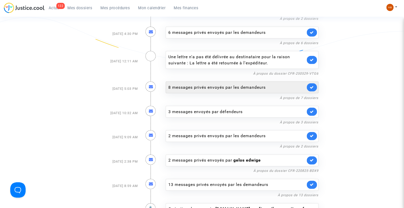
click at [235, 84] on div "8 messages privés envoyés par les demandeurs" at bounding box center [236, 87] width 137 height 6
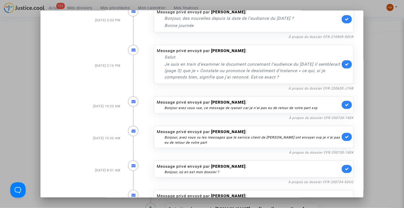
scroll to position [0, 0]
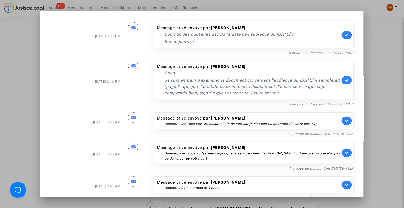
click at [391, 95] on div at bounding box center [202, 104] width 404 height 208
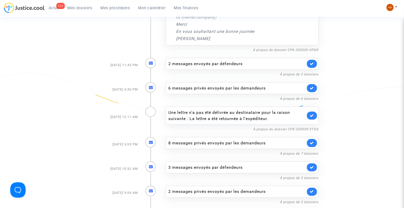
scroll to position [1634, 0]
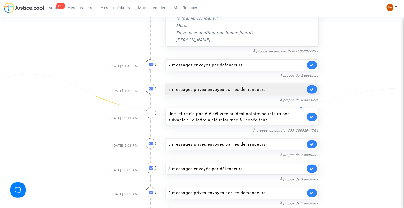
click at [232, 86] on div "6 messages privés envoyés par les demandeurs" at bounding box center [236, 89] width 137 height 6
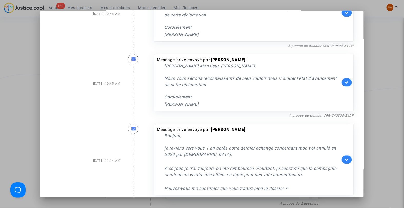
scroll to position [243, 0]
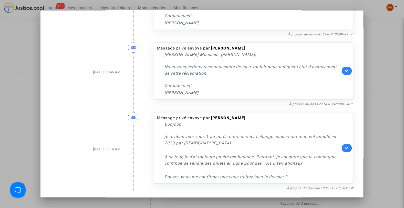
click at [393, 108] on div at bounding box center [202, 104] width 404 height 208
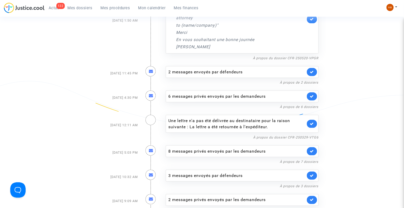
scroll to position [1606, 0]
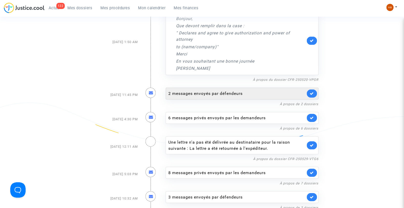
click at [234, 90] on div "2 messages envoyés par défendeurs" at bounding box center [236, 93] width 137 height 6
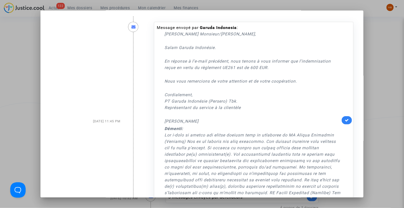
scroll to position [0, 0]
click at [382, 80] on div at bounding box center [202, 104] width 404 height 208
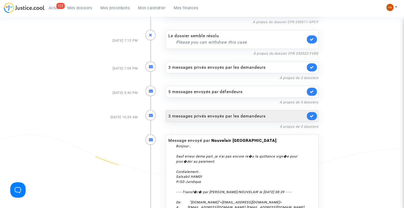
scroll to position [1094, 0]
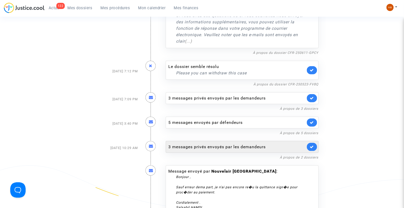
click at [216, 149] on div "3 messages privés envoyés par les demandeurs" at bounding box center [236, 147] width 137 height 6
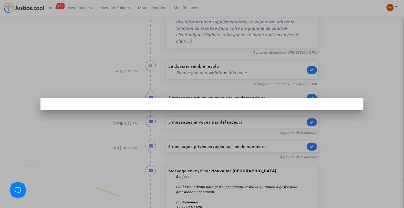
scroll to position [0, 0]
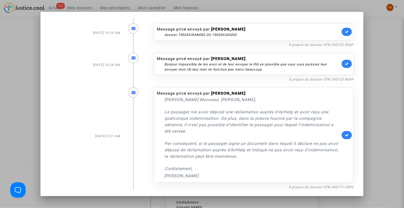
click at [385, 102] on div at bounding box center [202, 104] width 404 height 208
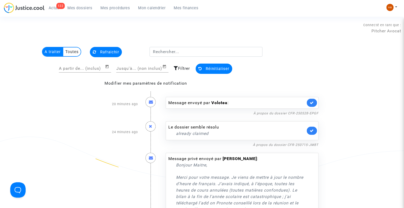
scroll to position [1094, 0]
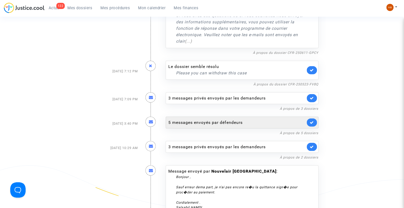
click at [244, 121] on div "5 messages envoyés par défendeurs" at bounding box center [236, 122] width 137 height 6
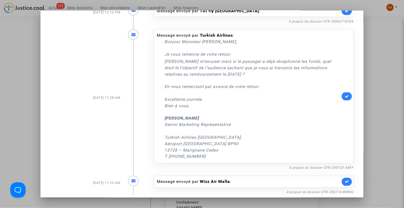
scroll to position [122, 0]
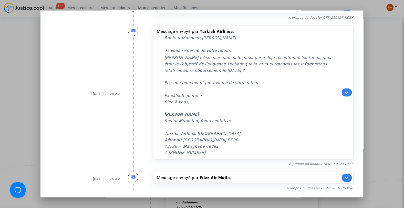
click at [388, 84] on div at bounding box center [202, 104] width 404 height 208
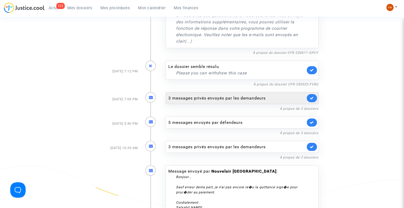
click at [253, 93] on div "3 messages privés envoyés par les demandeurs" at bounding box center [242, 98] width 153 height 12
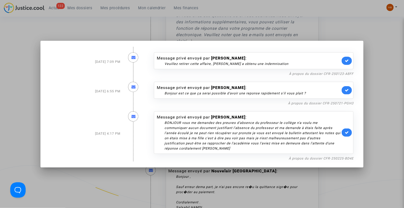
click at [382, 37] on div at bounding box center [202, 104] width 404 height 208
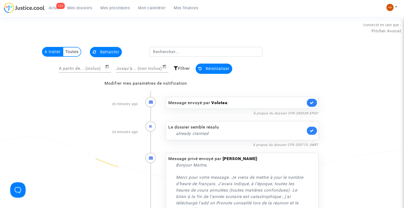
scroll to position [1094, 0]
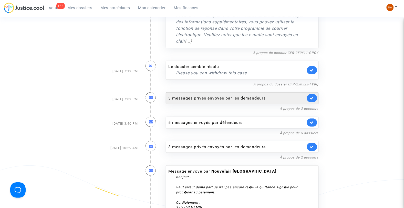
click at [229, 97] on div "3 messages privés envoyés par les demandeurs" at bounding box center [236, 98] width 137 height 6
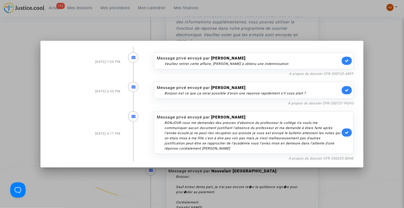
click at [386, 27] on div at bounding box center [202, 104] width 404 height 208
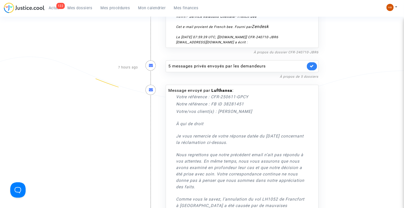
scroll to position [753, 0]
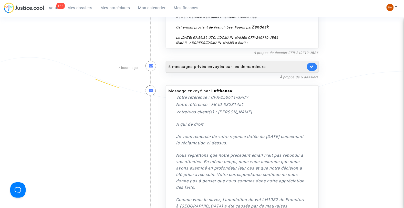
click at [232, 69] on div "5 messages privés envoyés par les demandeurs" at bounding box center [236, 67] width 137 height 6
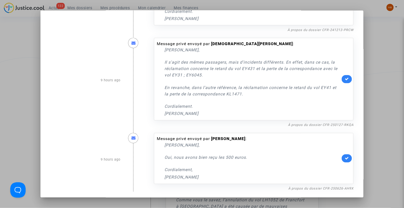
scroll to position [229, 0]
click at [388, 101] on div at bounding box center [202, 104] width 404 height 208
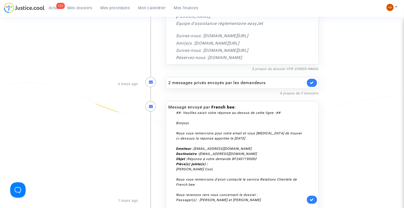
scroll to position [497, 0]
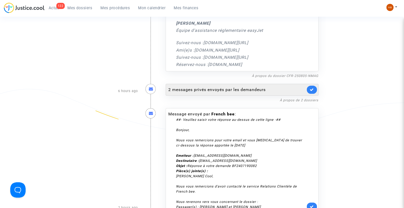
click at [228, 87] on div "2 messages privés envoyés par les demandeurs" at bounding box center [236, 90] width 137 height 6
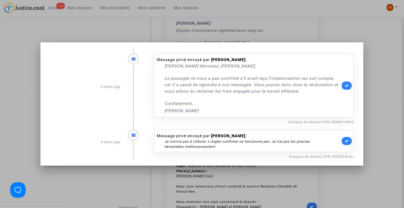
click at [377, 35] on div at bounding box center [202, 104] width 404 height 208
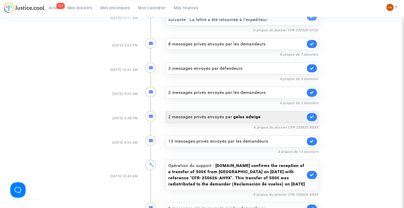
scroll to position [1735, 0]
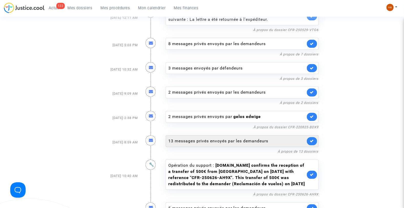
click at [209, 138] on div "13 messages privés envoyés par les demandeurs" at bounding box center [236, 141] width 137 height 6
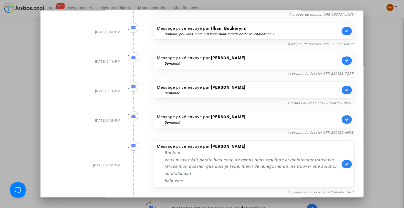
scroll to position [405, 0]
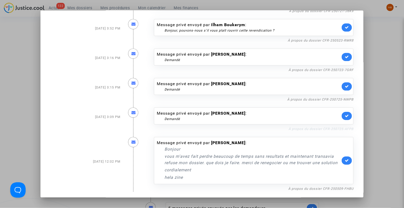
click at [339, 130] on link "À propos du dossier CFR-250725-AFPB" at bounding box center [320, 129] width 65 height 4
click at [345, 58] on icon at bounding box center [347, 57] width 4 height 4
click at [346, 85] on icon at bounding box center [347, 86] width 4 height 4
click at [343, 113] on link at bounding box center [346, 116] width 10 height 8
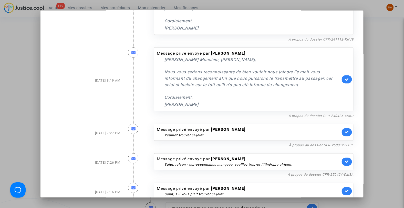
scroll to position [120, 0]
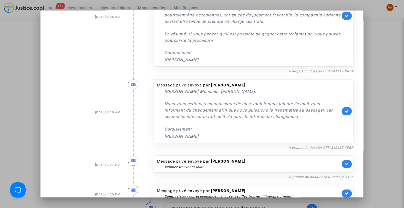
click at [383, 97] on div at bounding box center [202, 104] width 404 height 208
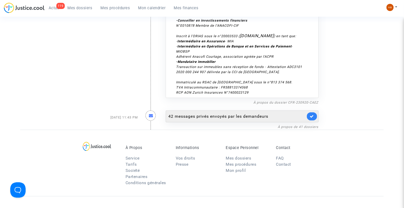
scroll to position [2658, 0]
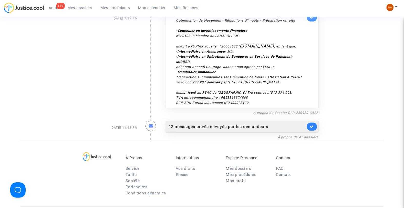
click at [181, 123] on div "42 messages privés envoyés par les demandeurs" at bounding box center [236, 126] width 137 height 6
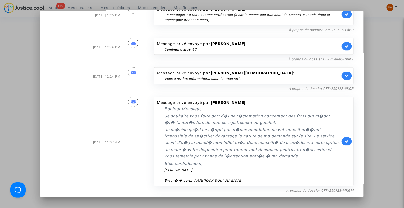
scroll to position [227, 0]
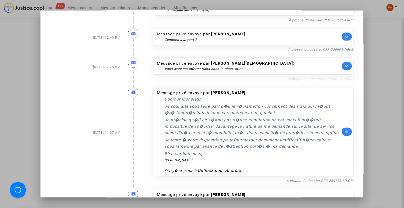
click at [292, 81] on link "À propos du dossier CFR-250728-9KDP" at bounding box center [320, 79] width 65 height 4
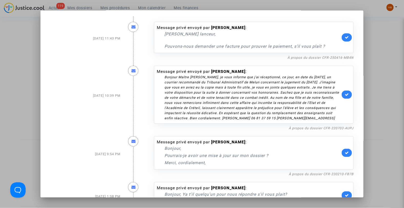
scroll to position [0, 0]
click at [385, 84] on div at bounding box center [202, 104] width 404 height 208
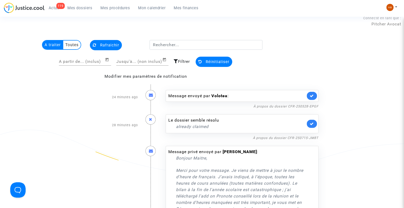
scroll to position [28, 0]
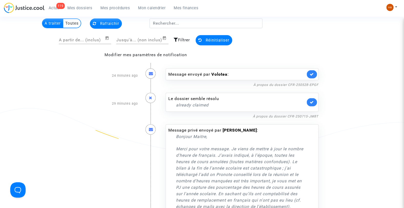
click at [149, 96] on icon at bounding box center [151, 97] width 4 height 4
click at [150, 97] on icon at bounding box center [151, 97] width 4 height 4
click at [304, 114] on link "À propos du dossier CFR-250715-JM8T" at bounding box center [286, 116] width 66 height 4
click at [310, 103] on icon at bounding box center [312, 102] width 4 height 4
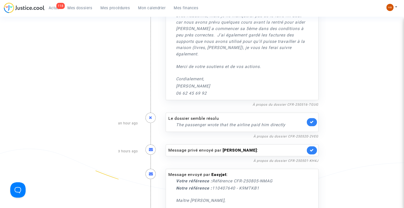
scroll to position [227, 0]
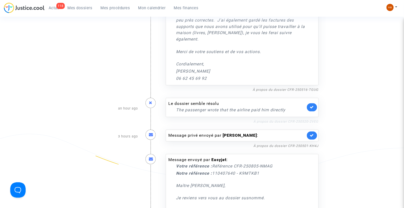
click at [265, 122] on link "À propos du dossier CFR-250520-2VEG" at bounding box center [285, 122] width 65 height 4
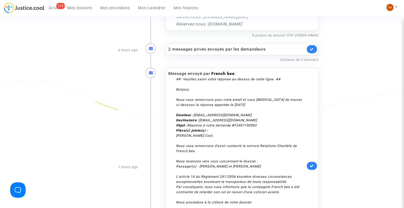
scroll to position [512, 0]
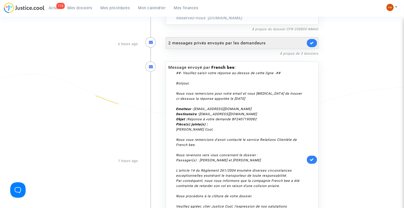
click at [189, 40] on div "2 messages privés envoyés par les demandeurs" at bounding box center [236, 43] width 137 height 6
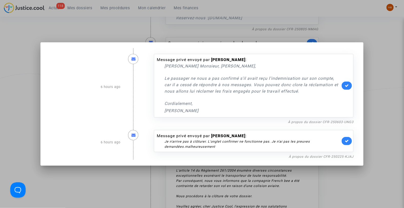
click at [344, 185] on div at bounding box center [202, 104] width 404 height 208
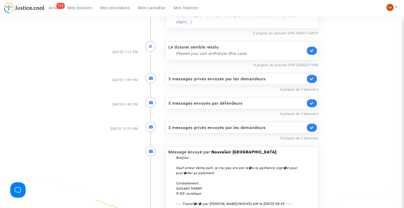
scroll to position [1081, 0]
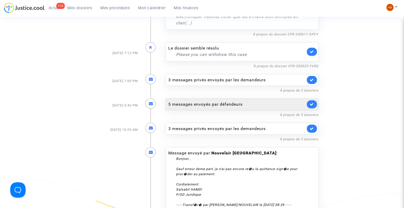
click at [181, 102] on div "5 messages envoyés par défendeurs" at bounding box center [236, 104] width 137 height 6
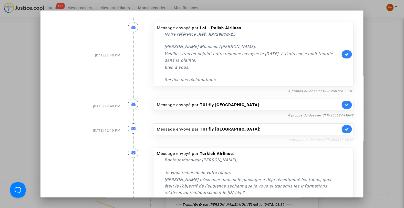
click at [296, 140] on link "À propos du dossier CFR-250627-KCEK" at bounding box center [320, 139] width 65 height 4
click at [303, 116] on link "À propos du dossier CFR-250627-M9N2" at bounding box center [320, 115] width 66 height 4
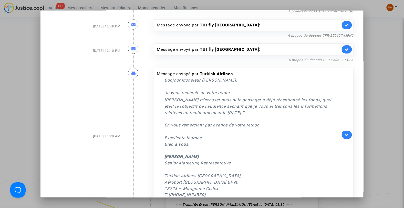
scroll to position [122, 0]
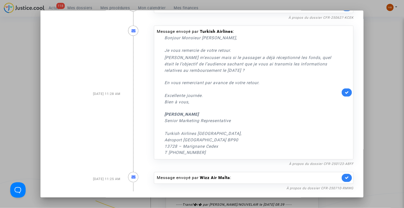
click at [293, 190] on div "À propos du dossier CFR-250710-RMWG" at bounding box center [253, 188] width 199 height 6
click at [293, 188] on link "À propos du dossier CFR-250710-RMWG" at bounding box center [319, 188] width 67 height 4
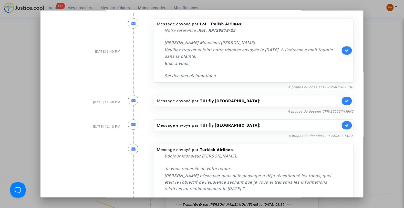
scroll to position [0, 0]
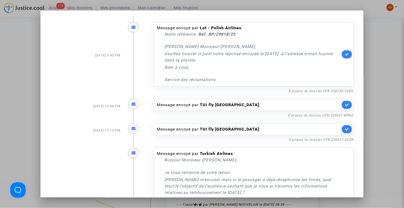
click at [391, 91] on div at bounding box center [202, 104] width 404 height 208
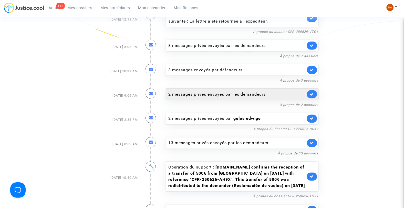
scroll to position [1763, 0]
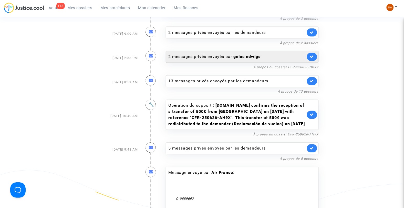
click at [213, 55] on div "2 messages privés envoyés par gelos edwige" at bounding box center [236, 57] width 137 height 6
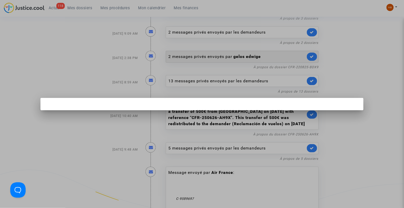
scroll to position [0, 0]
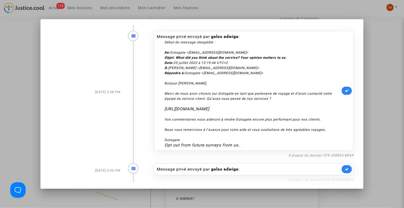
click at [299, 181] on link "À propos du dossier CFR-220825-BDX9" at bounding box center [320, 179] width 65 height 4
click at [393, 126] on div at bounding box center [202, 104] width 404 height 208
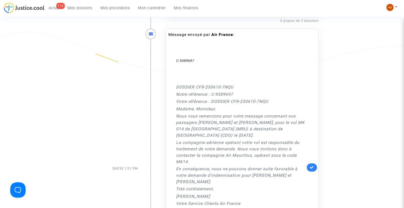
scroll to position [1934, 0]
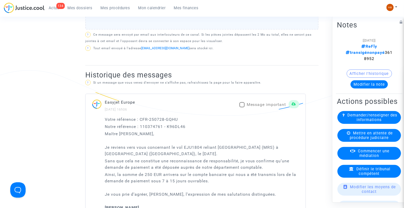
scroll to position [313, 0]
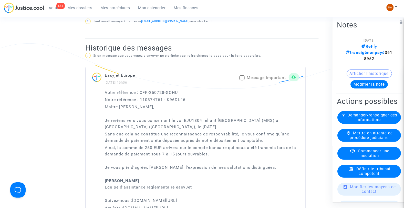
click at [242, 77] on span at bounding box center [241, 77] width 5 height 5
click at [242, 80] on input "Message important" at bounding box center [242, 80] width 0 height 0
checkbox input "true"
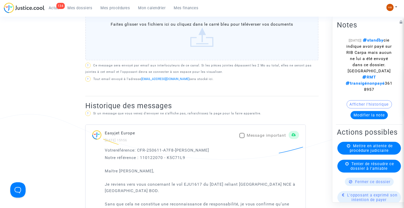
scroll to position [284, 0]
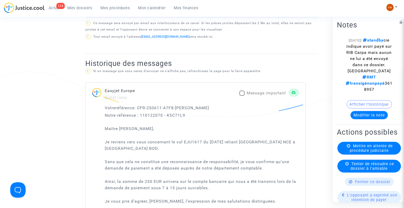
click at [241, 91] on span at bounding box center [241, 92] width 5 height 5
click at [242, 95] on input "Message important" at bounding box center [242, 95] width 0 height 0
checkbox input "true"
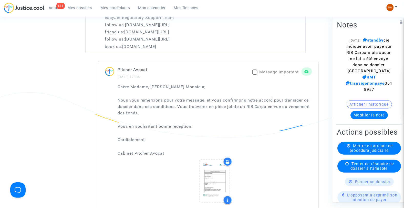
scroll to position [483, 0]
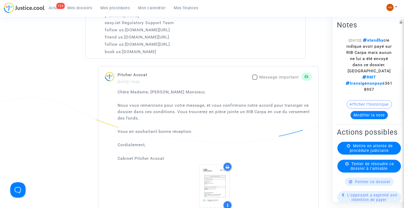
click at [254, 78] on span at bounding box center [254, 76] width 5 height 5
click at [254, 80] on input "Message important" at bounding box center [254, 80] width 0 height 0
checkbox input "true"
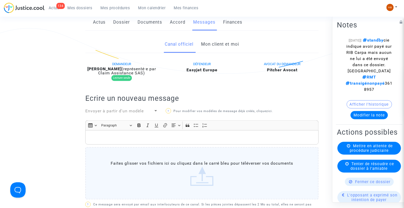
scroll to position [0, 0]
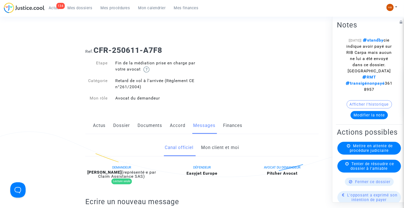
click at [150, 127] on link "Documents" at bounding box center [149, 125] width 25 height 17
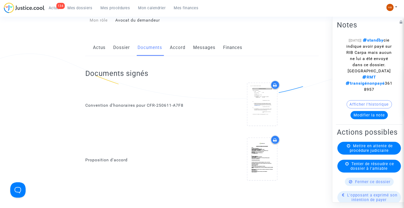
scroll to position [28, 0]
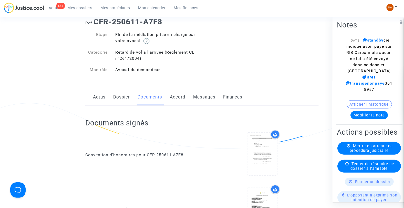
click at [171, 98] on link "Accord" at bounding box center [178, 97] width 16 height 17
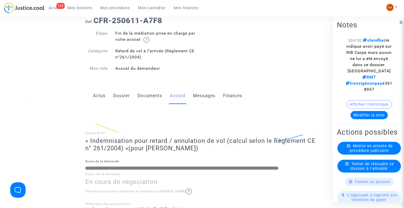
scroll to position [28, 0]
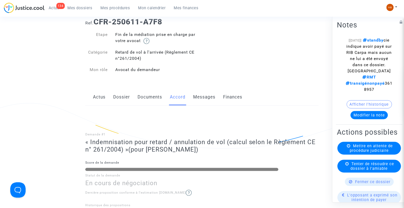
click at [206, 95] on link "Messages" at bounding box center [204, 97] width 22 height 17
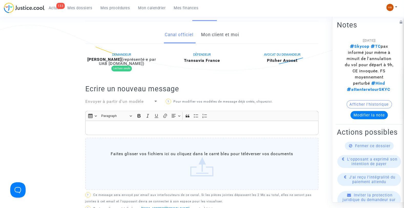
scroll to position [85, 0]
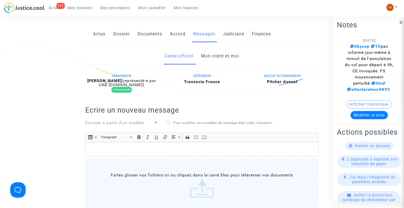
click at [211, 59] on link "Mon client et moi" at bounding box center [220, 56] width 38 height 17
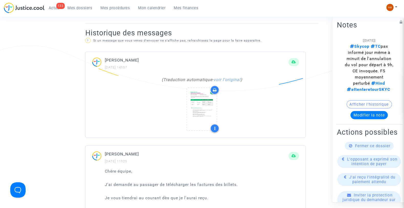
scroll to position [313, 0]
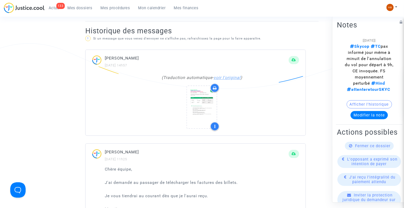
click at [232, 78] on link "voir l'original" at bounding box center [226, 77] width 27 height 5
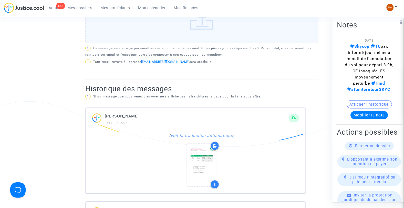
scroll to position [227, 0]
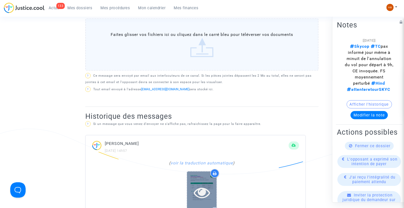
click at [194, 187] on icon at bounding box center [202, 192] width 17 height 16
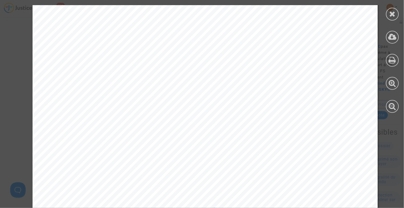
scroll to position [0, 0]
click at [393, 12] on icon at bounding box center [392, 14] width 6 height 8
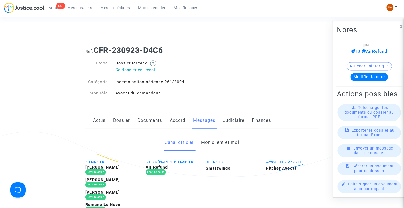
click at [219, 142] on link "Mon client et moi" at bounding box center [220, 142] width 38 height 17
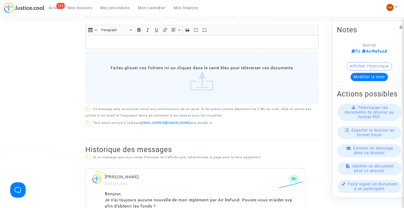
scroll to position [170, 0]
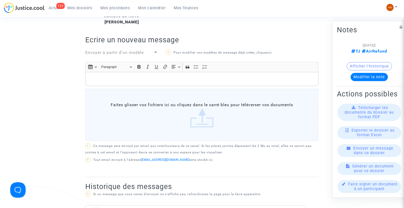
click at [104, 79] on p "Rich Text Editor, main" at bounding box center [202, 79] width 228 height 6
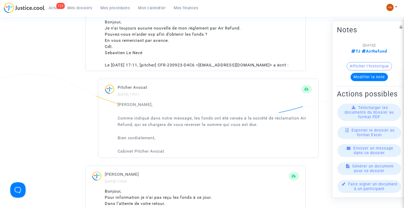
scroll to position [512, 0]
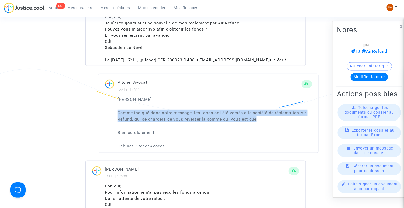
drag, startPoint x: 117, startPoint y: 117, endPoint x: 257, endPoint y: 125, distance: 140.0
click at [257, 122] on p "Comme indiqué dans notre message, les fonds ont été versés à la société de récl…" at bounding box center [214, 115] width 194 height 13
copy p "Comme indiqué dans notre message, les fonds ont été versés à la société de récl…"
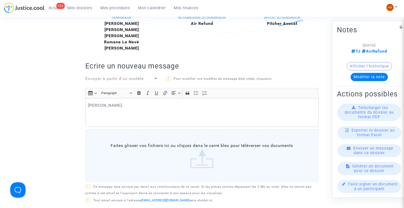
scroll to position [142, 0]
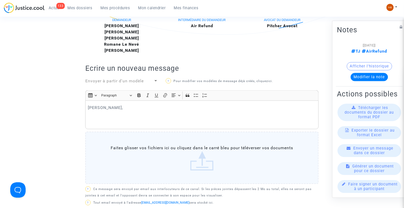
click at [99, 119] on p "Rich Text Editor, main" at bounding box center [202, 122] width 228 height 6
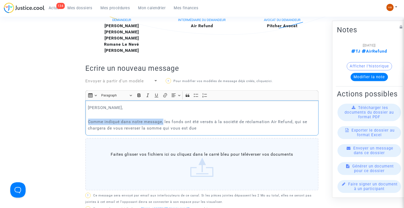
drag, startPoint x: 164, startPoint y: 122, endPoint x: 75, endPoint y: 119, distance: 88.6
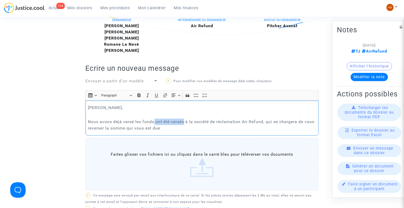
drag, startPoint x: 185, startPoint y: 121, endPoint x: 155, endPoint y: 124, distance: 29.8
click at [155, 124] on p "Nous avons déjà versé les fonds ont été versés à la société de réclamation Air …" at bounding box center [202, 125] width 228 height 13
click at [249, 121] on p "Nous avons déjà versé les fonds à la société de réclamation Air Refund, qui se …" at bounding box center [202, 125] width 228 height 13
click at [282, 119] on p "Nous avons déjà versé les fonds à la société de réclamation Air Refund, qui doi…" at bounding box center [202, 125] width 228 height 13
click at [261, 123] on p "Nous avons déjà versé les fonds à la société de réclamation Air Refund, qui doi…" at bounding box center [202, 125] width 228 height 13
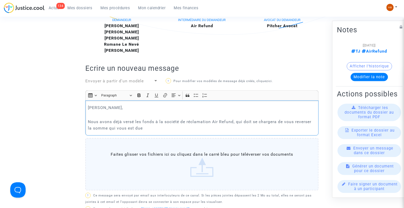
click at [278, 121] on p "Nous avons déjà versé les fonds à la société de réclamation Air Refund, qui doi…" at bounding box center [202, 125] width 228 height 13
click at [276, 123] on p "Nous avons déjà versé les fonds à la société de réclamation Air Refund, qui doi…" at bounding box center [202, 125] width 228 height 13
click at [277, 123] on p "Nous avons déjà versé les fonds à la société de réclamation Air Refund, qui doi…" at bounding box center [202, 125] width 228 height 13
drag, startPoint x: 237, startPoint y: 123, endPoint x: 195, endPoint y: 121, distance: 42.6
click at [195, 121] on p "Nous avons déjà versé les fonds à la société de réclamation Air Refund, qui doi…" at bounding box center [202, 125] width 228 height 13
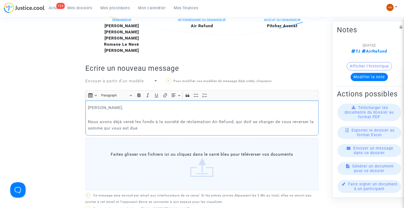
click at [159, 128] on p "Nous avons déjà versé les fonds à la société de réclamation Air Refund, qui doi…" at bounding box center [202, 125] width 228 height 13
drag, startPoint x: 135, startPoint y: 127, endPoint x: 110, endPoint y: 126, distance: 24.9
click at [110, 126] on p "Nous avons déjà versé les fonds à la société de réclamation Air Refund, qui doi…" at bounding box center [202, 125] width 228 height 13
click at [123, 127] on p "Nous avons déjà versé les fonds à la société de réclamation Air Refund, qui doi…" at bounding box center [202, 125] width 228 height 13
click at [261, 128] on p "Nous avons déjà versé les fonds à la société de réclamation Air Refund, qui doi…" at bounding box center [202, 125] width 228 height 13
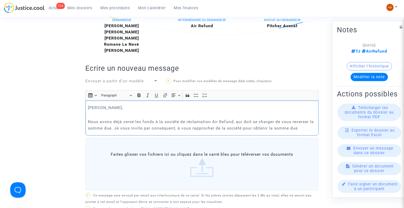
click at [307, 129] on p "Nous avons déjà versé les fonds à la société de réclamation Air Refund, qui doi…" at bounding box center [202, 125] width 228 height 13
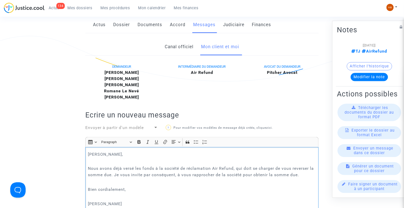
scroll to position [170, 0]
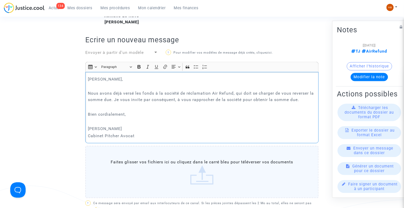
click at [148, 99] on p "Nous avons déjà versé les fonds à la société de réclamation Air Refund, qui doi…" at bounding box center [202, 96] width 228 height 13
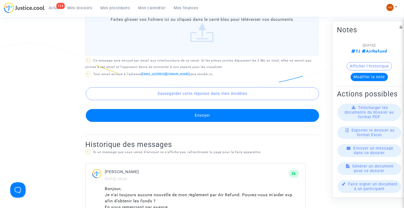
scroll to position [314, 0]
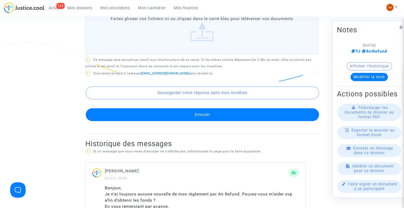
click at [223, 112] on button "Envoyer" at bounding box center [202, 114] width 233 height 13
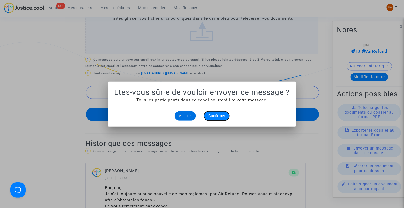
click at [215, 115] on span "Confirmer" at bounding box center [216, 115] width 17 height 5
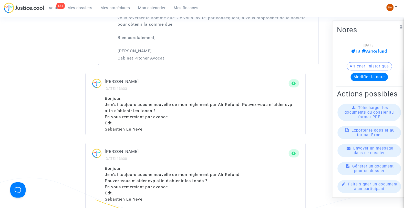
scroll to position [403, 0]
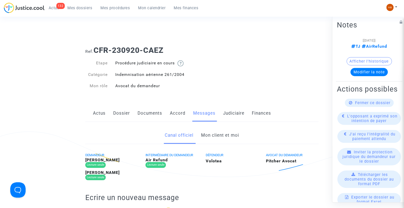
click at [222, 138] on link "Mon client et moi" at bounding box center [220, 135] width 38 height 17
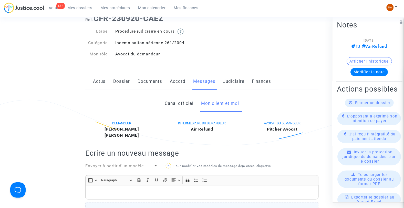
scroll to position [28, 0]
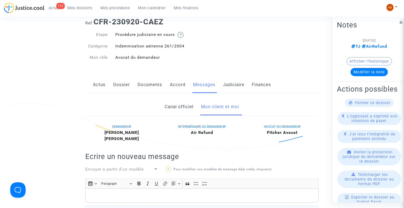
click at [119, 83] on link "Dossier" at bounding box center [121, 84] width 17 height 17
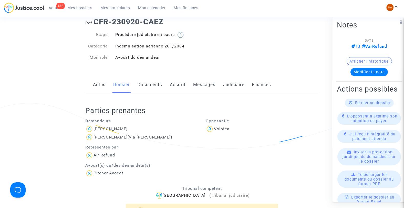
click at [203, 88] on link "Messages" at bounding box center [204, 84] width 22 height 17
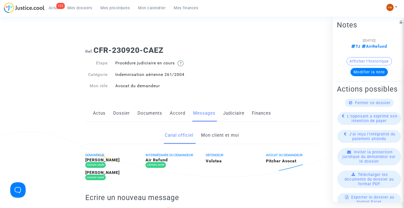
click at [221, 137] on link "Mon client et moi" at bounding box center [220, 135] width 38 height 17
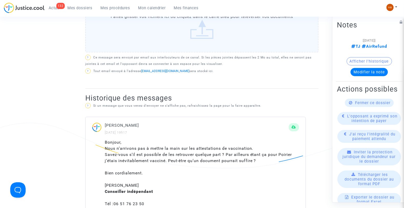
scroll to position [227, 0]
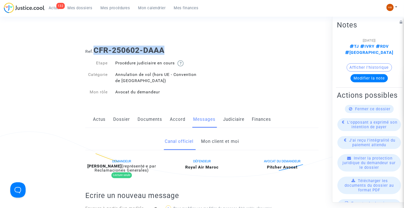
drag, startPoint x: 171, startPoint y: 50, endPoint x: 93, endPoint y: 54, distance: 78.4
click at [93, 54] on h1 "Ref. CFR-250602-DAAA" at bounding box center [201, 50] width 233 height 9
copy h1 "CFR-250602-DAAA"
drag, startPoint x: 222, startPoint y: 139, endPoint x: 238, endPoint y: 126, distance: 20.9
click at [222, 139] on link "Mon client et moi" at bounding box center [220, 141] width 38 height 17
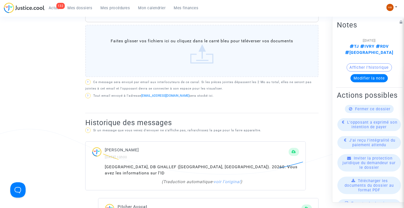
scroll to position [227, 0]
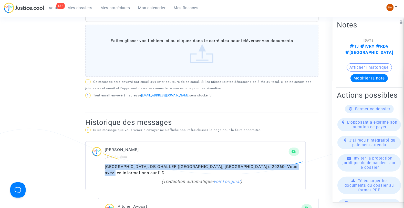
drag, startPoint x: 291, startPoint y: 167, endPoint x: 105, endPoint y: 165, distance: 186.1
click at [105, 165] on div "[GEOGRAPHIC_DATA], DB GHALLEF ([GEOGRAPHIC_DATA], [GEOGRAPHIC_DATA]). 20260. Vo…" at bounding box center [202, 170] width 194 height 12
copy div "[GEOGRAPHIC_DATA], DB GHALLEF ([GEOGRAPHIC_DATA], [GEOGRAPHIC_DATA]). 20260. Vo…"
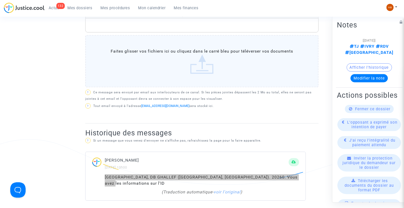
scroll to position [199, 0]
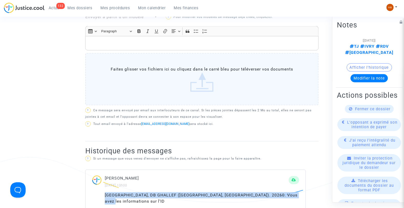
drag, startPoint x: 144, startPoint y: 179, endPoint x: 104, endPoint y: 180, distance: 39.2
click at [105, 180] on p "[PERSON_NAME]" at bounding box center [197, 178] width 184 height 6
copy p "[PERSON_NAME]"
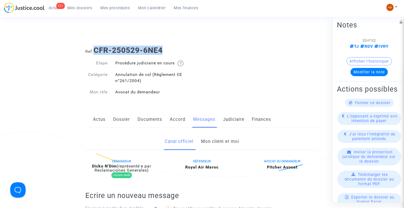
click at [95, 47] on div "Ref. CFR-250529-6NE4" at bounding box center [201, 48] width 241 height 13
drag, startPoint x: 116, startPoint y: 167, endPoint x: 89, endPoint y: 166, distance: 27.4
click at [89, 166] on div "Dicko N'Dim (représenté·e par Reclamaciones Generales)" at bounding box center [121, 168] width 73 height 8
drag, startPoint x: 221, startPoint y: 136, endPoint x: 235, endPoint y: 138, distance: 13.7
click at [221, 136] on link "Mon client et moi" at bounding box center [220, 141] width 38 height 17
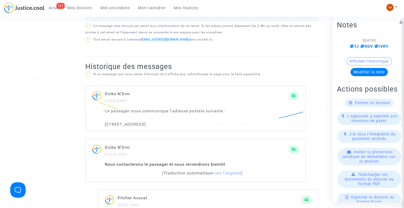
scroll to position [284, 0]
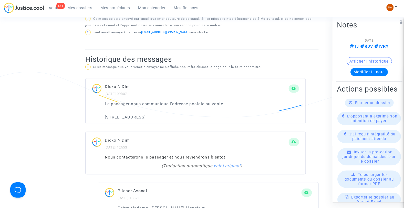
drag, startPoint x: 180, startPoint y: 123, endPoint x: 176, endPoint y: 123, distance: 4.6
click at [179, 120] on p "[STREET_ADDRESS]" at bounding box center [202, 117] width 194 height 6
drag, startPoint x: 175, startPoint y: 123, endPoint x: 103, endPoint y: 124, distance: 71.4
click at [103, 123] on div "Le passager nous communique l'adresse postale suivante : [STREET_ADDRESS]" at bounding box center [195, 111] width 220 height 23
copy p "[STREET_ADDRESS]"
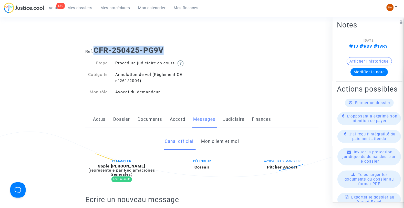
drag, startPoint x: 170, startPoint y: 50, endPoint x: 95, endPoint y: 52, distance: 75.8
click at [95, 52] on h1 "Ref. CFR-250425-PG9V" at bounding box center [201, 50] width 233 height 9
copy b "CFR-250425-PG9V"
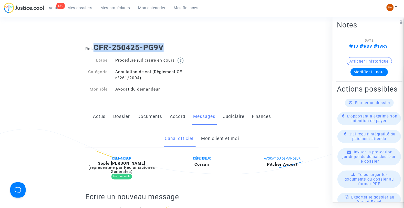
scroll to position [28, 0]
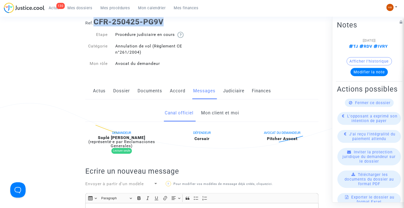
click at [225, 112] on link "Mon client et moi" at bounding box center [220, 112] width 38 height 17
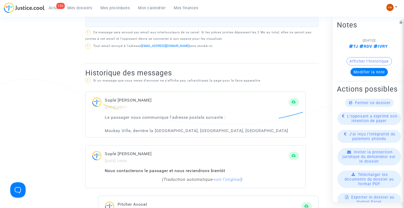
scroll to position [313, 0]
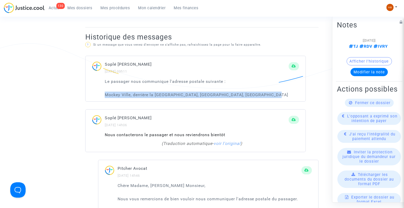
drag, startPoint x: 227, startPoint y: 97, endPoint x: 105, endPoint y: 95, distance: 122.1
click at [105, 95] on p "Mockey Ville, derrière la [GEOGRAPHIC_DATA], [GEOGRAPHIC_DATA], [GEOGRAPHIC_DAT…" at bounding box center [202, 94] width 194 height 6
copy p "Mockey Ville, derrière la [GEOGRAPHIC_DATA], [GEOGRAPHIC_DATA], [GEOGRAPHIC_DAT…"
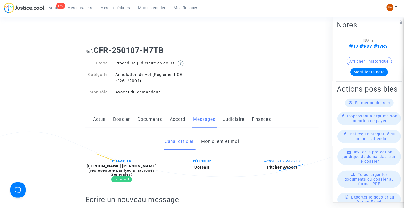
click at [209, 140] on link "Mon client et moi" at bounding box center [220, 141] width 38 height 17
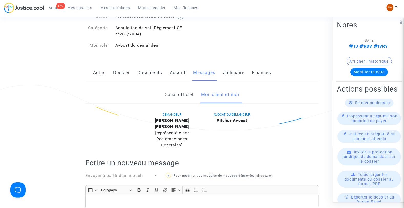
scroll to position [114, 0]
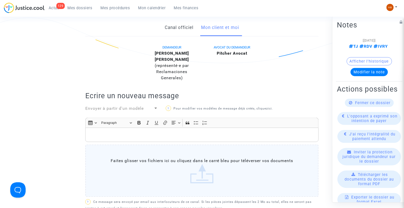
drag, startPoint x: 144, startPoint y: 53, endPoint x: 158, endPoint y: 60, distance: 15.7
click at [158, 60] on div "DEMANDEUR [PERSON_NAME] [PERSON_NAME] (représenté·e par Reclamaciones Generales)" at bounding box center [172, 62] width 60 height 37
copy b "[PERSON_NAME] [PERSON_NAME]"
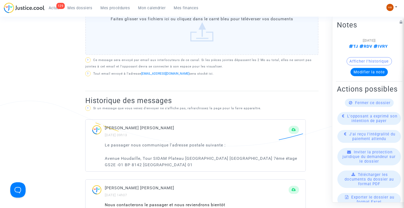
scroll to position [256, 0]
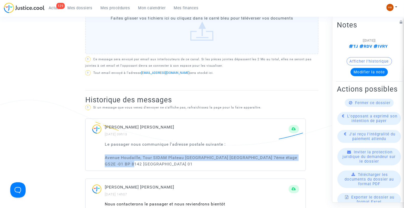
drag, startPoint x: 138, startPoint y: 158, endPoint x: 101, endPoint y: 152, distance: 37.2
click at [101, 152] on div "Le passager nous communique l'adresse postale suivante : [GEOGRAPHIC_DATA], Tou…" at bounding box center [195, 155] width 220 height 29
copy p "Avenue Houdaille, Tour SIDAM Plateau [GEOGRAPHIC_DATA] [GEOGRAPHIC_DATA] 7ème é…"
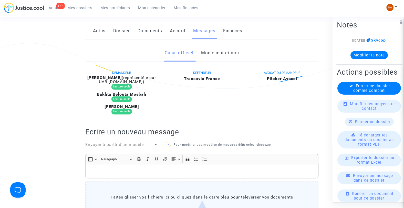
scroll to position [85, 0]
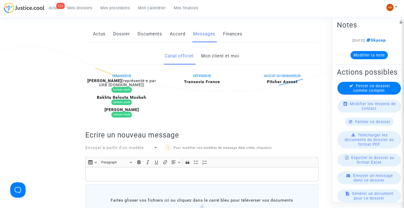
click at [220, 57] on link "Mon client et moi" at bounding box center [220, 56] width 38 height 17
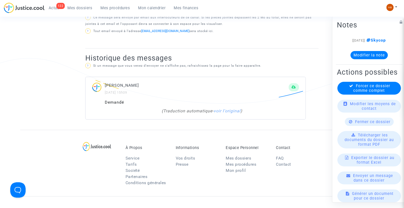
scroll to position [313, 0]
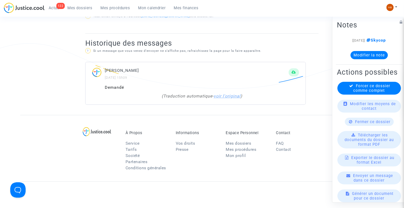
click at [235, 95] on link "voir l'original" at bounding box center [226, 95] width 27 height 5
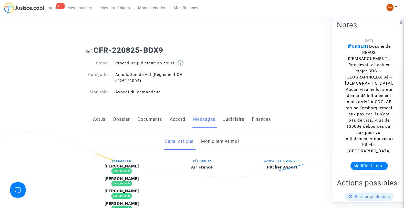
click at [232, 140] on link "Mon client et moi" at bounding box center [220, 141] width 38 height 17
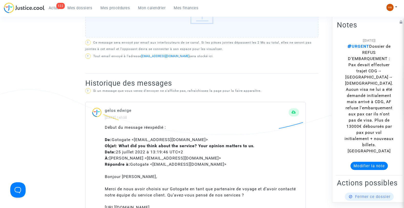
scroll to position [256, 0]
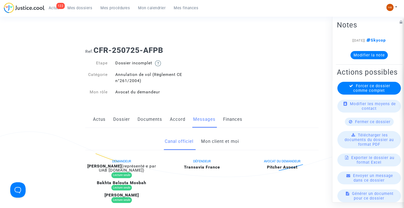
drag, startPoint x: 226, startPoint y: 142, endPoint x: 228, endPoint y: 138, distance: 4.1
click at [226, 142] on link "Mon client et moi" at bounding box center [220, 141] width 38 height 17
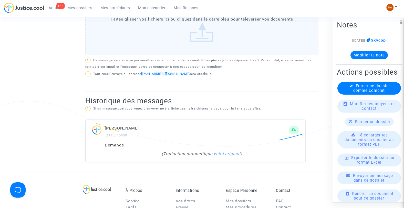
scroll to position [256, 0]
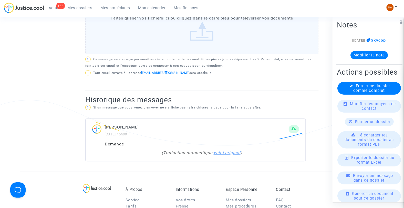
click at [236, 153] on link "voir l'original" at bounding box center [226, 152] width 27 height 5
click at [236, 153] on div "( voir la traduction automatique )" at bounding box center [201, 153] width 189 height 6
click at [218, 153] on link "voir la traduction automatique" at bounding box center [201, 152] width 62 height 5
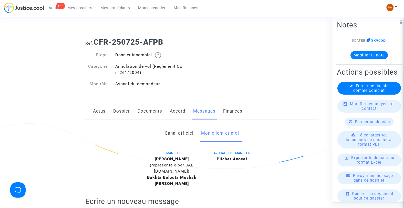
scroll to position [0, 0]
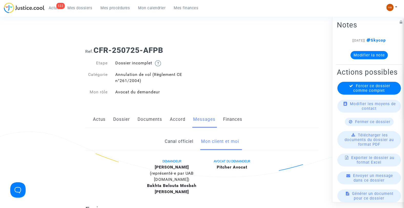
click at [105, 122] on link "Actus" at bounding box center [99, 119] width 13 height 17
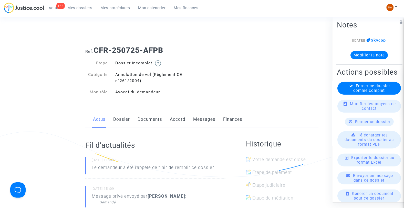
click at [213, 120] on link "Messages" at bounding box center [204, 119] width 22 height 17
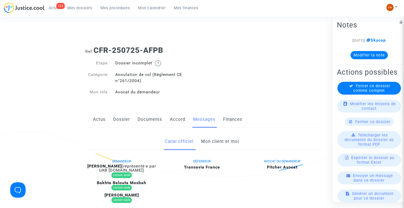
click at [223, 145] on link "Mon client et moi" at bounding box center [220, 141] width 38 height 17
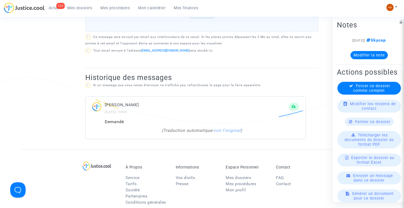
scroll to position [284, 0]
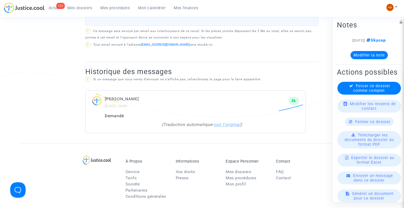
click at [232, 125] on link "voir l'original" at bounding box center [226, 124] width 27 height 5
click at [187, 126] on link "voir la traduction automatique" at bounding box center [201, 124] width 62 height 5
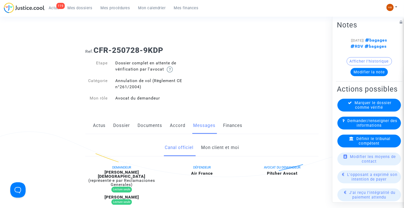
drag, startPoint x: 218, startPoint y: 145, endPoint x: 228, endPoint y: 119, distance: 27.5
click at [218, 145] on link "Mon client et moi" at bounding box center [220, 147] width 38 height 17
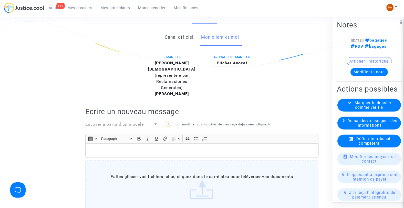
scroll to position [85, 0]
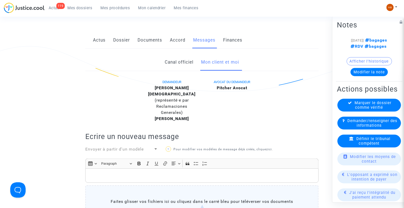
click at [144, 38] on link "Documents" at bounding box center [149, 40] width 25 height 17
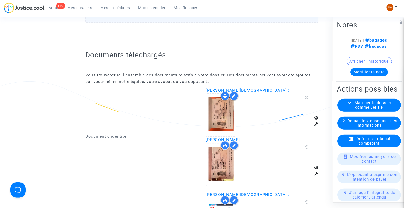
scroll to position [398, 0]
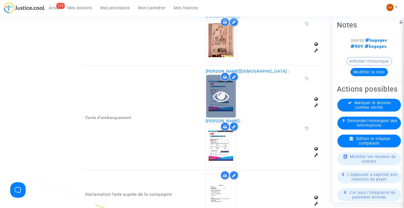
click at [217, 95] on icon at bounding box center [221, 96] width 17 height 16
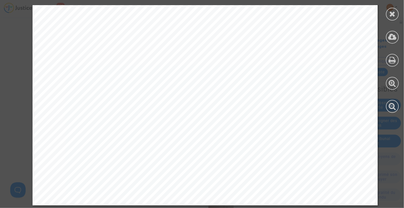
scroll to position [483, 0]
click at [389, 11] on icon at bounding box center [392, 14] width 6 height 8
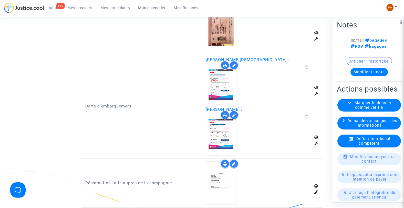
scroll to position [370, 0]
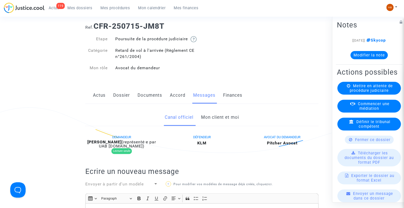
scroll to position [28, 0]
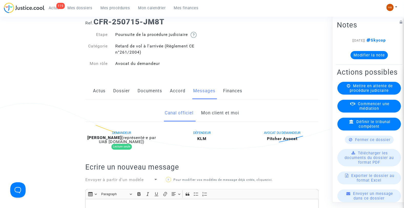
click at [223, 121] on link "Mon client et moi" at bounding box center [220, 112] width 38 height 17
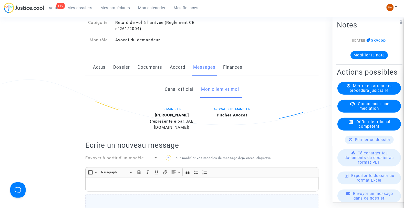
scroll to position [28, 0]
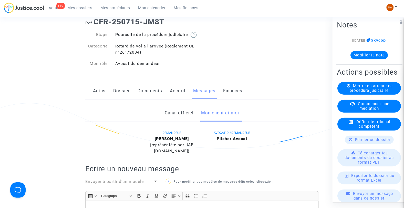
click at [169, 121] on link "Canal officiel" at bounding box center [179, 112] width 29 height 17
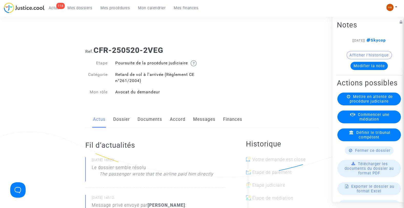
click at [208, 127] on link "Messages" at bounding box center [204, 119] width 22 height 17
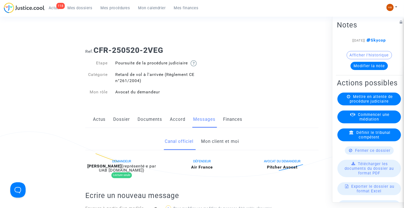
click at [219, 148] on link "Mon client et moi" at bounding box center [220, 141] width 38 height 17
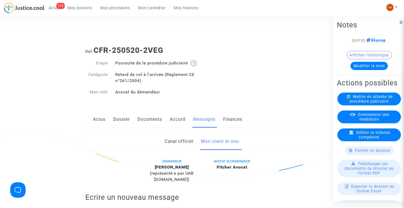
click at [102, 126] on link "Actus" at bounding box center [99, 119] width 13 height 17
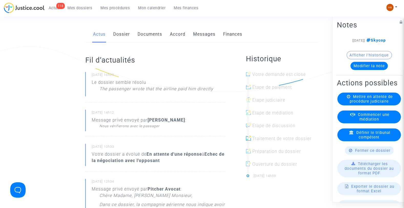
scroll to position [85, 0]
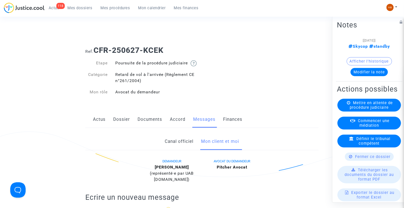
click at [178, 148] on link "Canal officiel" at bounding box center [179, 141] width 29 height 17
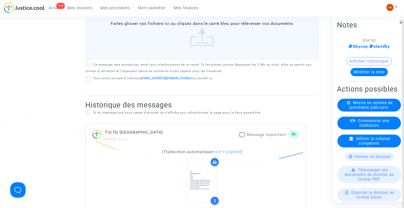
scroll to position [284, 0]
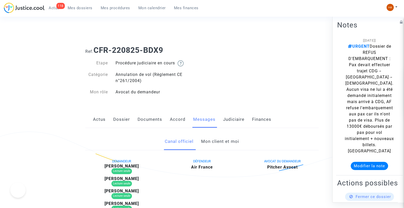
click at [228, 144] on link "Mon client et moi" at bounding box center [220, 141] width 38 height 17
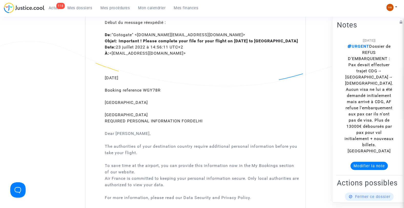
scroll to position [540, 0]
